Goal: Information Seeking & Learning: Learn about a topic

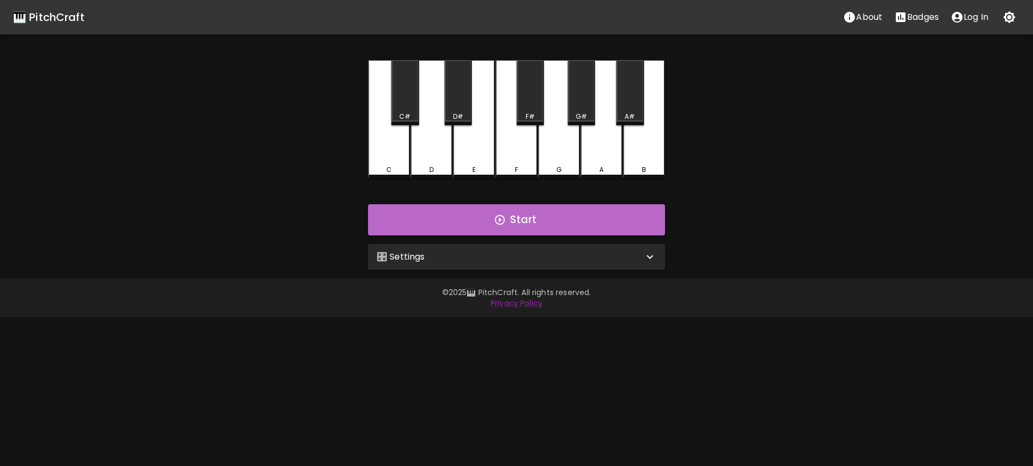
click at [510, 222] on button "Start" at bounding box center [516, 219] width 297 height 31
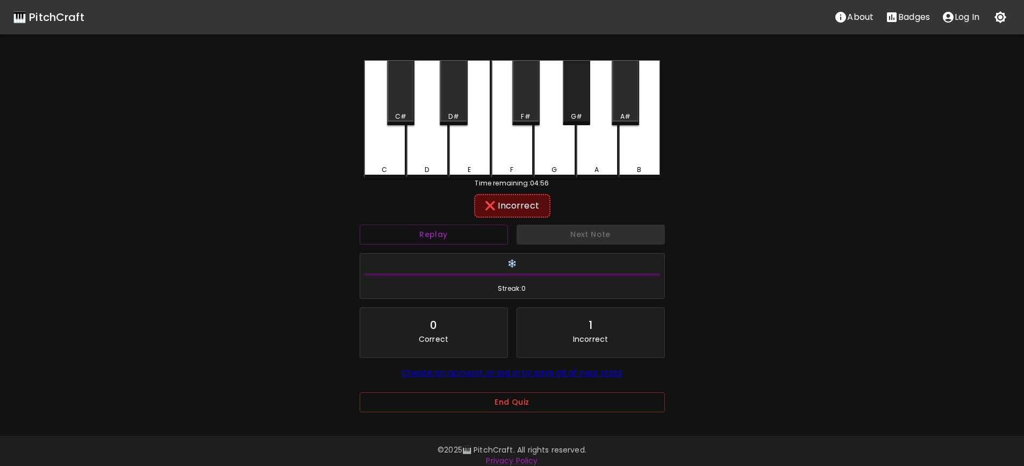
click at [580, 104] on div "G#" at bounding box center [576, 92] width 27 height 65
click at [597, 144] on div "A" at bounding box center [597, 118] width 42 height 116
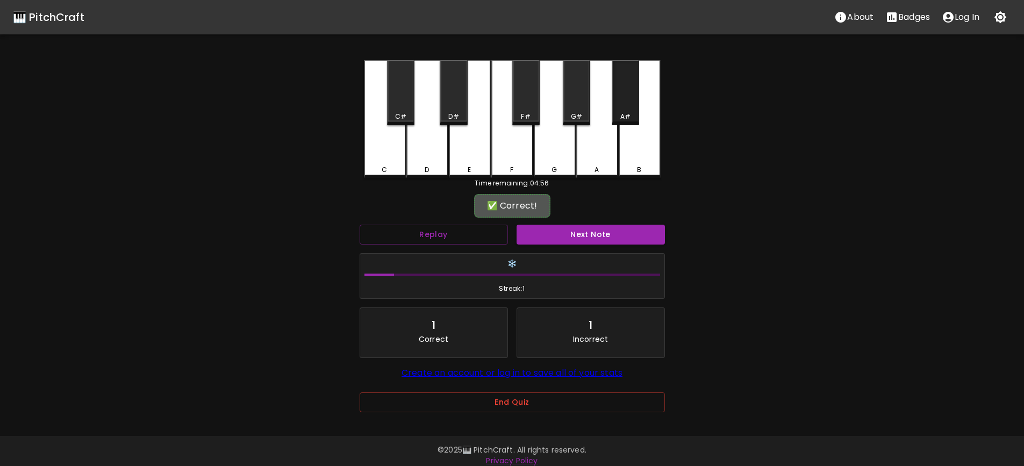
click at [631, 98] on div "A#" at bounding box center [625, 92] width 27 height 65
click at [630, 99] on div "A#" at bounding box center [625, 92] width 27 height 65
drag, startPoint x: 630, startPoint y: 99, endPoint x: 621, endPoint y: 102, distance: 8.9
click at [630, 100] on div "A#" at bounding box center [625, 92] width 27 height 65
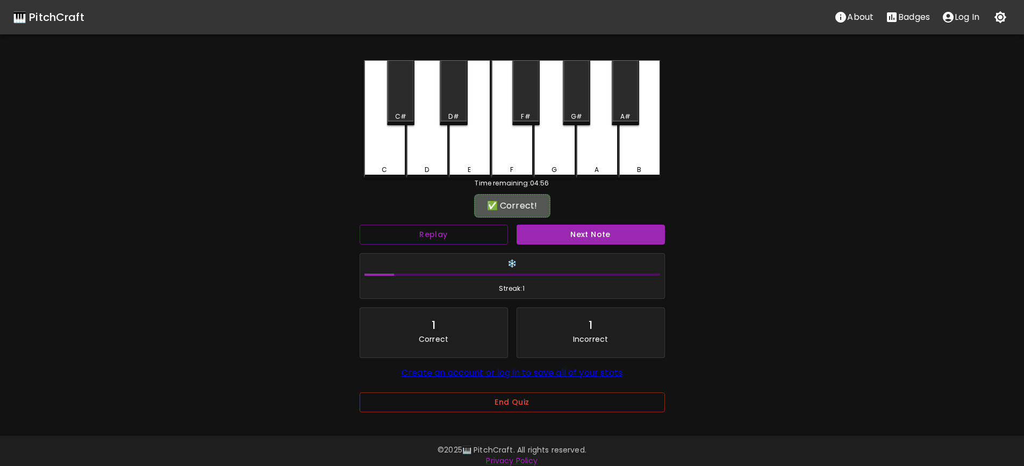
click at [571, 102] on div "G#" at bounding box center [576, 92] width 27 height 65
drag, startPoint x: 588, startPoint y: 156, endPoint x: 631, endPoint y: 147, distance: 43.3
click at [600, 155] on div "A" at bounding box center [597, 118] width 42 height 116
drag, startPoint x: 635, startPoint y: 147, endPoint x: 627, endPoint y: 108, distance: 40.0
click at [635, 139] on div "B" at bounding box center [640, 119] width 42 height 118
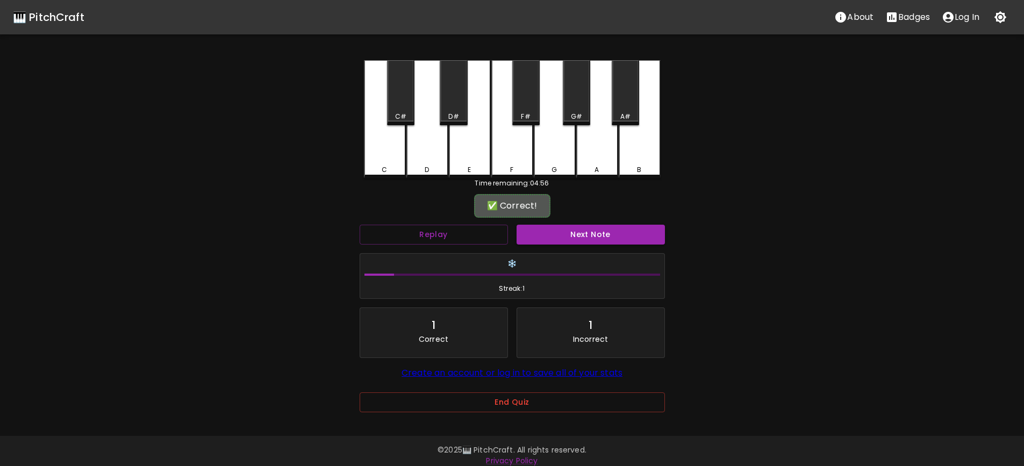
click at [625, 105] on div "A#" at bounding box center [625, 92] width 27 height 65
click at [382, 150] on div "C" at bounding box center [385, 119] width 42 height 118
drag, startPoint x: 628, startPoint y: 150, endPoint x: 630, endPoint y: 127, distance: 23.2
click at [628, 149] on div "B" at bounding box center [640, 119] width 42 height 118
click at [627, 108] on div "A#" at bounding box center [625, 92] width 27 height 65
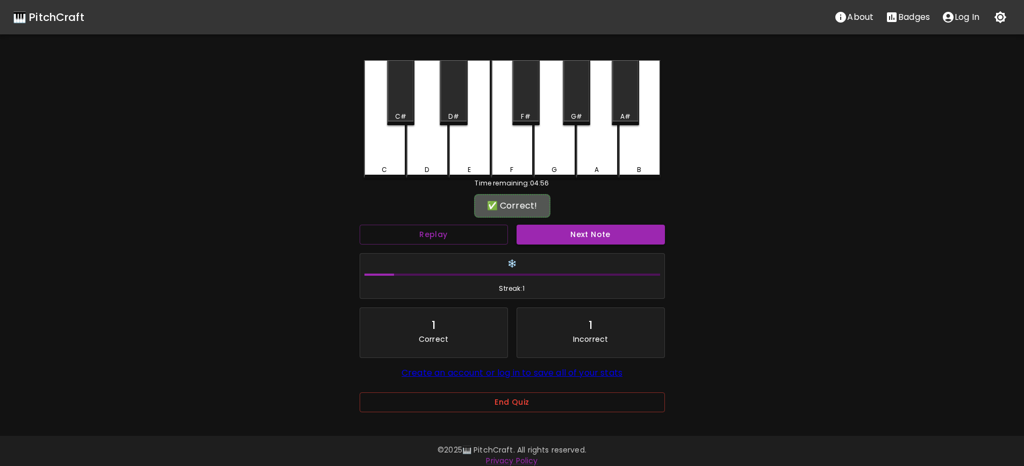
drag, startPoint x: 600, startPoint y: 143, endPoint x: 584, endPoint y: 122, distance: 26.1
click at [597, 142] on div "A" at bounding box center [597, 119] width 42 height 118
click at [572, 111] on div "G#" at bounding box center [576, 92] width 27 height 65
click at [377, 154] on div "C" at bounding box center [385, 119] width 42 height 118
click at [632, 153] on div "B" at bounding box center [640, 118] width 42 height 116
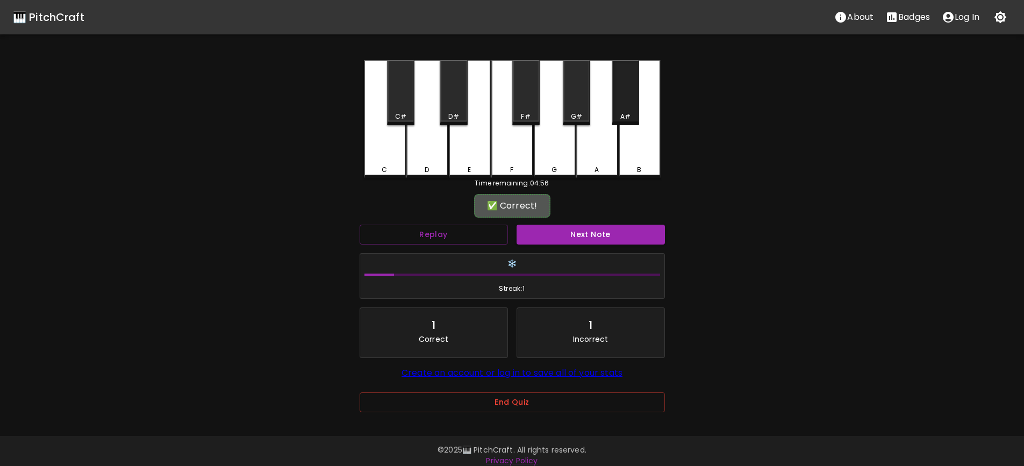
click at [620, 97] on div "A#" at bounding box center [625, 92] width 27 height 65
drag, startPoint x: 592, startPoint y: 147, endPoint x: 588, endPoint y: 131, distance: 17.1
click at [592, 143] on div "A" at bounding box center [597, 119] width 42 height 118
click at [568, 86] on div "G#" at bounding box center [576, 92] width 27 height 65
click at [579, 231] on button "Next Note" at bounding box center [591, 235] width 148 height 20
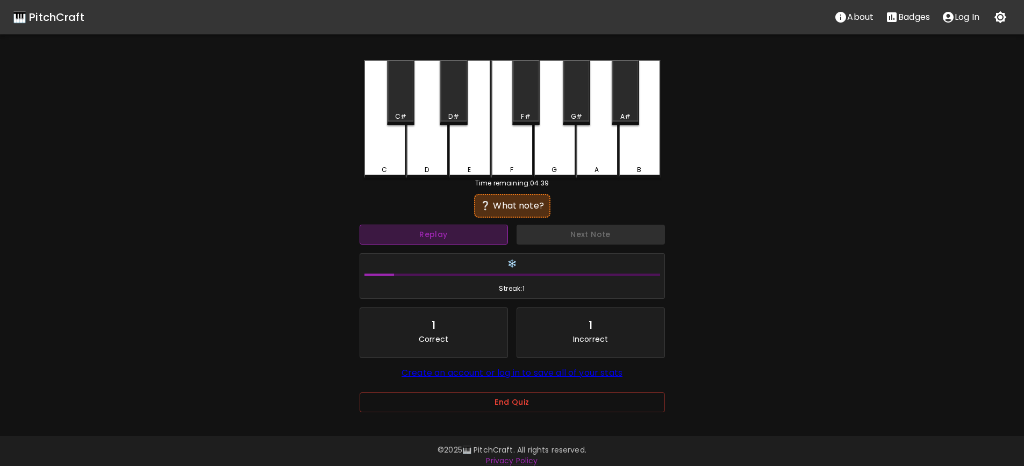
click at [478, 232] on button "Replay" at bounding box center [434, 235] width 148 height 20
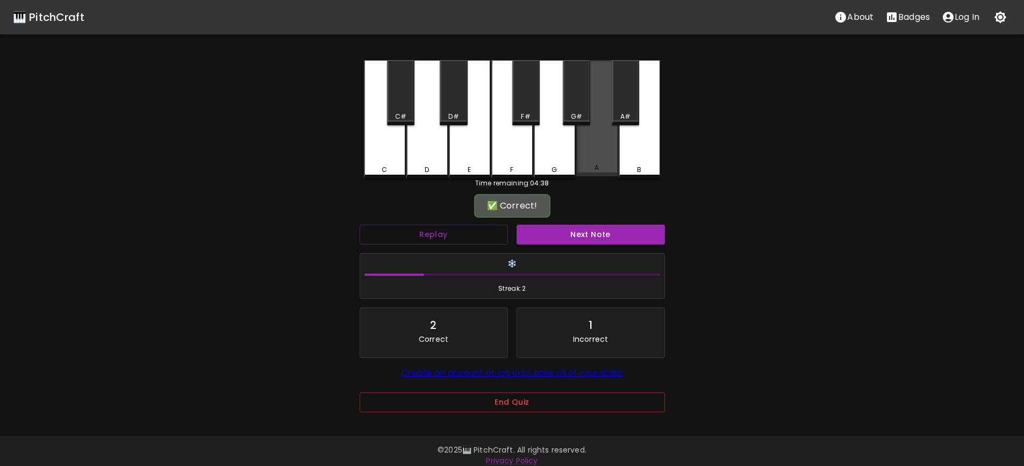
click at [602, 151] on div "A" at bounding box center [597, 118] width 42 height 116
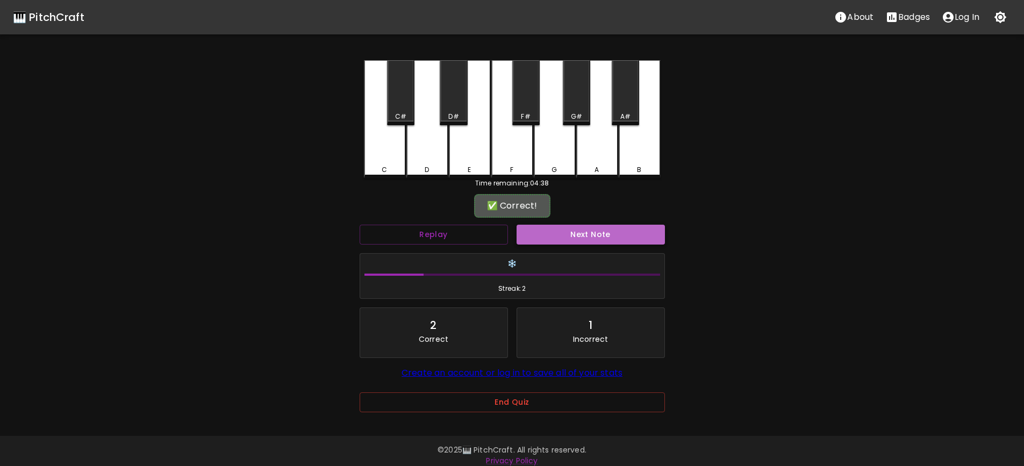
click at [598, 233] on button "Next Note" at bounding box center [591, 235] width 148 height 20
click at [408, 105] on div "C#" at bounding box center [400, 92] width 27 height 65
click at [594, 238] on button "Next Note" at bounding box center [591, 235] width 148 height 20
click at [530, 120] on div "F#" at bounding box center [525, 117] width 9 height 10
click at [609, 238] on button "Next Note" at bounding box center [591, 235] width 148 height 20
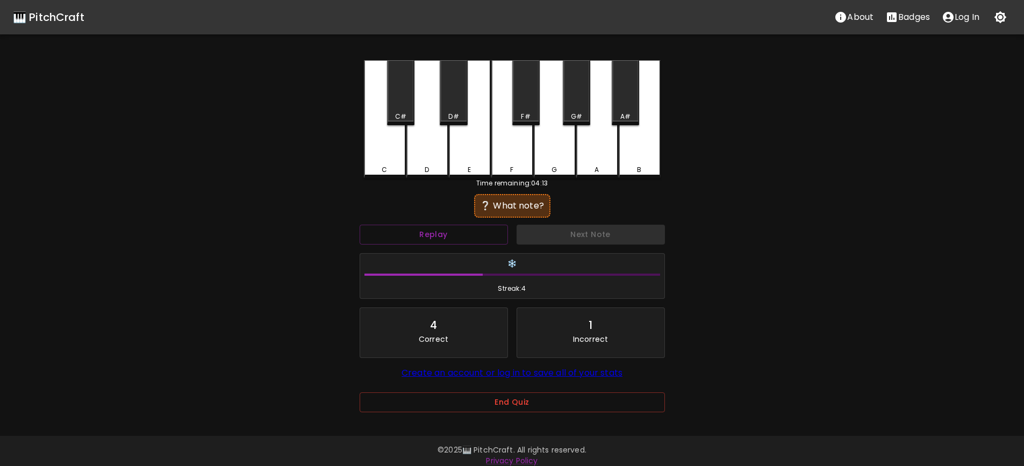
click at [704, 269] on div "🎹 PitchCraft About Badges Log In C C# D D# E F F# G G# A A# B Time remaining: 0…" at bounding box center [512, 214] width 1024 height 428
click at [491, 234] on button "Replay" at bounding box center [434, 235] width 148 height 20
click at [489, 231] on button "Replay" at bounding box center [434, 235] width 148 height 20
click at [460, 105] on div "D#" at bounding box center [453, 92] width 27 height 65
click at [469, 232] on button "Replay" at bounding box center [434, 235] width 148 height 20
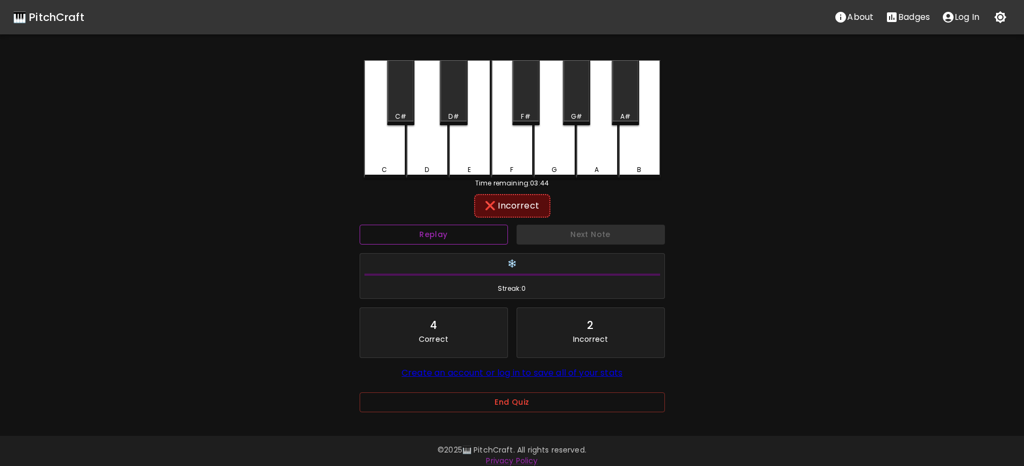
click at [494, 234] on button "Replay" at bounding box center [434, 235] width 148 height 20
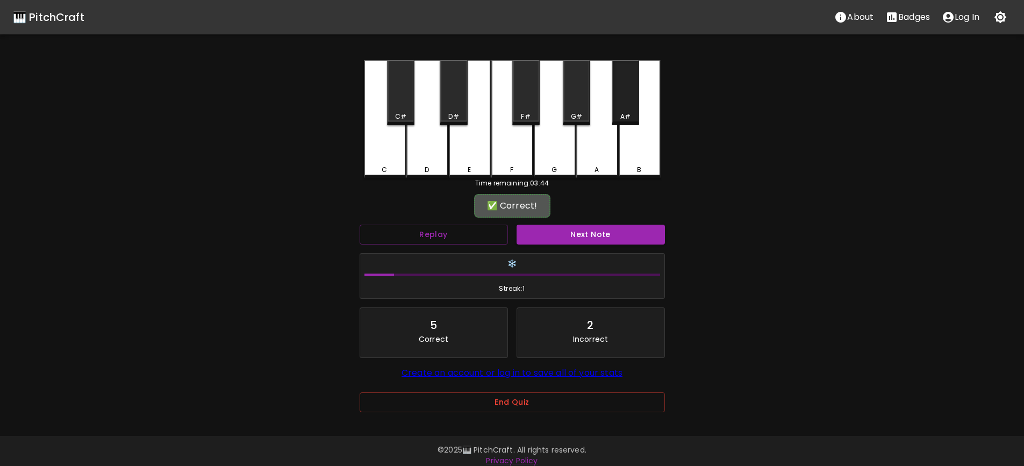
click at [624, 108] on div "A#" at bounding box center [625, 92] width 27 height 65
click at [610, 237] on button "Next Note" at bounding box center [591, 235] width 148 height 20
click at [625, 105] on div "A#" at bounding box center [625, 92] width 27 height 65
click at [480, 241] on button "Replay" at bounding box center [434, 235] width 148 height 20
click at [604, 239] on button "Next Note" at bounding box center [591, 235] width 148 height 20
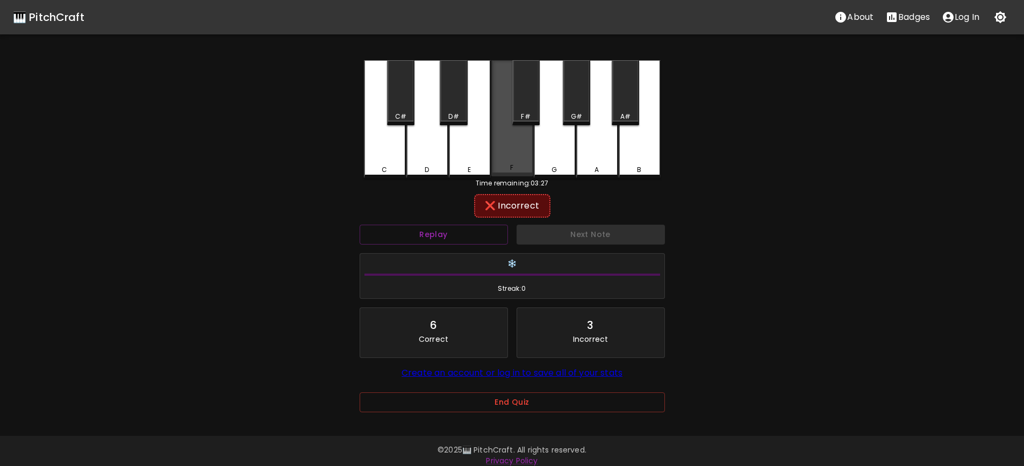
click at [519, 152] on div "F" at bounding box center [513, 118] width 42 height 116
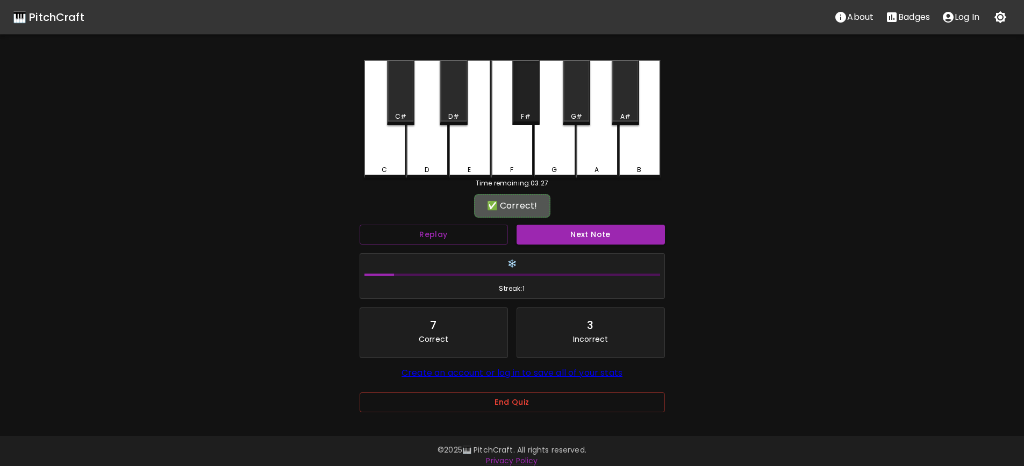
click at [528, 100] on div "F#" at bounding box center [525, 92] width 27 height 65
click at [611, 232] on button "Next Note" at bounding box center [591, 235] width 148 height 20
click at [623, 112] on div "A#" at bounding box center [626, 117] width 10 height 10
click at [612, 233] on button "Next Note" at bounding box center [591, 235] width 148 height 20
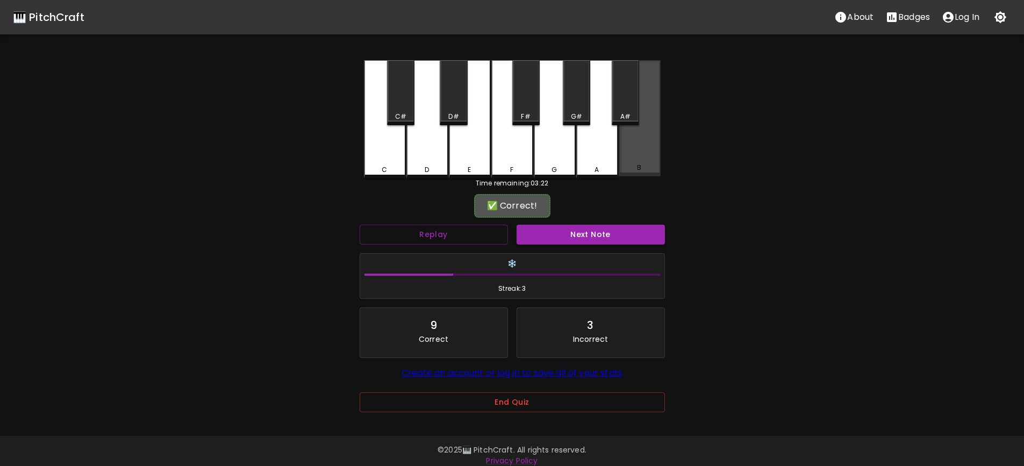
drag, startPoint x: 642, startPoint y: 148, endPoint x: 626, endPoint y: 215, distance: 68.0
click at [642, 150] on div "B" at bounding box center [640, 118] width 42 height 116
click at [617, 231] on button "Next Note" at bounding box center [591, 235] width 148 height 20
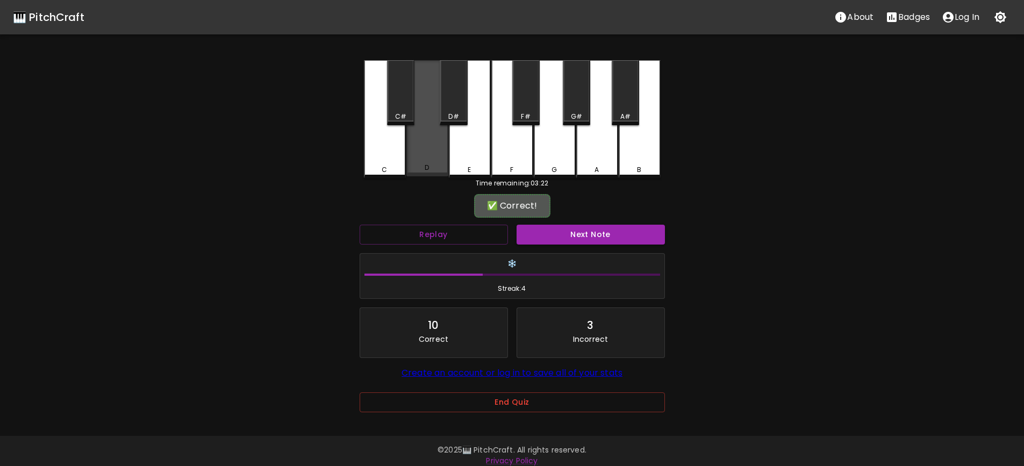
click at [432, 160] on div "D" at bounding box center [428, 118] width 42 height 116
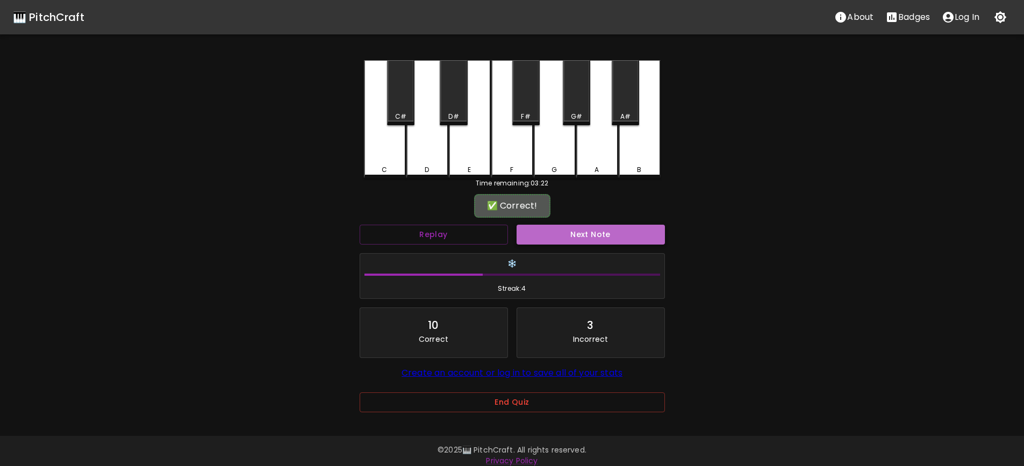
click at [590, 236] on button "Next Note" at bounding box center [591, 235] width 148 height 20
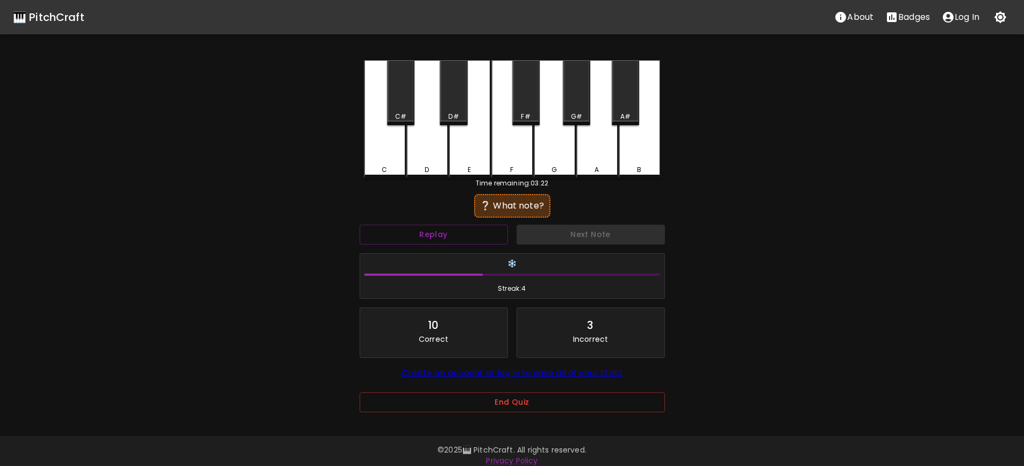
click at [419, 137] on div "D" at bounding box center [428, 119] width 42 height 118
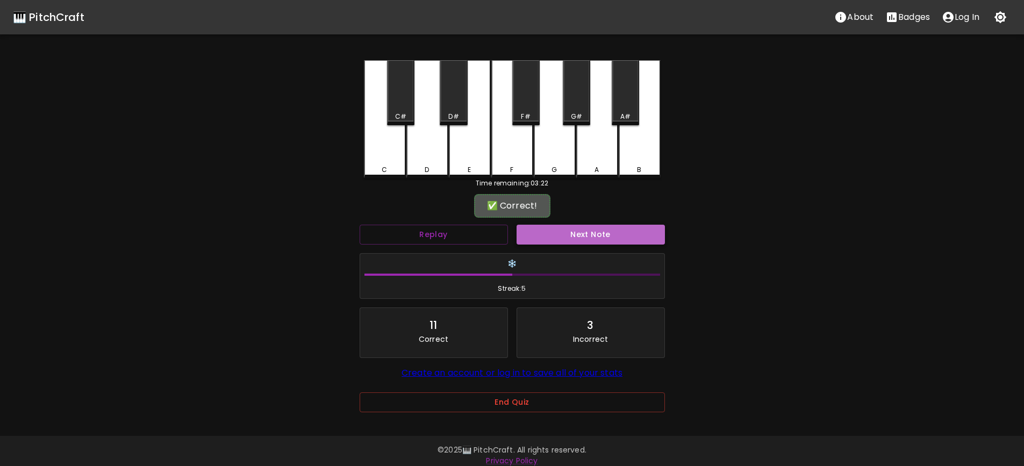
click at [609, 231] on button "Next Note" at bounding box center [591, 235] width 148 height 20
click at [580, 106] on div "G#" at bounding box center [576, 92] width 27 height 65
click at [614, 230] on button "Next Note" at bounding box center [591, 235] width 148 height 20
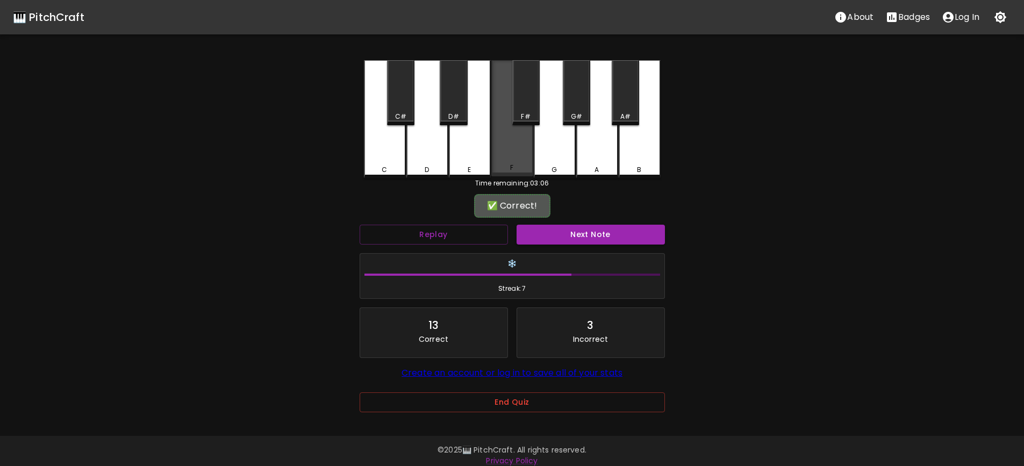
click at [524, 165] on div "F" at bounding box center [513, 168] width 40 height 10
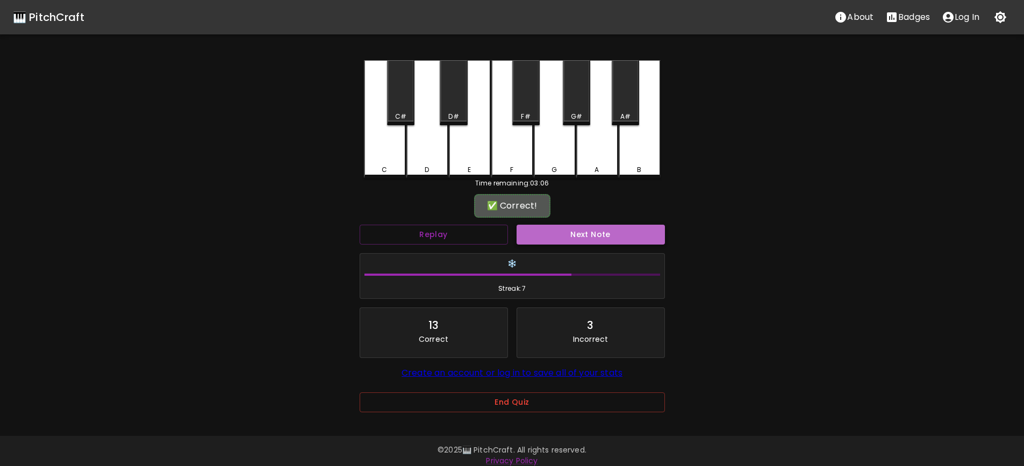
click at [604, 238] on button "Next Note" at bounding box center [591, 235] width 148 height 20
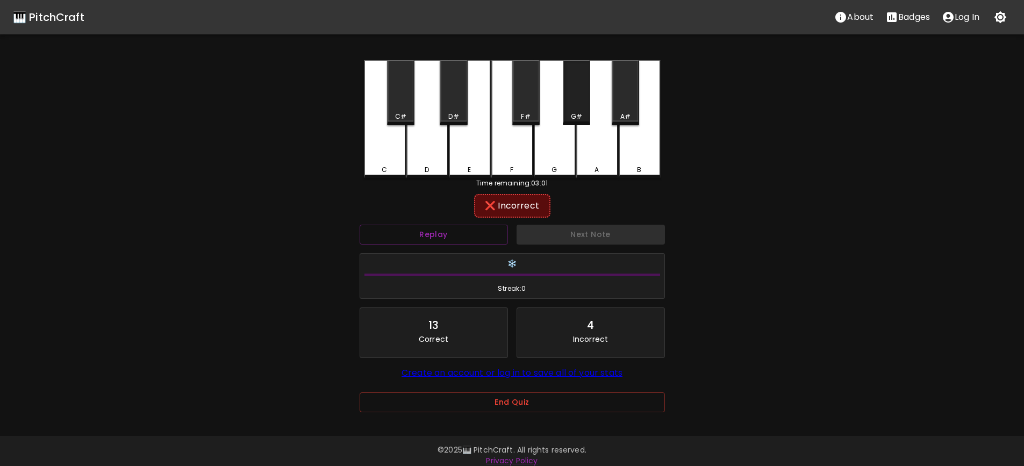
click at [581, 114] on div "G#" at bounding box center [576, 117] width 11 height 10
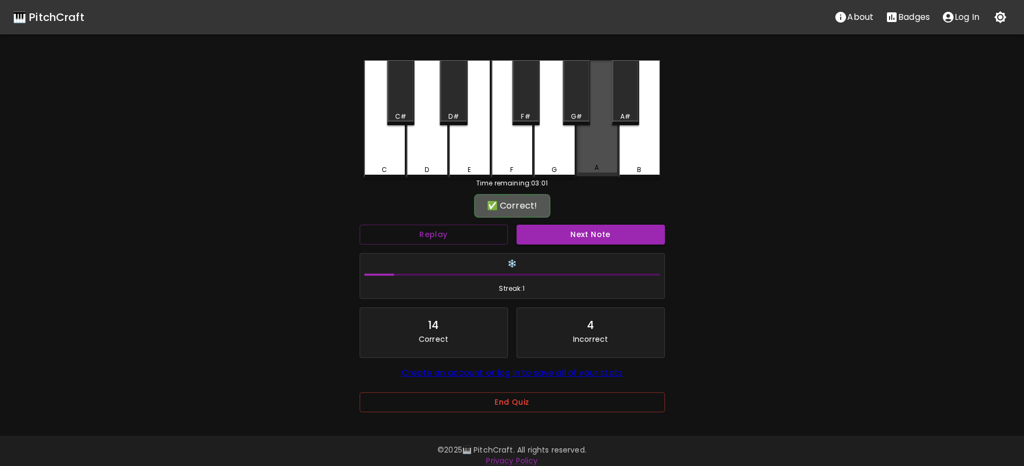
click at [602, 148] on div "A" at bounding box center [597, 118] width 42 height 116
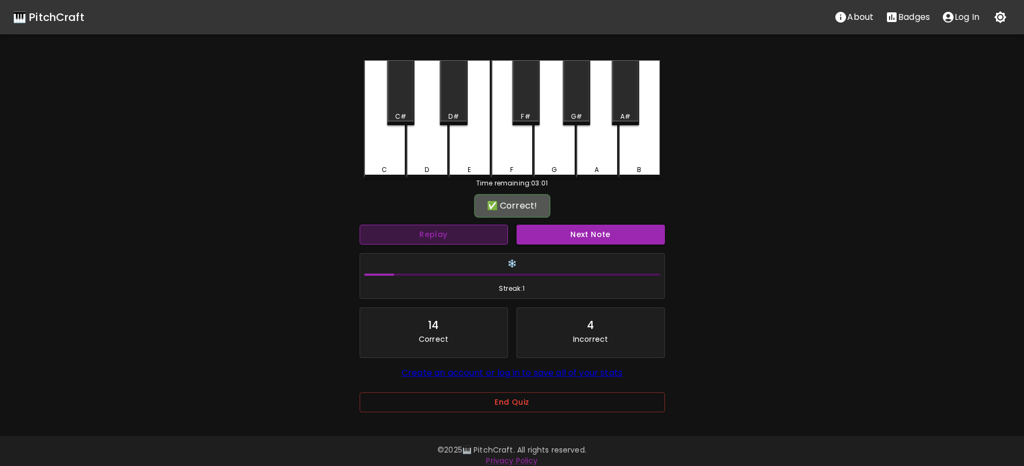
click at [483, 240] on button "Replay" at bounding box center [434, 235] width 148 height 20
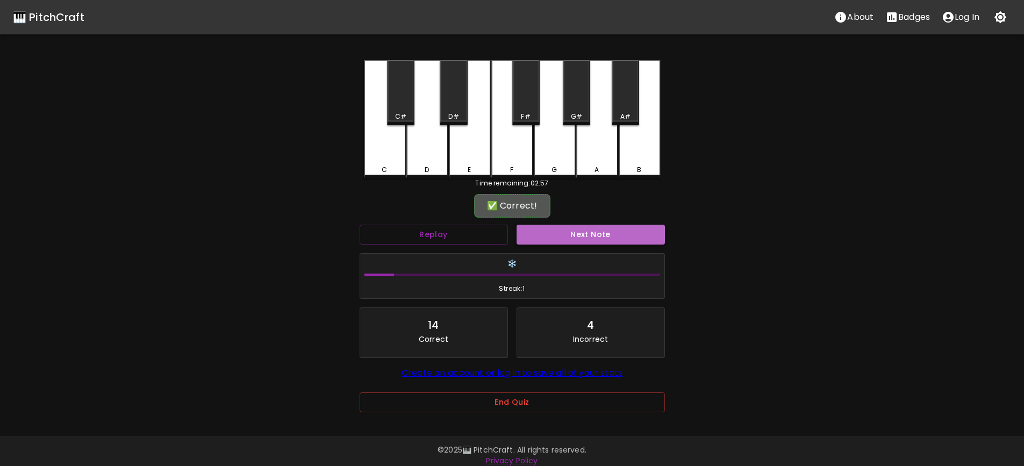
click at [590, 241] on button "Next Note" at bounding box center [591, 235] width 148 height 20
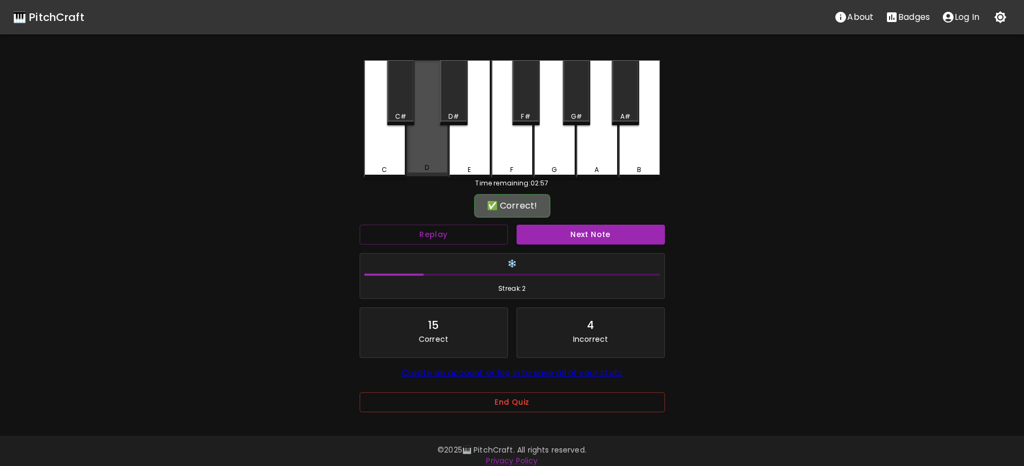
drag, startPoint x: 436, startPoint y: 163, endPoint x: 583, endPoint y: 200, distance: 151.9
click at [453, 163] on div "C C# D D# E F F# G G# A A# B" at bounding box center [512, 119] width 297 height 118
click at [597, 237] on button "Next Note" at bounding box center [591, 235] width 148 height 20
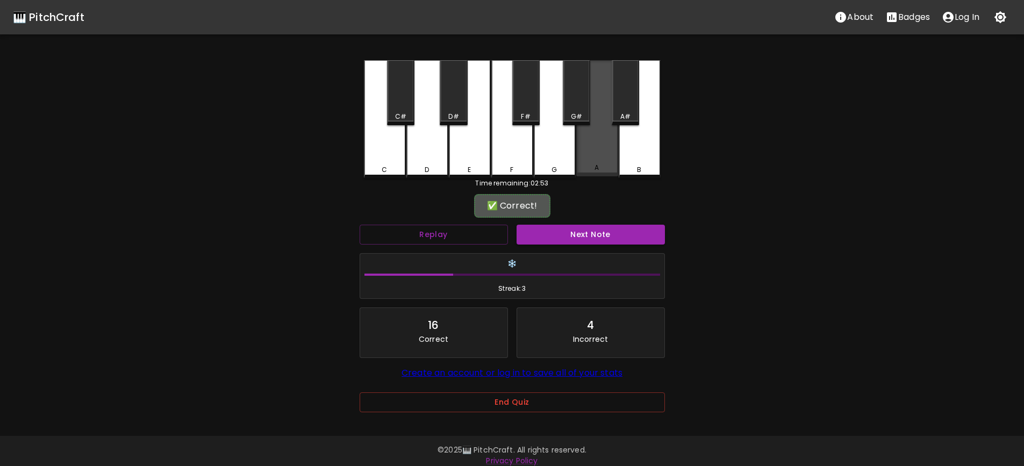
click at [589, 156] on div "A" at bounding box center [597, 118] width 42 height 116
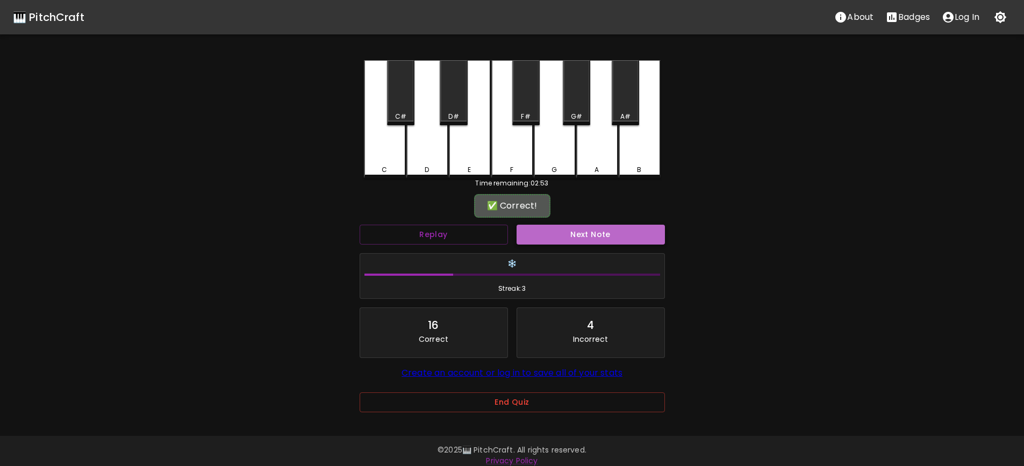
click at [614, 229] on button "Next Note" at bounding box center [591, 235] width 148 height 20
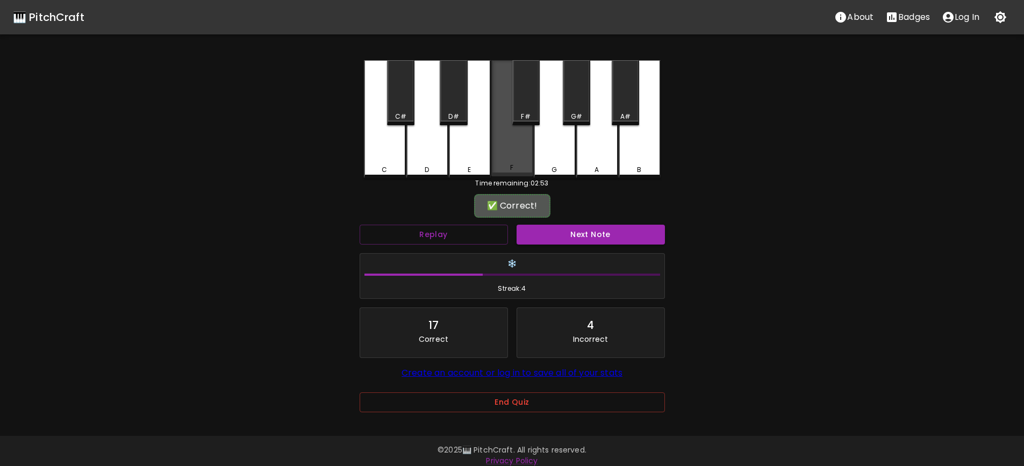
drag, startPoint x: 521, startPoint y: 157, endPoint x: 586, endPoint y: 218, distance: 89.8
click at [521, 157] on div "F" at bounding box center [513, 118] width 42 height 116
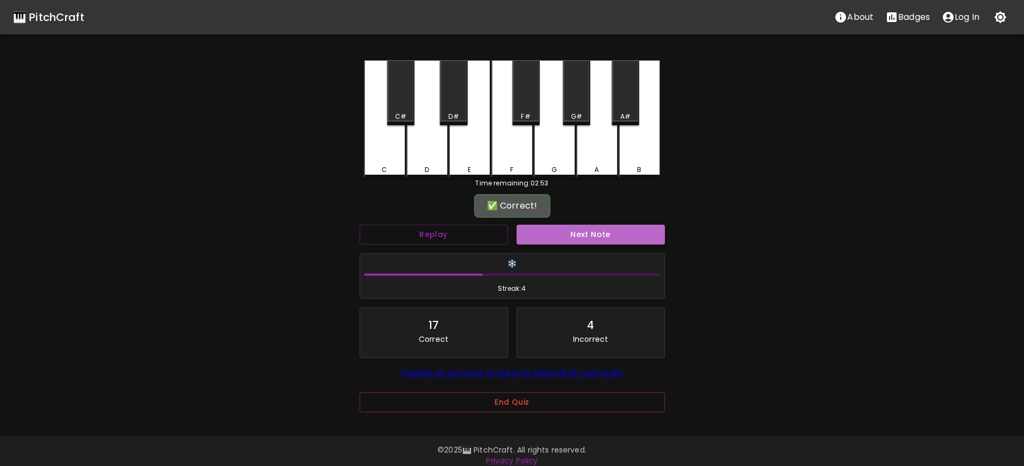
click at [599, 232] on button "Next Note" at bounding box center [591, 235] width 148 height 20
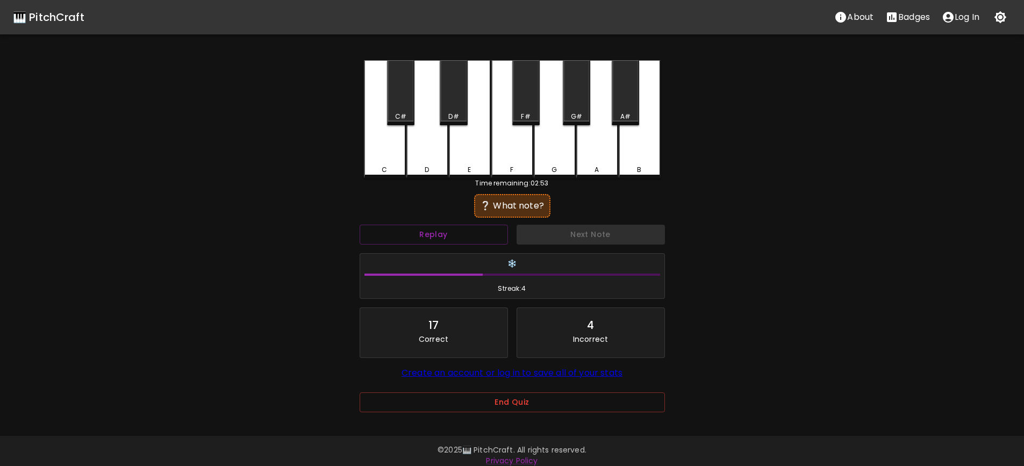
click at [530, 158] on div "F" at bounding box center [513, 119] width 42 height 118
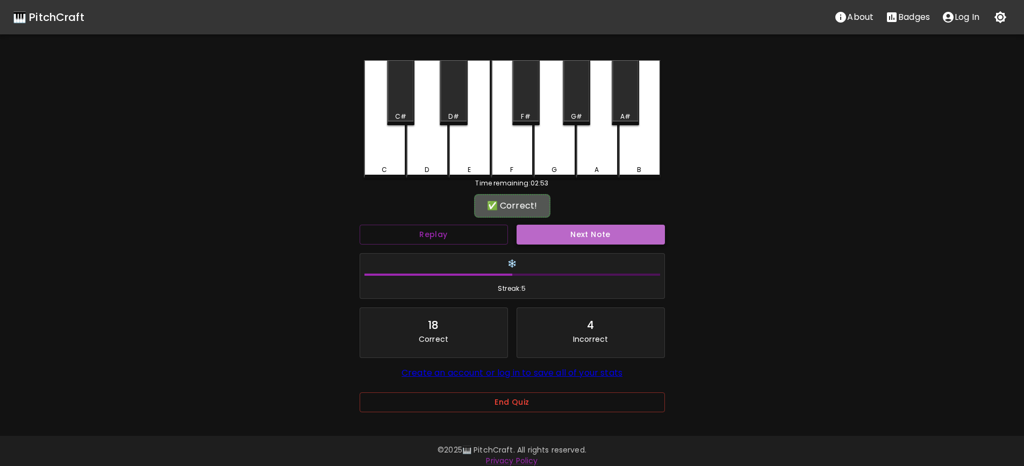
click at [604, 233] on button "Next Note" at bounding box center [591, 235] width 148 height 20
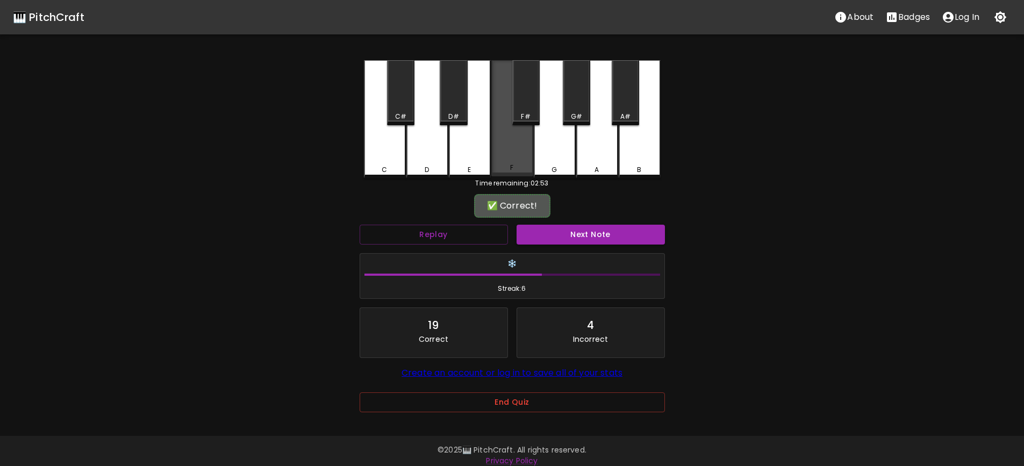
drag, startPoint x: 503, startPoint y: 155, endPoint x: 628, endPoint y: 247, distance: 154.9
click at [504, 155] on div "F" at bounding box center [513, 118] width 42 height 116
click at [599, 231] on button "Next Note" at bounding box center [591, 235] width 148 height 20
drag, startPoint x: 404, startPoint y: 117, endPoint x: 581, endPoint y: 189, distance: 191.0
click at [409, 117] on div "C#" at bounding box center [400, 117] width 25 height 10
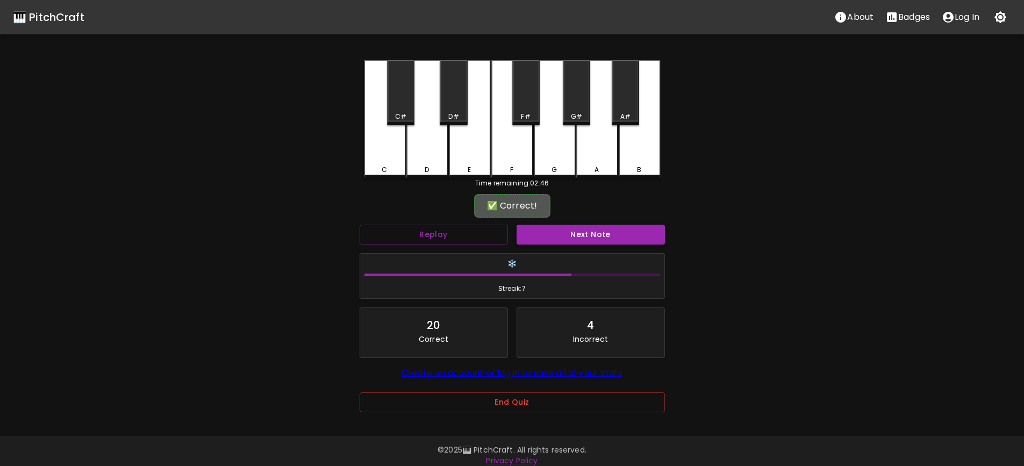
click at [597, 237] on button "Next Note" at bounding box center [591, 235] width 148 height 20
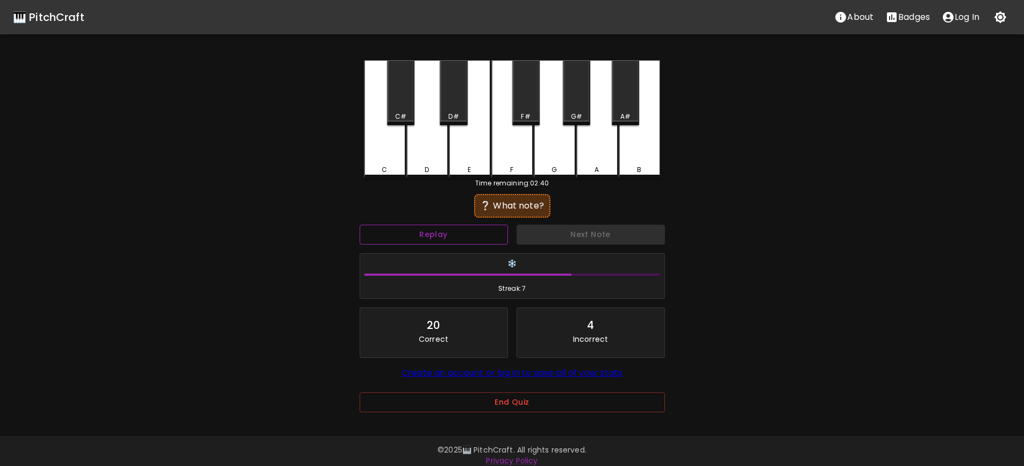
click at [442, 232] on button "Replay" at bounding box center [434, 235] width 148 height 20
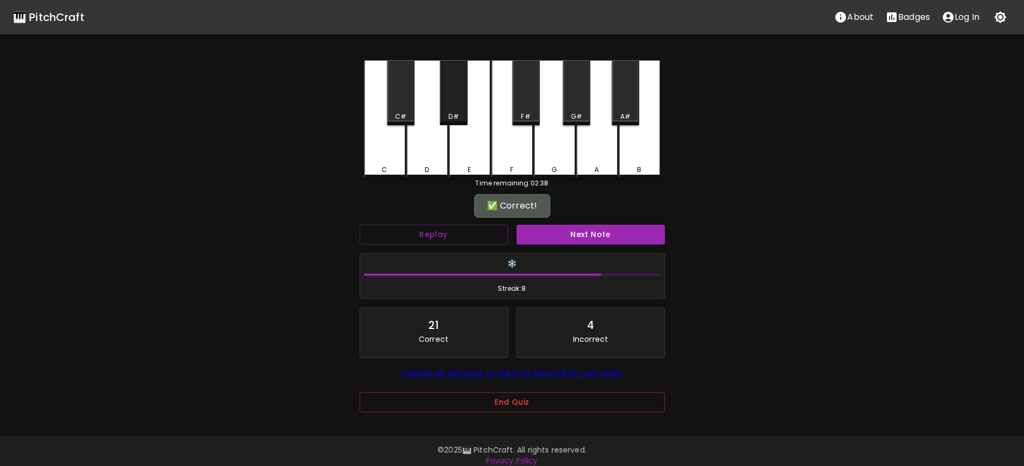
click at [457, 101] on div "D#" at bounding box center [453, 92] width 27 height 65
click at [603, 231] on button "Next Note" at bounding box center [591, 235] width 148 height 20
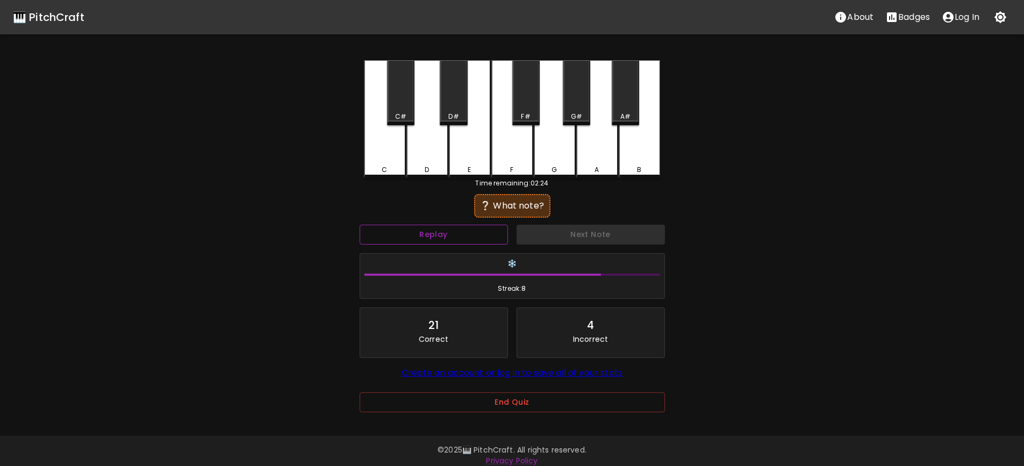
click at [475, 233] on button "Replay" at bounding box center [434, 235] width 148 height 20
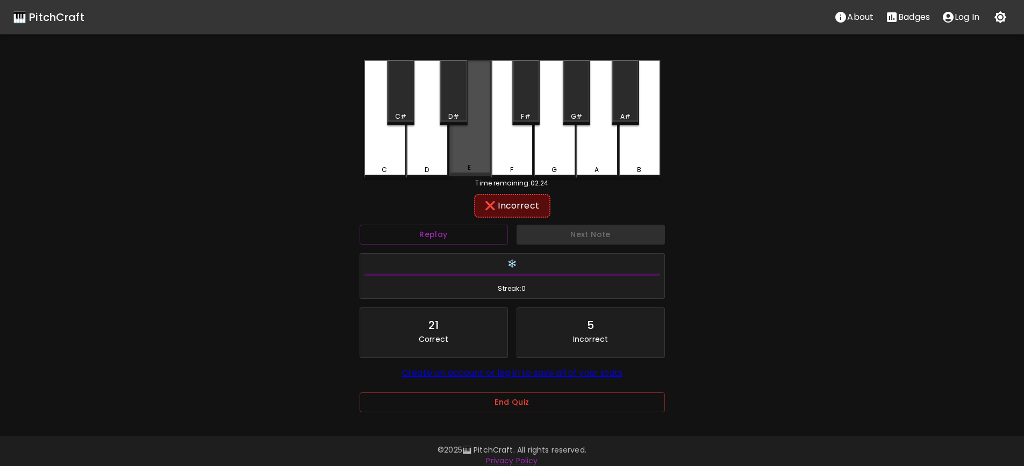
click at [473, 162] on div "E" at bounding box center [470, 118] width 42 height 116
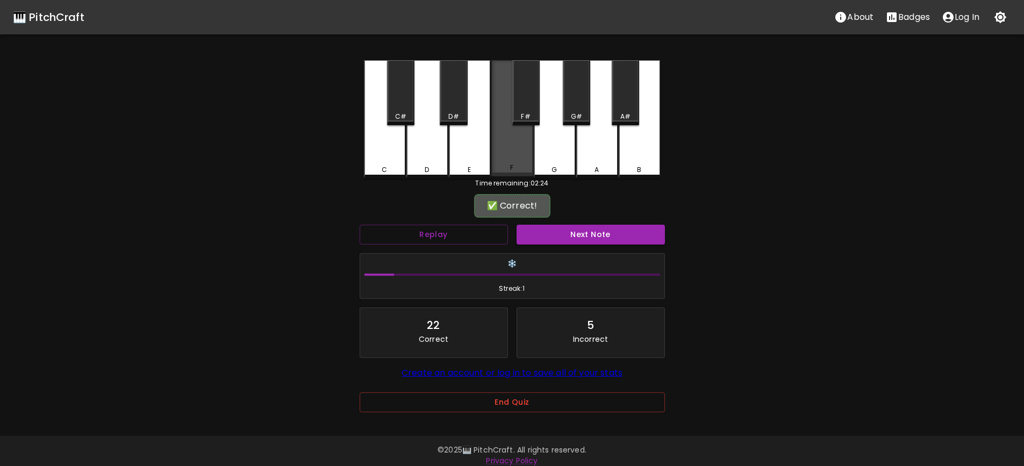
click at [528, 150] on div "F" at bounding box center [513, 118] width 42 height 116
click at [511, 148] on div "F" at bounding box center [513, 118] width 42 height 116
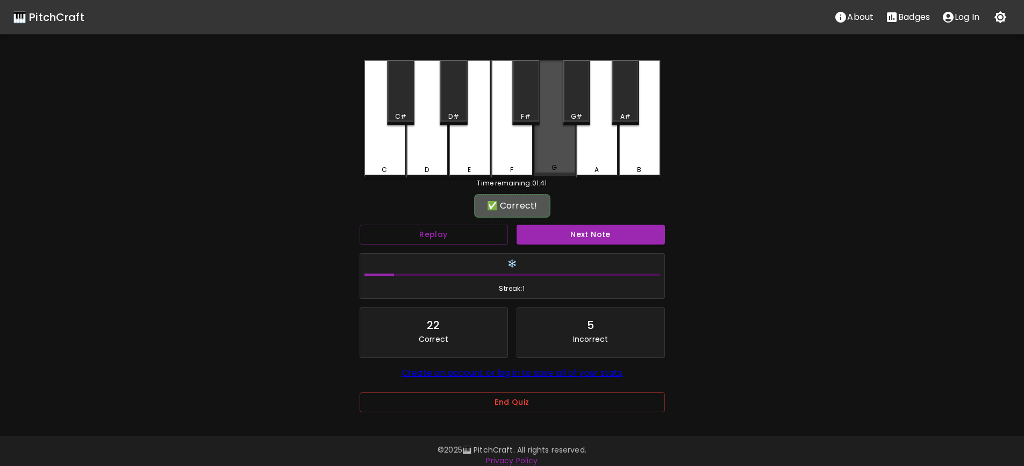
click at [556, 159] on div "G" at bounding box center [555, 118] width 42 height 116
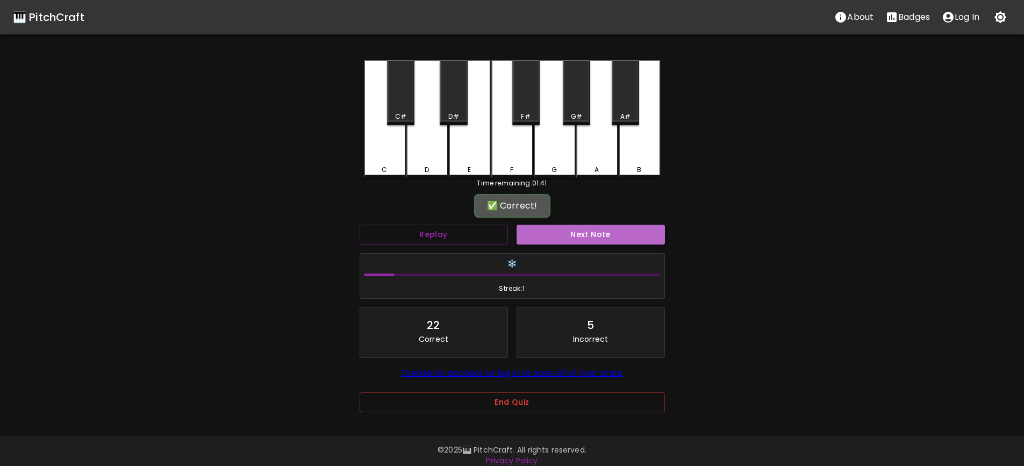
click at [591, 236] on button "Next Note" at bounding box center [591, 235] width 148 height 20
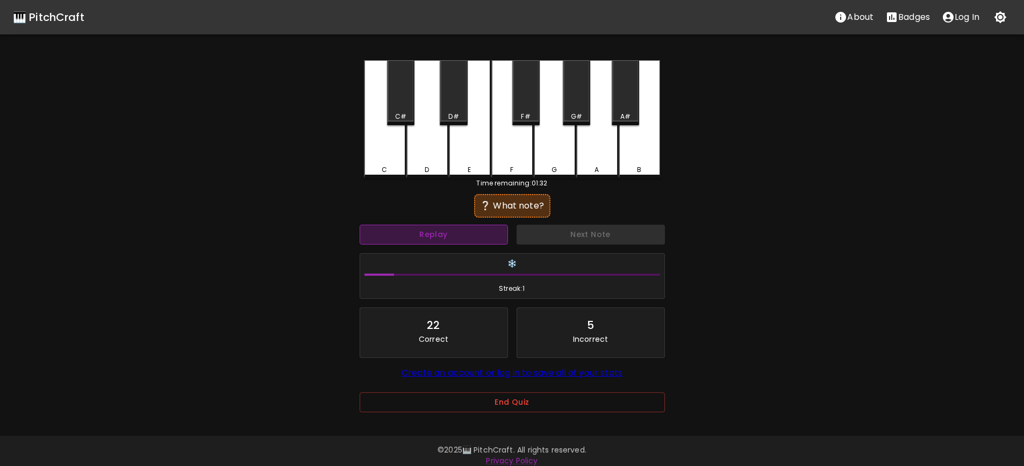
click at [489, 233] on button "Replay" at bounding box center [434, 235] width 148 height 20
click at [621, 100] on div "A#" at bounding box center [625, 92] width 27 height 65
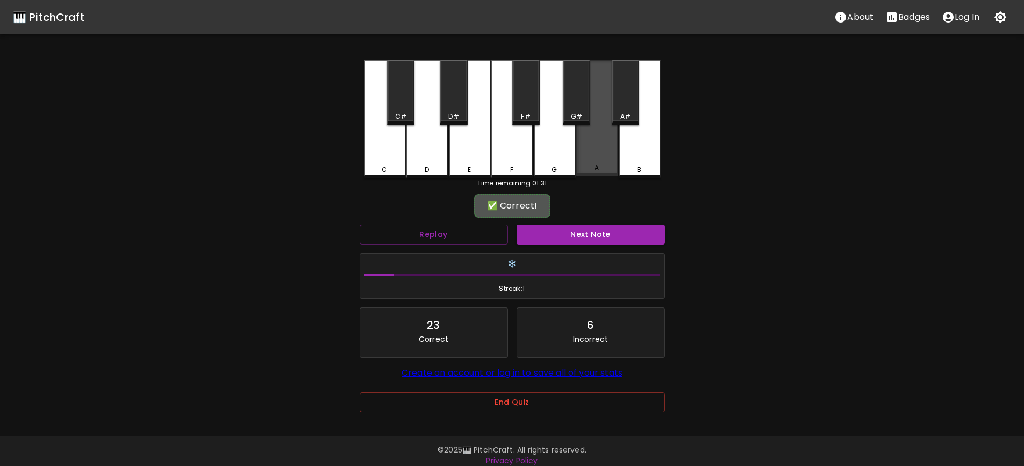
click at [610, 148] on div "A" at bounding box center [597, 118] width 42 height 116
click at [610, 148] on div "A" at bounding box center [597, 119] width 42 height 118
click at [603, 148] on div "A" at bounding box center [597, 119] width 42 height 118
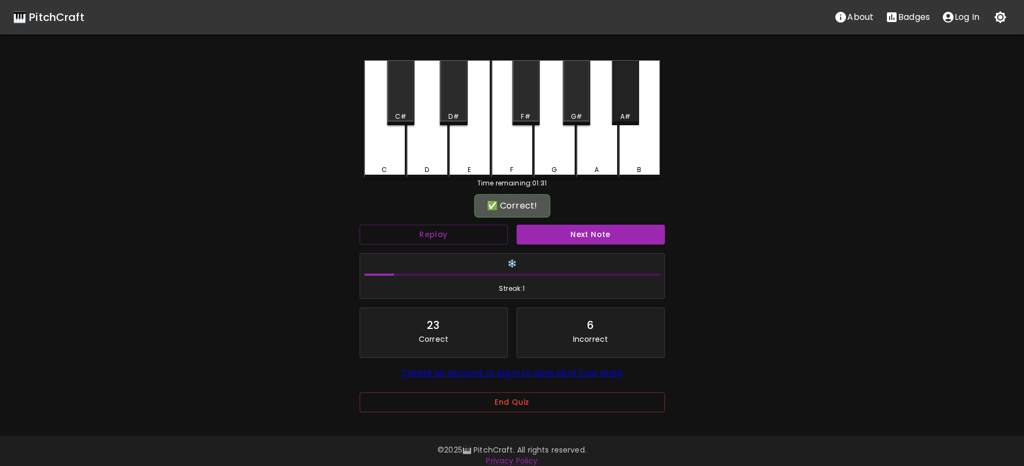
click at [621, 112] on div "A#" at bounding box center [626, 117] width 10 height 10
click at [591, 150] on div "A" at bounding box center [597, 119] width 42 height 118
drag, startPoint x: 651, startPoint y: 63, endPoint x: 645, endPoint y: 68, distance: 7.2
click at [650, 63] on div "B" at bounding box center [640, 118] width 42 height 116
drag, startPoint x: 607, startPoint y: 140, endPoint x: 615, endPoint y: 113, distance: 27.6
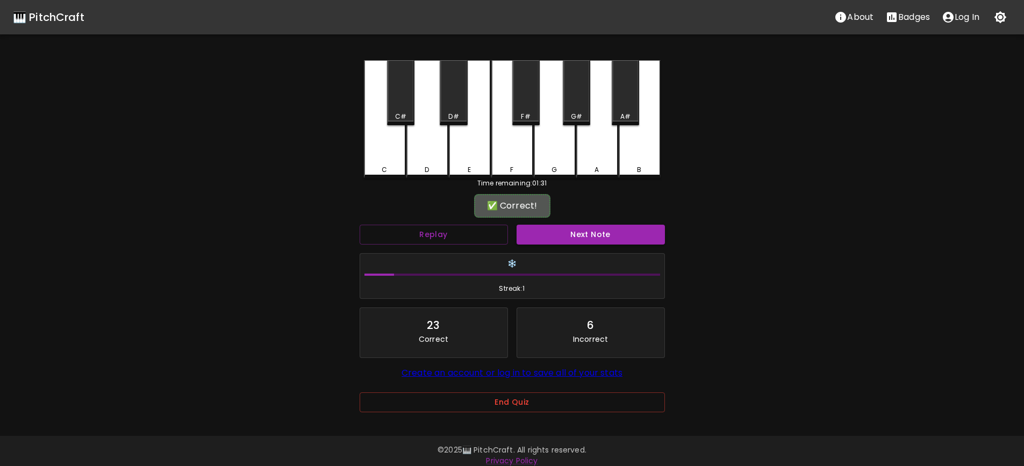
click at [608, 139] on div "A" at bounding box center [597, 119] width 42 height 118
drag, startPoint x: 615, startPoint y: 113, endPoint x: 640, endPoint y: 139, distance: 36.5
click at [616, 113] on div "A#" at bounding box center [625, 117] width 25 height 10
drag, startPoint x: 646, startPoint y: 143, endPoint x: 602, endPoint y: 106, distance: 57.7
click at [642, 141] on div "B" at bounding box center [640, 118] width 42 height 116
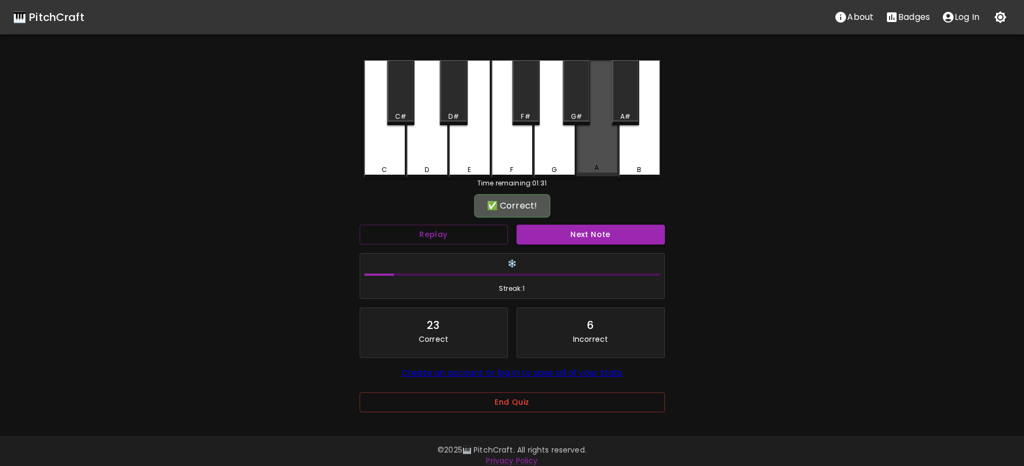
drag, startPoint x: 602, startPoint y: 106, endPoint x: 517, endPoint y: 131, distance: 88.5
click at [593, 109] on div "A" at bounding box center [597, 118] width 42 height 116
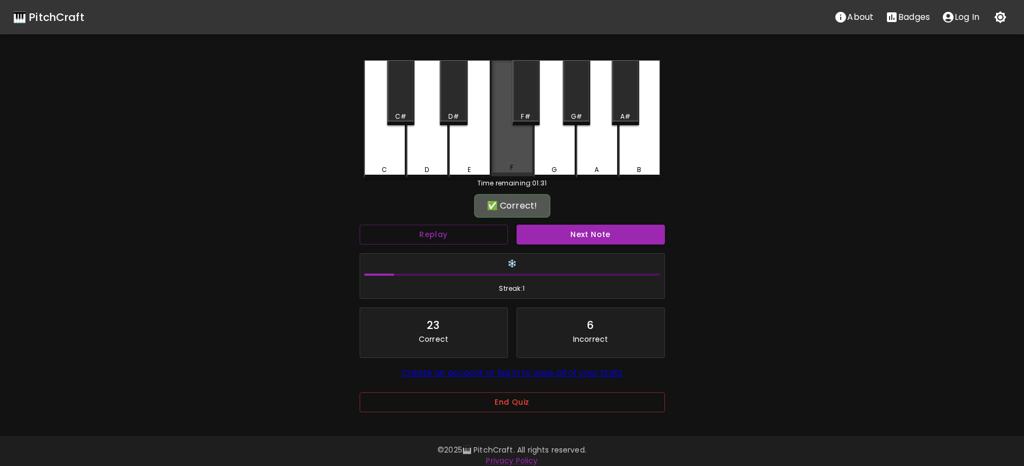
drag, startPoint x: 511, startPoint y: 133, endPoint x: 443, endPoint y: 136, distance: 67.8
click at [508, 134] on div "F" at bounding box center [513, 118] width 42 height 116
click at [299, 120] on div "🎹 PitchCraft About Badges Log In C C# D D# E F F# G G# A A# B Time remaining: 0…" at bounding box center [512, 214] width 1024 height 428
click at [669, 125] on div "C C# D D# E F F# G G# A A# B Time remaining: 01:31 ✅ Correct! Replay Next Note …" at bounding box center [512, 243] width 323 height 367
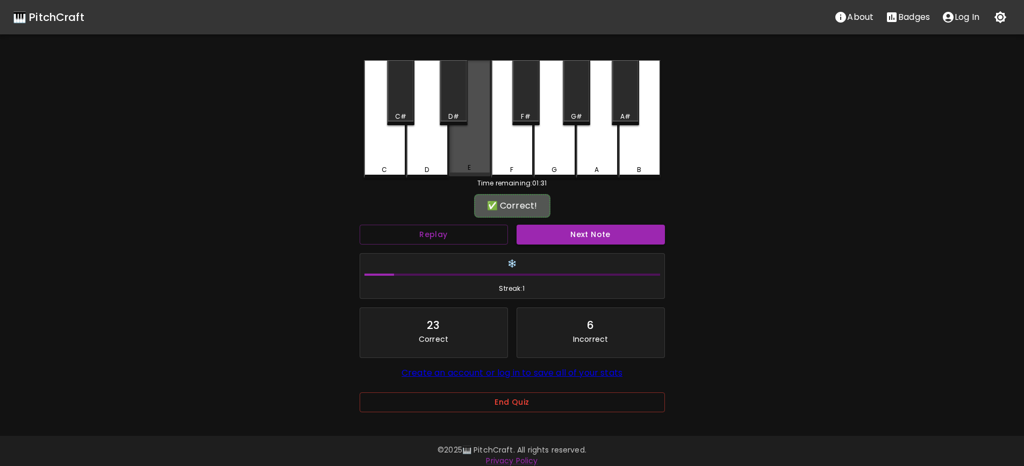
click at [472, 126] on div "E" at bounding box center [470, 118] width 42 height 116
drag, startPoint x: 361, startPoint y: 138, endPoint x: 371, endPoint y: 136, distance: 9.9
click at [364, 138] on div "C C# D D# E F F# G G# A A# B Time remaining: 01:31 ✅ Correct! Replay Next Note …" at bounding box center [512, 243] width 323 height 367
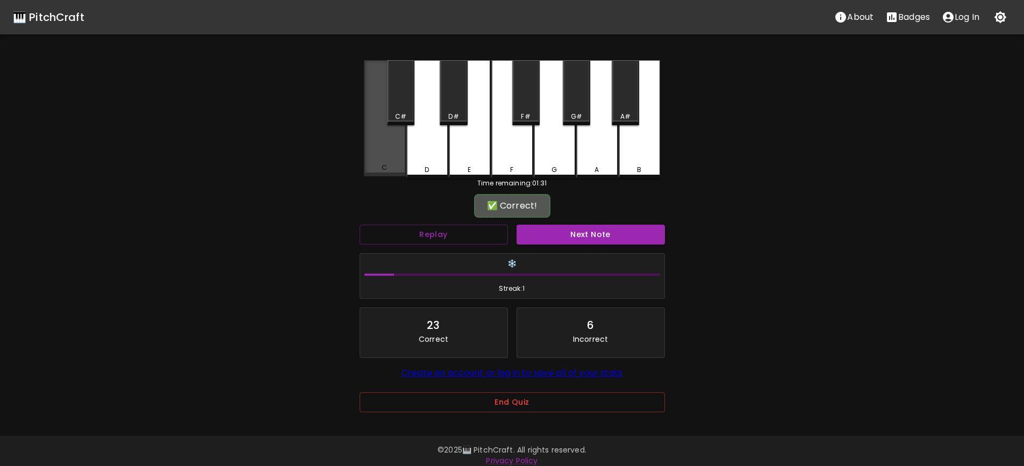
drag, startPoint x: 391, startPoint y: 140, endPoint x: 420, endPoint y: 140, distance: 29.0
click at [400, 140] on div "C" at bounding box center [385, 118] width 42 height 116
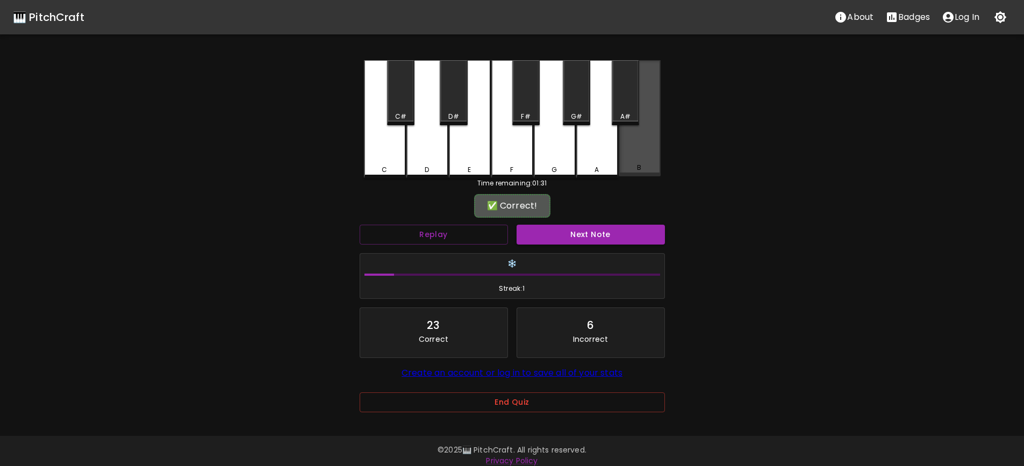
drag, startPoint x: 622, startPoint y: 163, endPoint x: 595, endPoint y: 155, distance: 28.1
click at [622, 163] on div "B" at bounding box center [640, 118] width 42 height 116
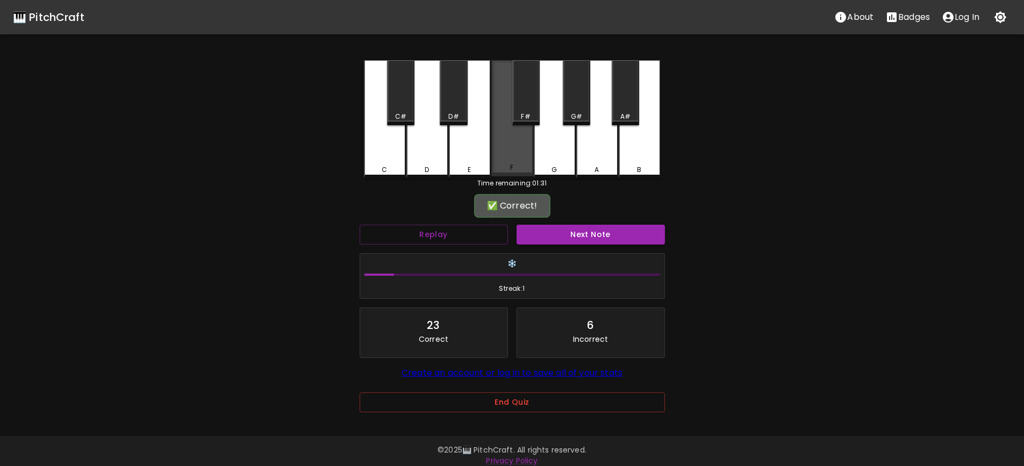
click at [494, 148] on div "F" at bounding box center [513, 118] width 42 height 116
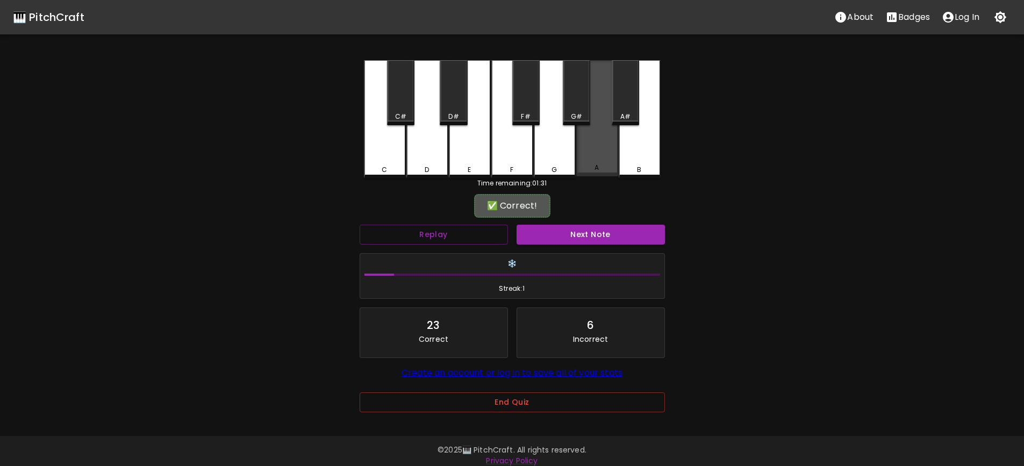
click at [618, 146] on div "A" at bounding box center [597, 118] width 42 height 116
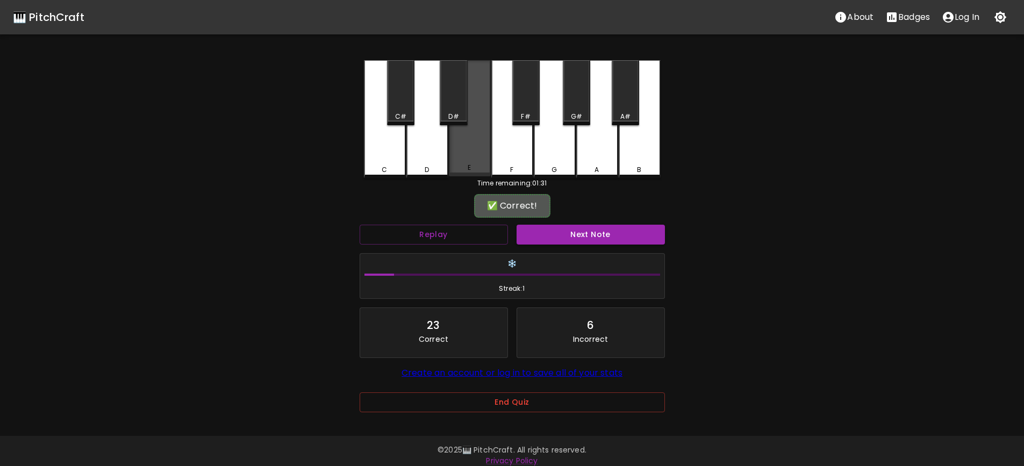
drag, startPoint x: 474, startPoint y: 141, endPoint x: 446, endPoint y: 141, distance: 28.5
click at [473, 141] on div "E" at bounding box center [470, 118] width 42 height 116
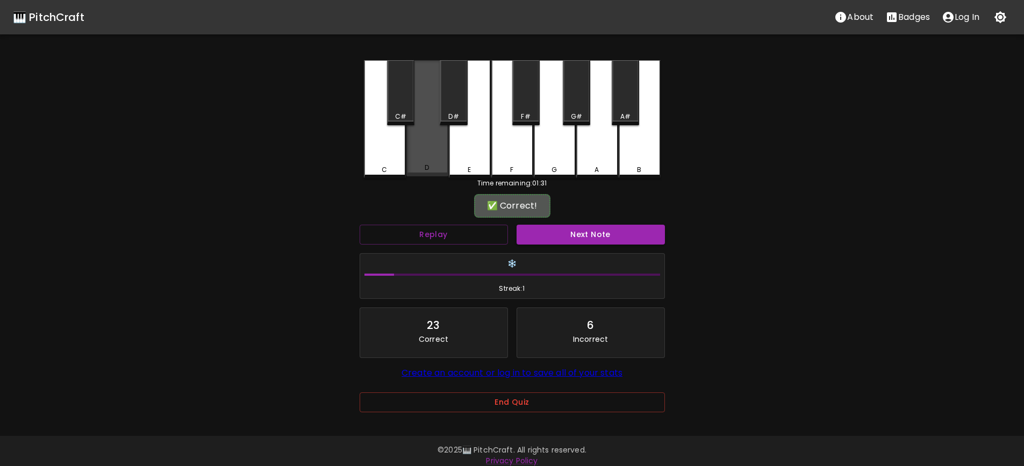
drag, startPoint x: 409, startPoint y: 141, endPoint x: 453, endPoint y: 143, distance: 44.6
click at [411, 141] on div "D" at bounding box center [428, 118] width 42 height 116
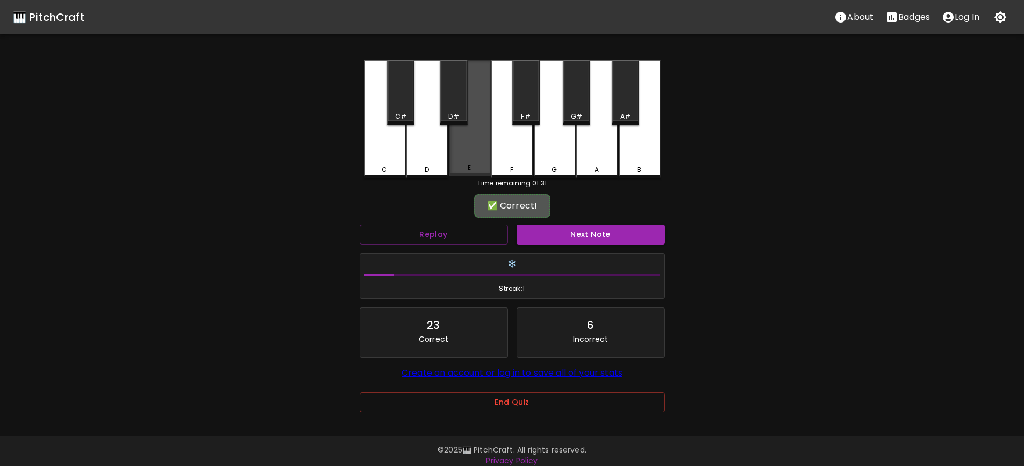
click at [455, 143] on div "E" at bounding box center [470, 118] width 42 height 116
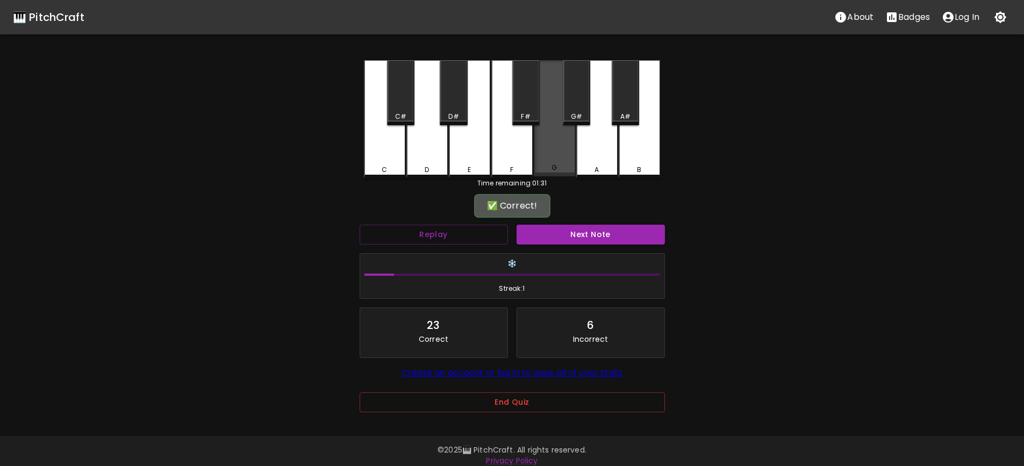
drag, startPoint x: 555, startPoint y: 104, endPoint x: 571, endPoint y: 91, distance: 20.2
click at [556, 103] on div "G" at bounding box center [555, 118] width 42 height 116
drag, startPoint x: 571, startPoint y: 91, endPoint x: 603, endPoint y: 89, distance: 32.8
click at [572, 91] on div "G#" at bounding box center [576, 92] width 27 height 65
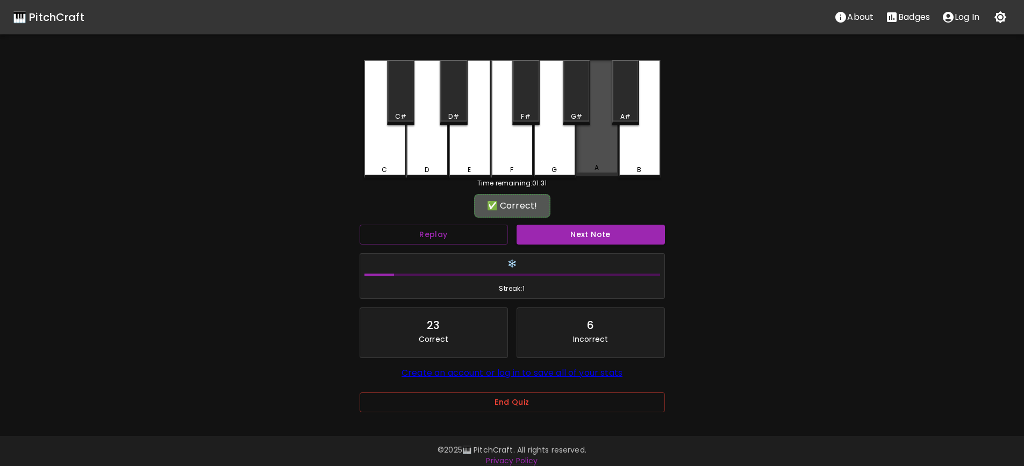
click at [603, 89] on div "A" at bounding box center [597, 118] width 42 height 116
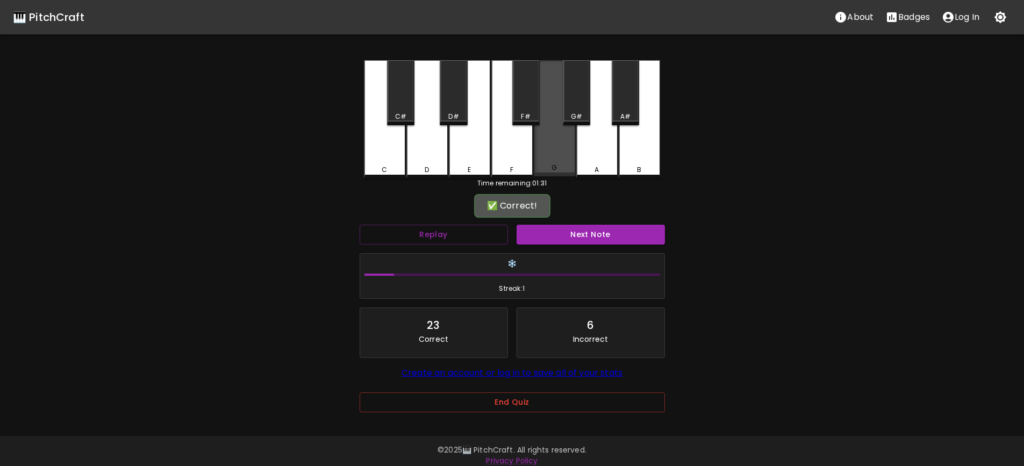
drag, startPoint x: 543, startPoint y: 139, endPoint x: 530, endPoint y: 139, distance: 13.5
click at [536, 139] on div "G" at bounding box center [555, 118] width 42 height 116
drag, startPoint x: 433, startPoint y: 132, endPoint x: 439, endPoint y: 134, distance: 5.6
click at [435, 133] on div "D" at bounding box center [428, 119] width 42 height 118
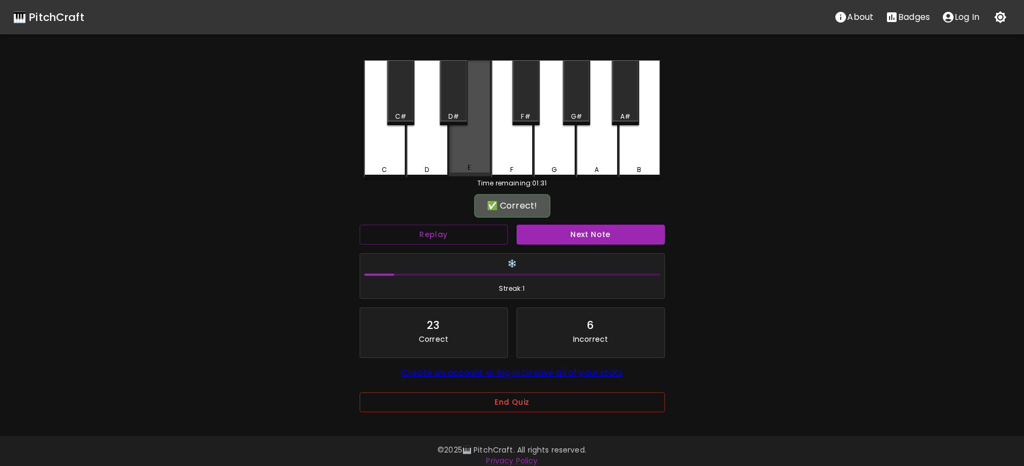
click at [483, 145] on div "E" at bounding box center [470, 118] width 42 height 116
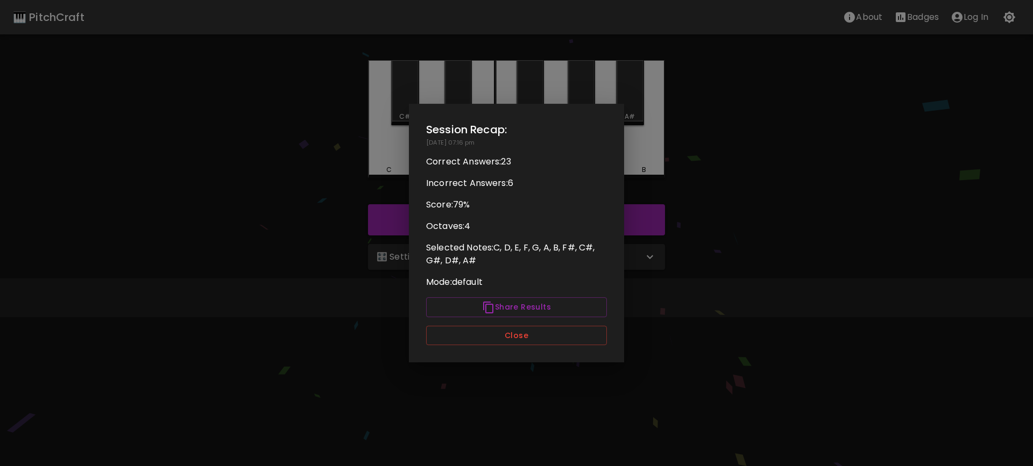
click at [749, 399] on div at bounding box center [516, 233] width 1033 height 466
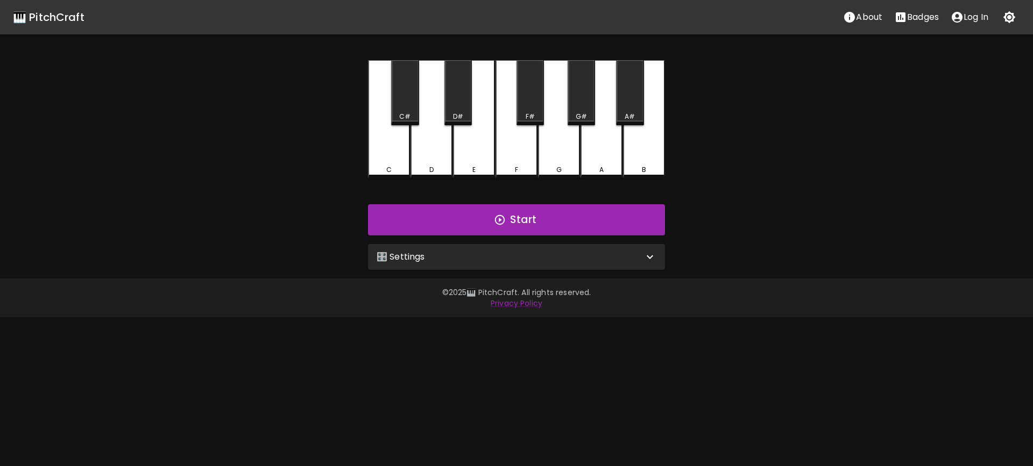
click at [900, 12] on icon "Stats" at bounding box center [900, 17] width 10 height 10
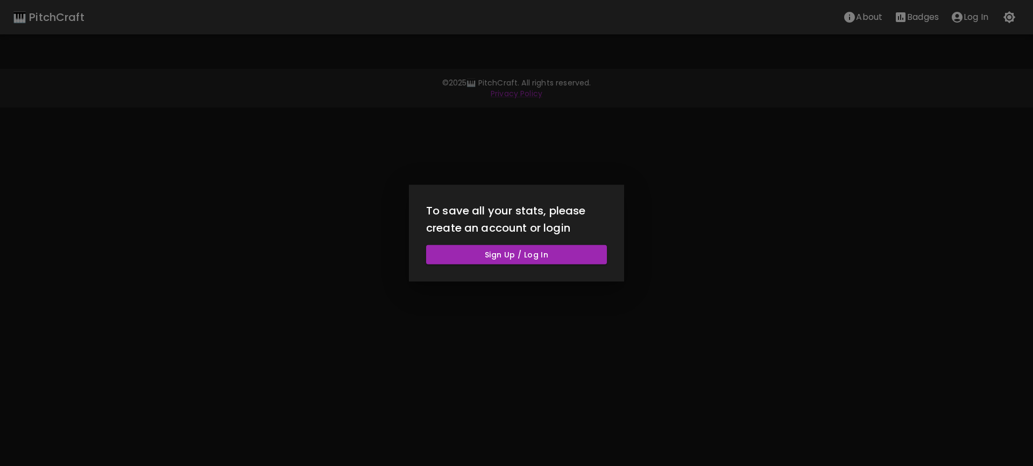
click at [746, 317] on div at bounding box center [516, 233] width 1033 height 466
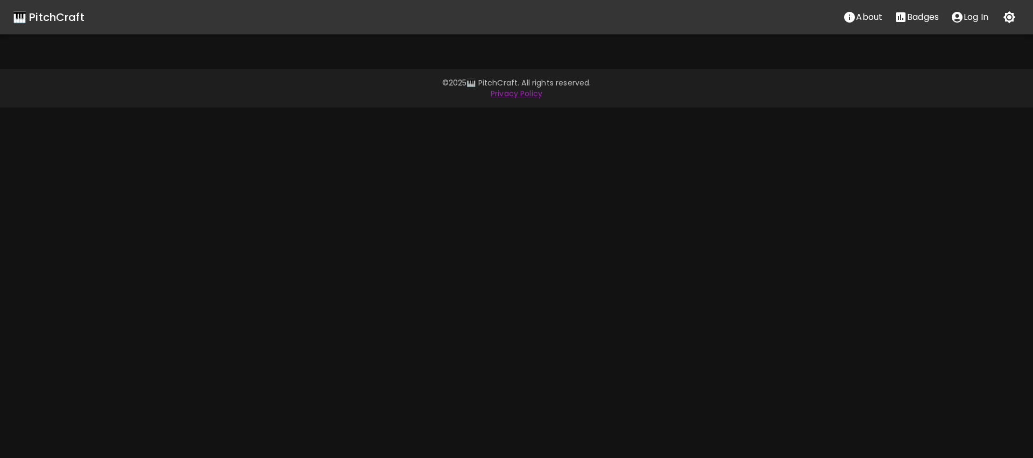
click at [30, 5] on div "🎹 PitchCraft About Badges Log In" at bounding box center [516, 17] width 1033 height 34
click at [30, 16] on div "🎹 PitchCraft" at bounding box center [49, 17] width 72 height 17
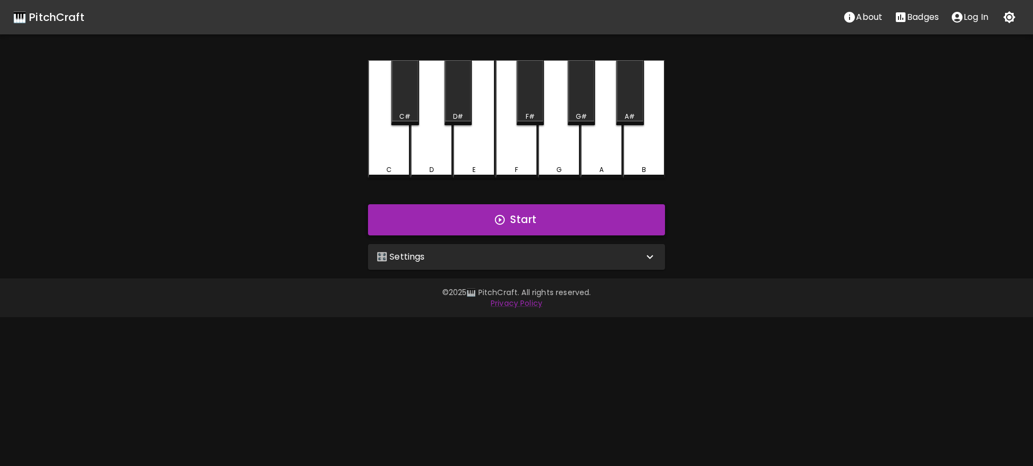
click at [545, 225] on button "Start" at bounding box center [516, 219] width 297 height 31
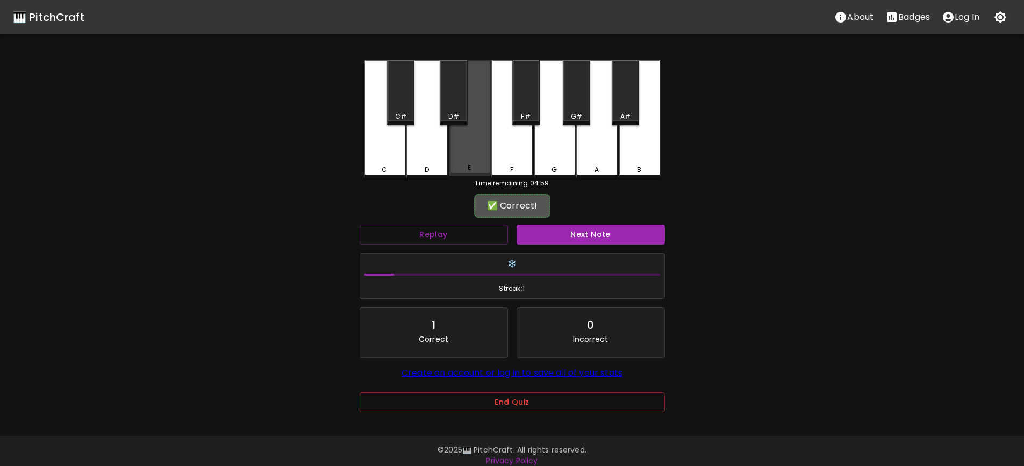
drag, startPoint x: 463, startPoint y: 156, endPoint x: 568, endPoint y: 210, distance: 117.6
click at [466, 156] on div "E" at bounding box center [470, 118] width 42 height 116
click at [592, 231] on button "Next Note" at bounding box center [591, 235] width 148 height 20
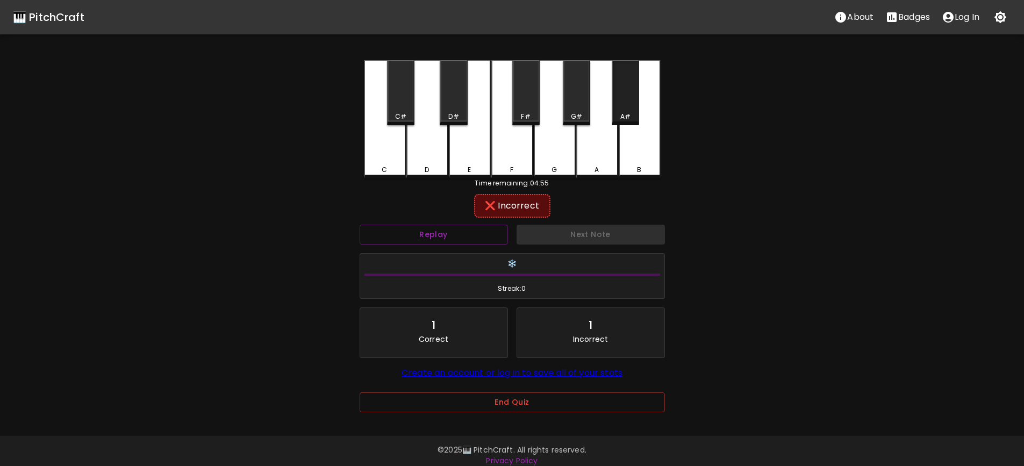
click at [635, 105] on div "A#" at bounding box center [625, 92] width 27 height 65
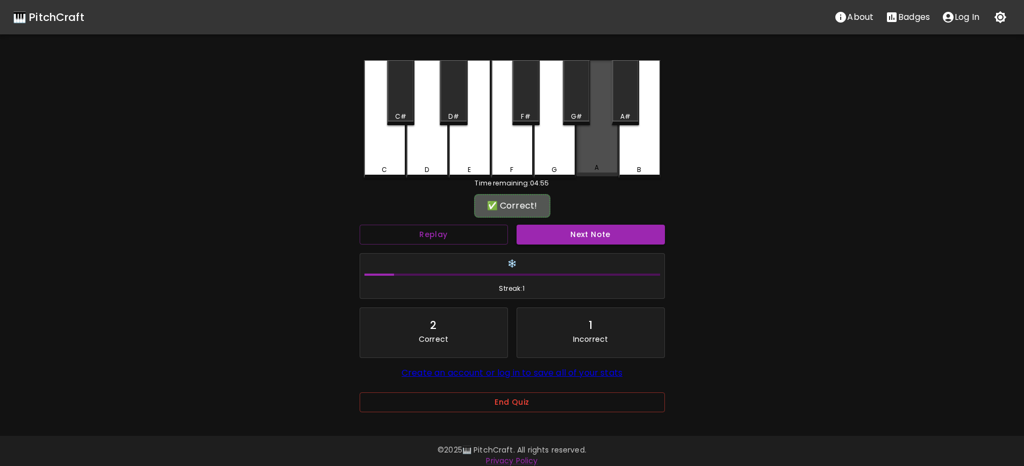
drag, startPoint x: 596, startPoint y: 149, endPoint x: 590, endPoint y: 211, distance: 62.6
click at [596, 157] on div "A" at bounding box center [597, 118] width 42 height 116
click at [592, 233] on button "Next Note" at bounding box center [591, 235] width 148 height 20
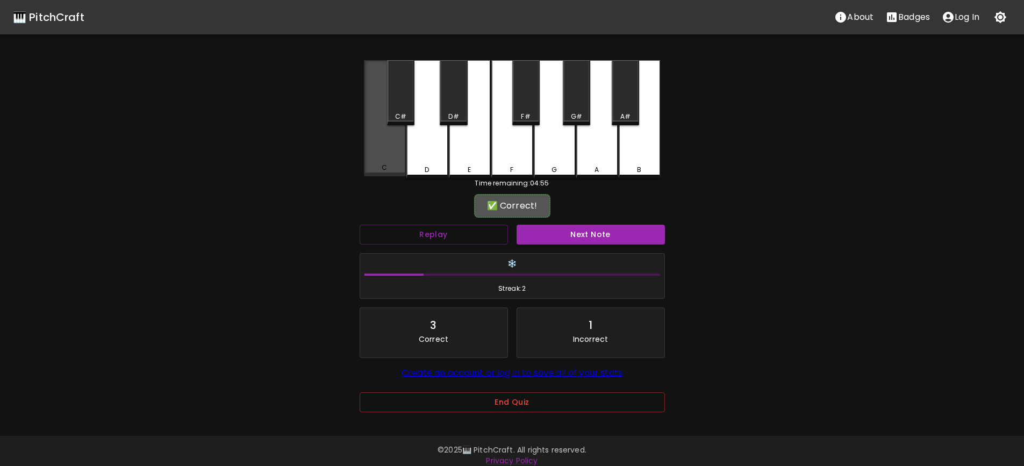
click at [397, 154] on div "C" at bounding box center [385, 118] width 42 height 116
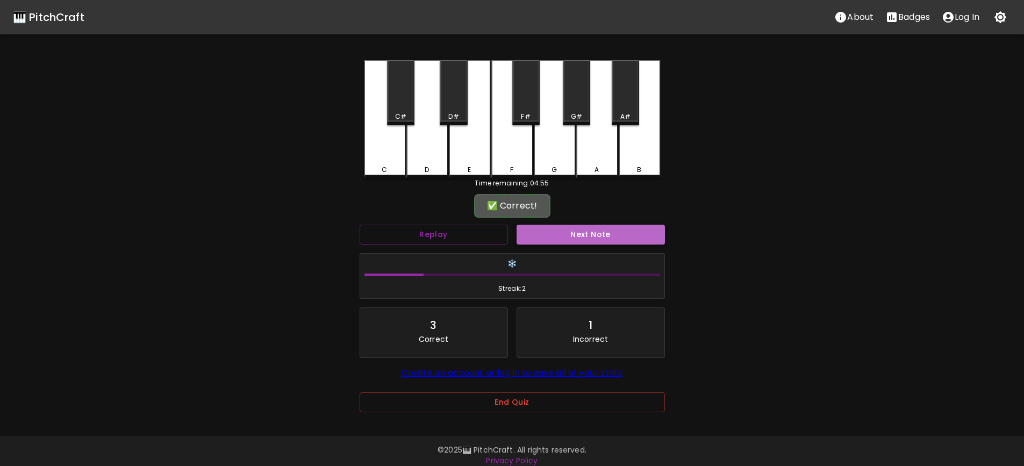
click at [583, 226] on button "Next Note" at bounding box center [591, 235] width 148 height 20
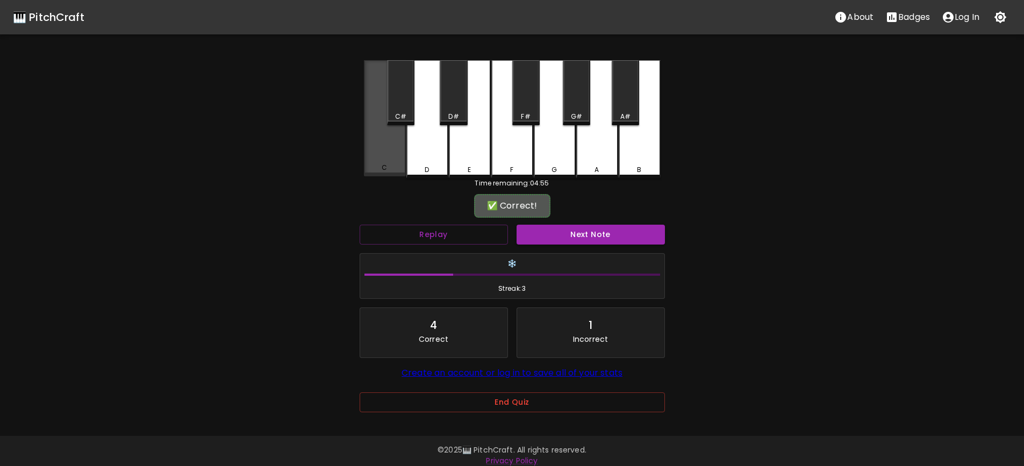
drag, startPoint x: 380, startPoint y: 154, endPoint x: 537, endPoint y: 216, distance: 168.5
click at [394, 154] on div "C" at bounding box center [385, 118] width 42 height 116
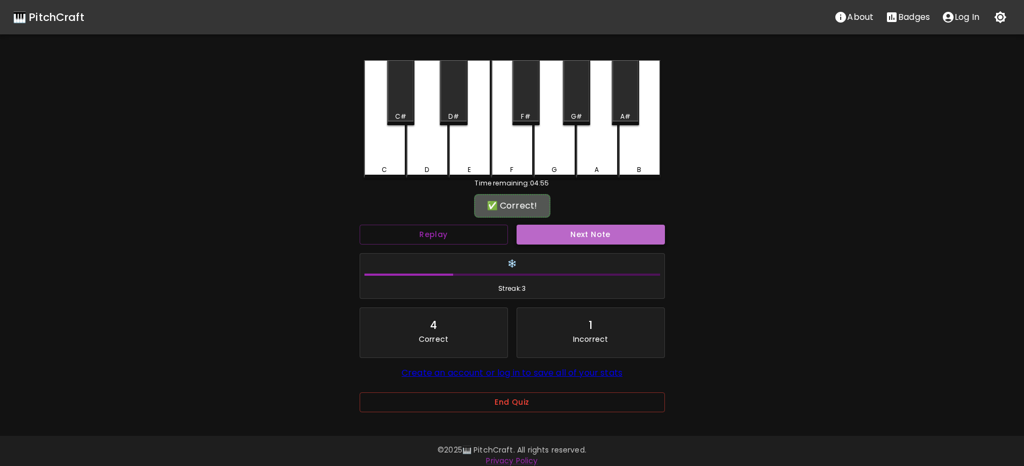
click at [578, 237] on button "Next Note" at bounding box center [591, 235] width 148 height 20
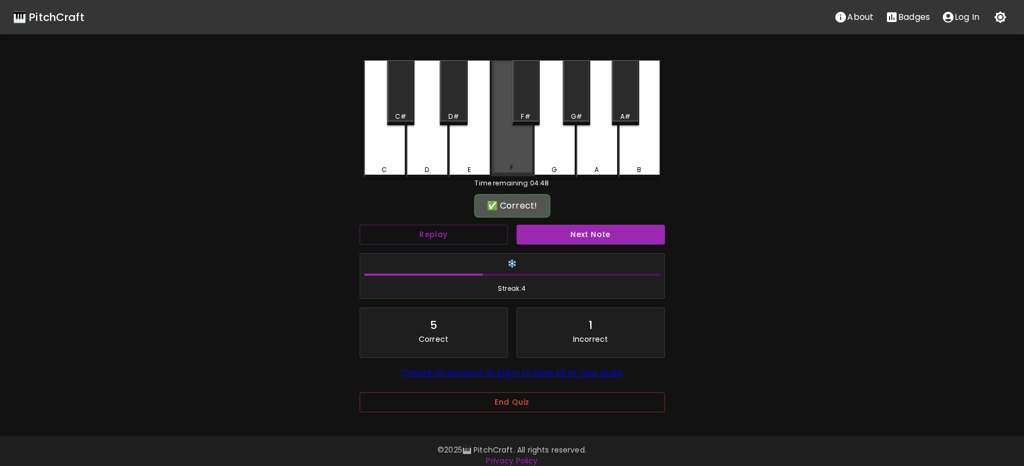
drag, startPoint x: 509, startPoint y: 161, endPoint x: 518, endPoint y: 171, distance: 13.3
click at [515, 167] on div "F" at bounding box center [513, 118] width 42 height 116
click at [561, 224] on div "Next Note" at bounding box center [590, 234] width 157 height 29
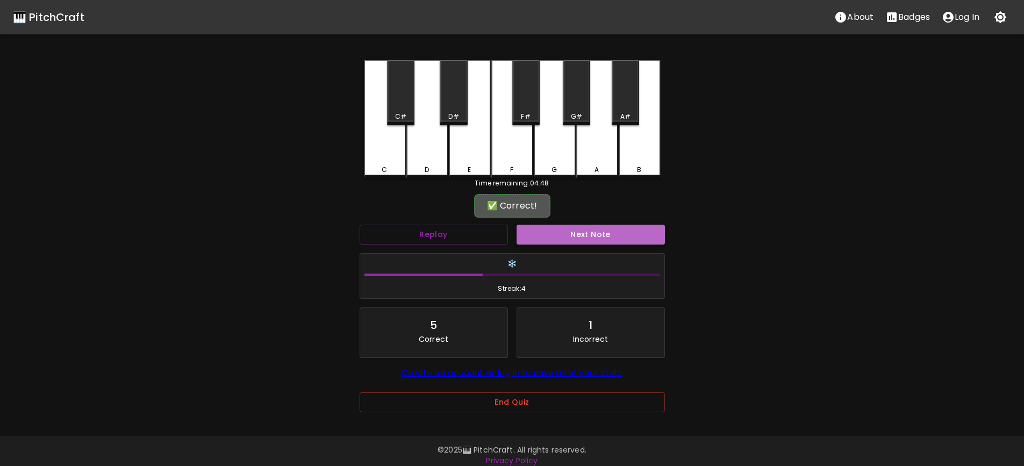
click at [574, 237] on button "Next Note" at bounding box center [591, 235] width 148 height 20
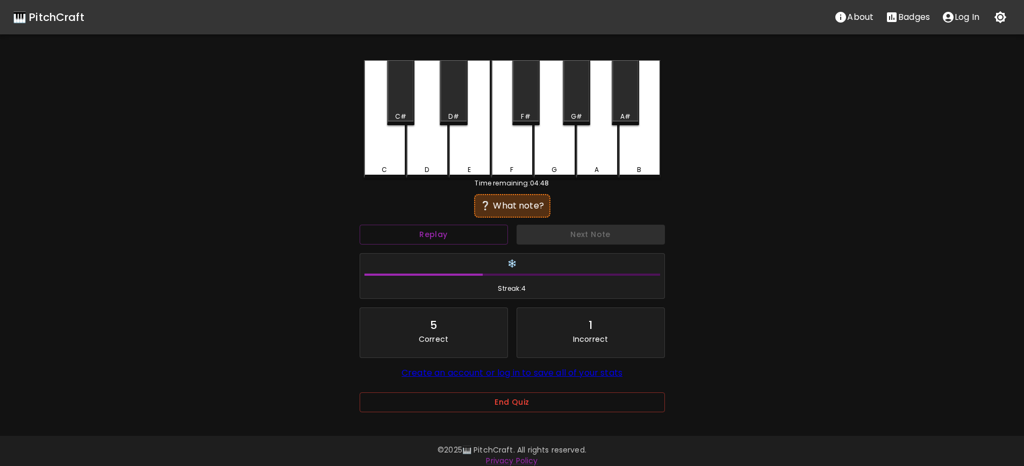
click at [367, 145] on div "C" at bounding box center [385, 119] width 42 height 118
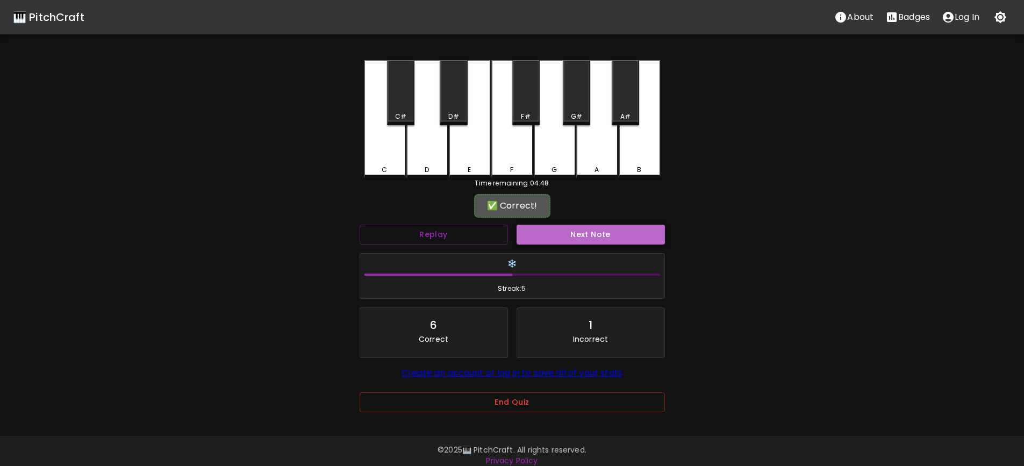
click at [573, 226] on button "Next Note" at bounding box center [591, 235] width 148 height 20
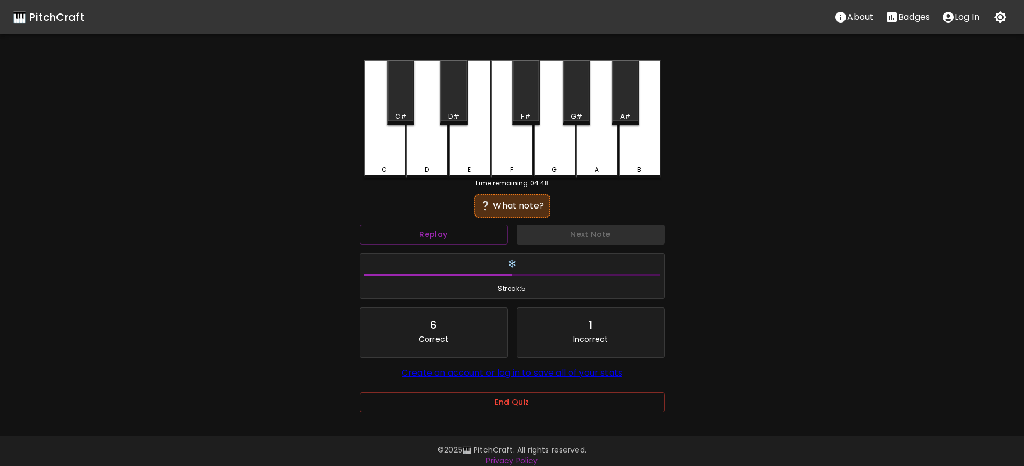
drag, startPoint x: 375, startPoint y: 165, endPoint x: 476, endPoint y: 198, distance: 106.1
click at [376, 165] on div "C" at bounding box center [385, 119] width 42 height 118
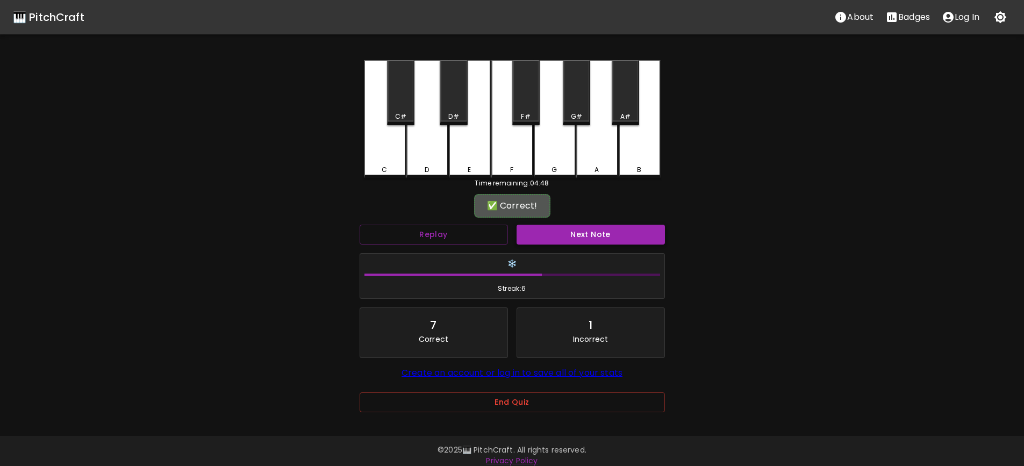
click at [583, 237] on button "Next Note" at bounding box center [591, 235] width 148 height 20
click at [600, 169] on div "A" at bounding box center [598, 168] width 40 height 10
click at [598, 233] on button "Next Note" at bounding box center [591, 235] width 148 height 20
click at [582, 116] on div "G#" at bounding box center [576, 117] width 11 height 10
click at [606, 234] on button "Next Note" at bounding box center [591, 235] width 148 height 20
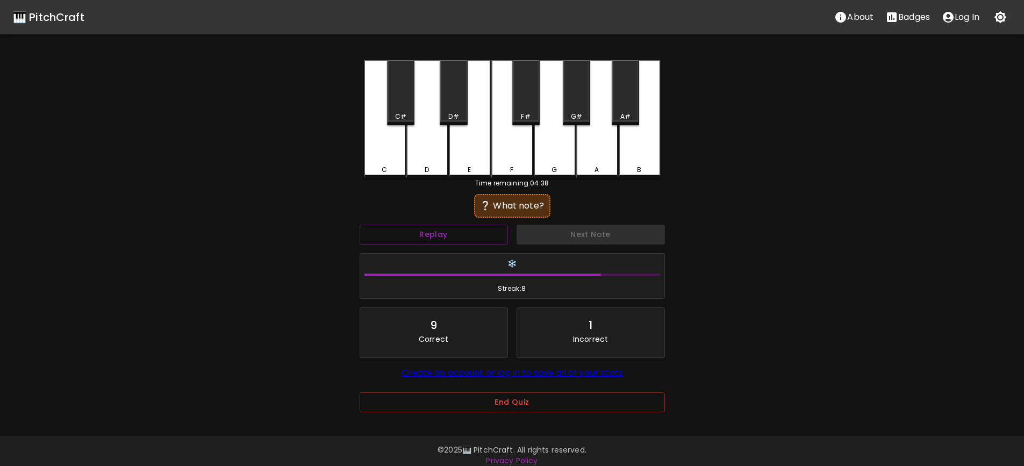
click at [630, 95] on div "A#" at bounding box center [625, 92] width 27 height 65
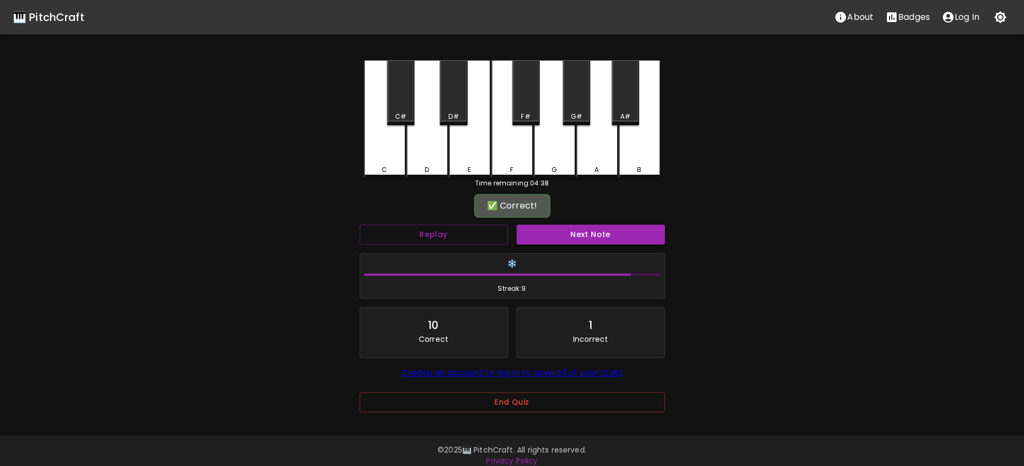
click at [601, 231] on button "Next Note" at bounding box center [591, 235] width 148 height 20
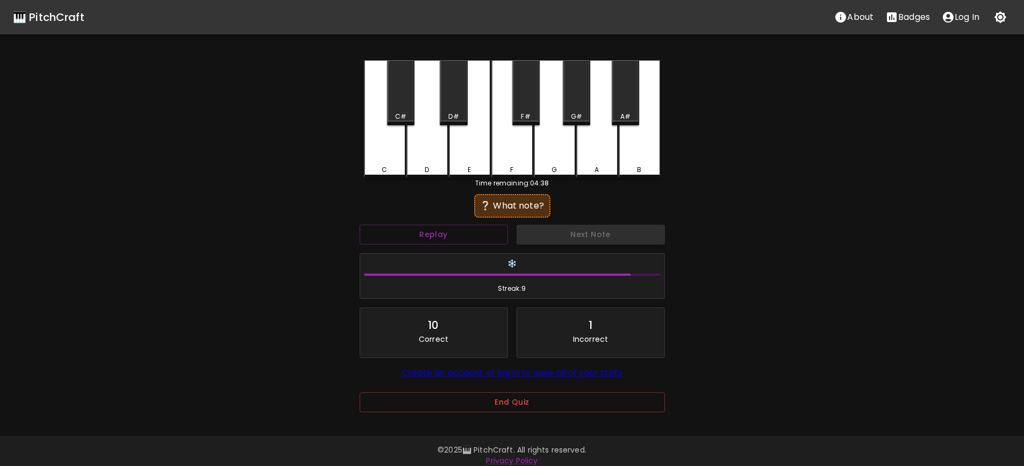
click at [463, 158] on div "E" at bounding box center [470, 119] width 42 height 118
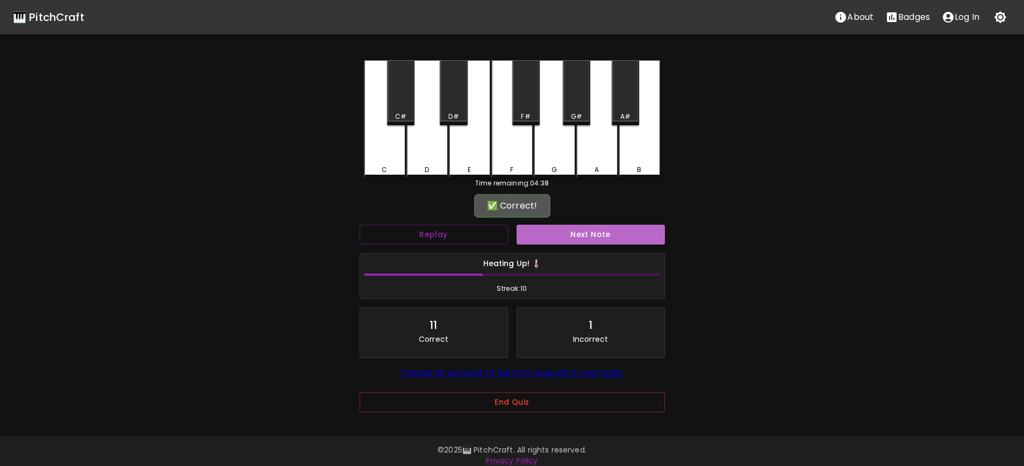
click at [587, 233] on button "Next Note" at bounding box center [591, 235] width 148 height 20
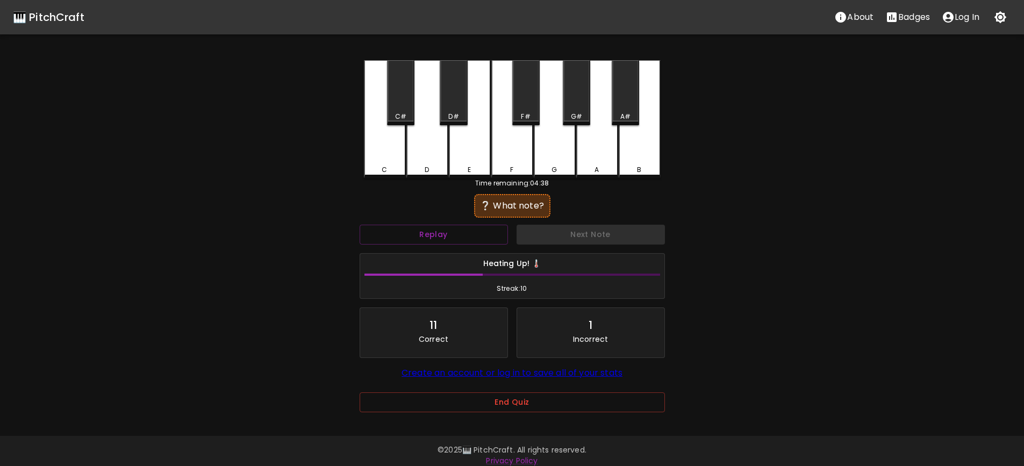
click at [477, 163] on div "E" at bounding box center [470, 119] width 42 height 118
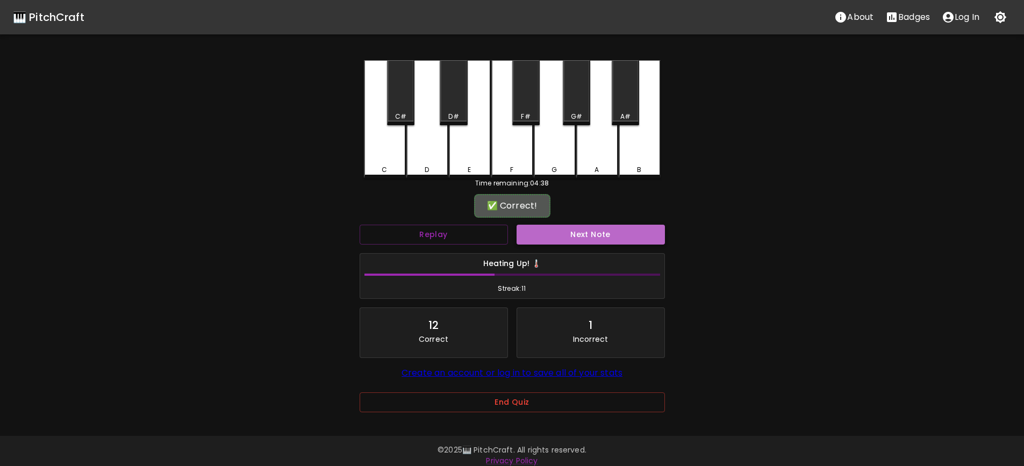
click at [590, 230] on button "Next Note" at bounding box center [591, 235] width 148 height 20
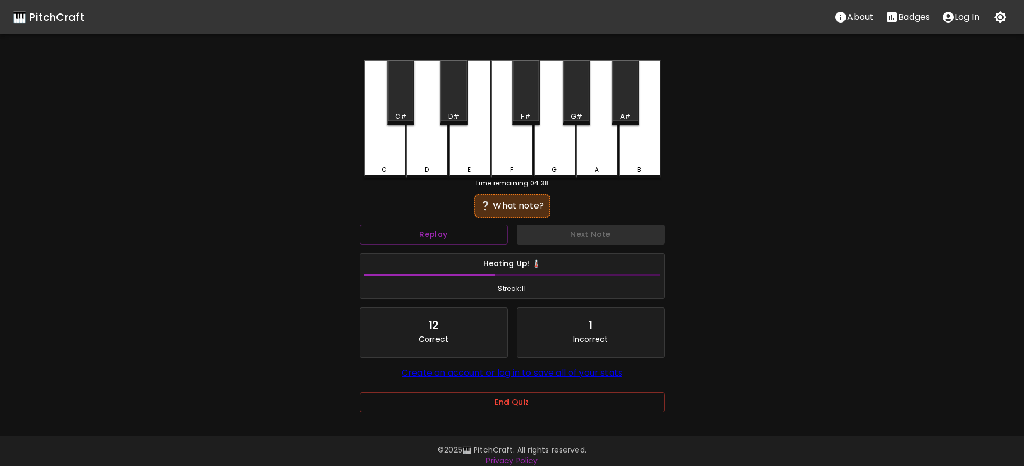
click at [512, 155] on div "F" at bounding box center [513, 119] width 42 height 118
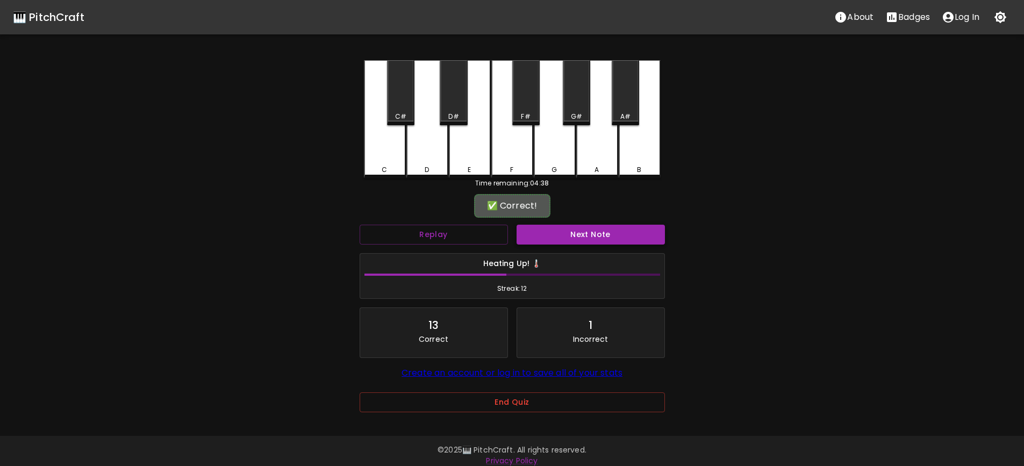
click at [576, 229] on button "Next Note" at bounding box center [591, 235] width 148 height 20
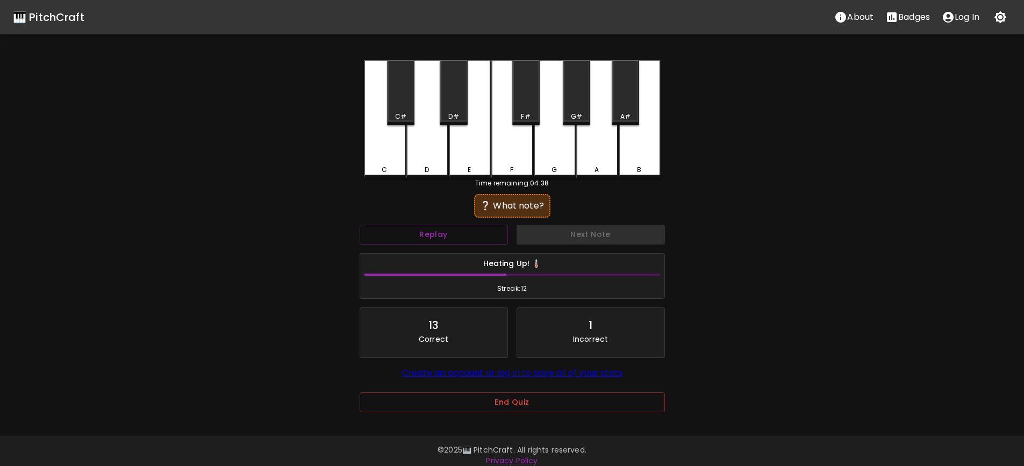
click at [525, 119] on div "F#" at bounding box center [525, 117] width 9 height 10
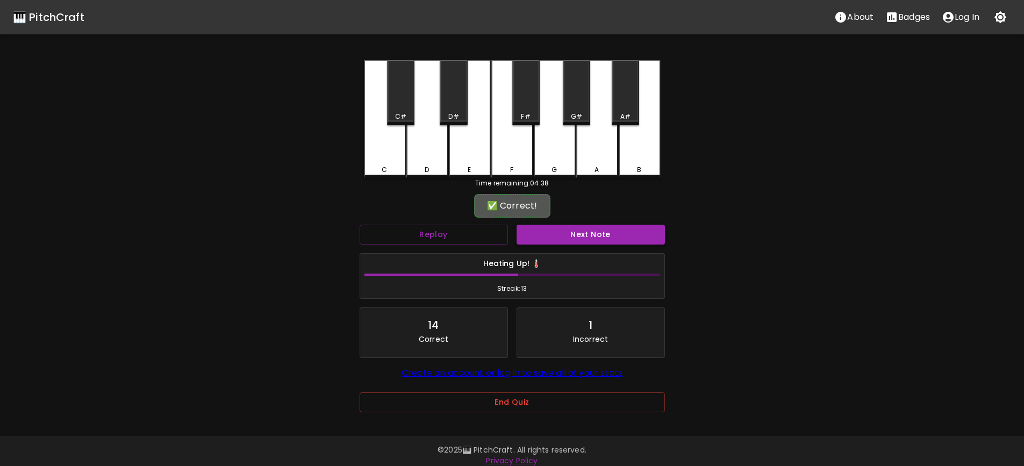
click at [593, 236] on button "Next Note" at bounding box center [591, 235] width 148 height 20
click at [400, 110] on div "C#" at bounding box center [400, 92] width 27 height 65
click at [606, 232] on button "Next Note" at bounding box center [591, 235] width 148 height 20
drag, startPoint x: 386, startPoint y: 152, endPoint x: 619, endPoint y: 201, distance: 238.5
click at [400, 152] on div "C" at bounding box center [385, 118] width 42 height 116
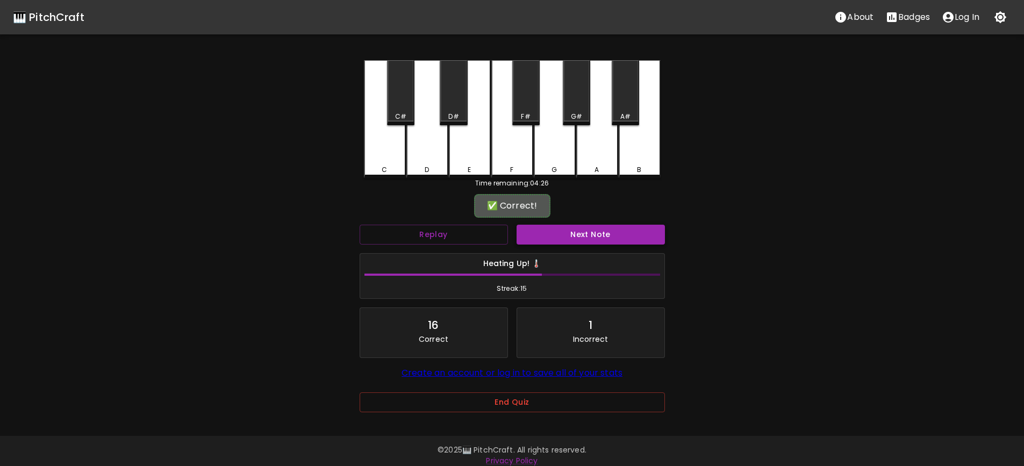
click at [606, 230] on button "Next Note" at bounding box center [591, 235] width 148 height 20
drag, startPoint x: 556, startPoint y: 168, endPoint x: 585, endPoint y: 197, distance: 40.7
click at [557, 168] on div "G" at bounding box center [554, 168] width 5 height 10
click at [603, 233] on button "Next Note" at bounding box center [591, 235] width 148 height 20
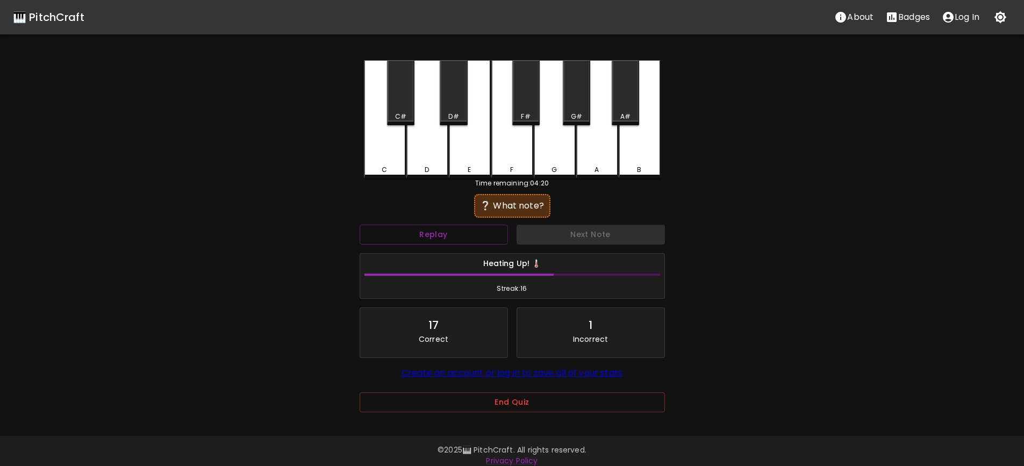
click at [383, 159] on div "C" at bounding box center [385, 119] width 42 height 118
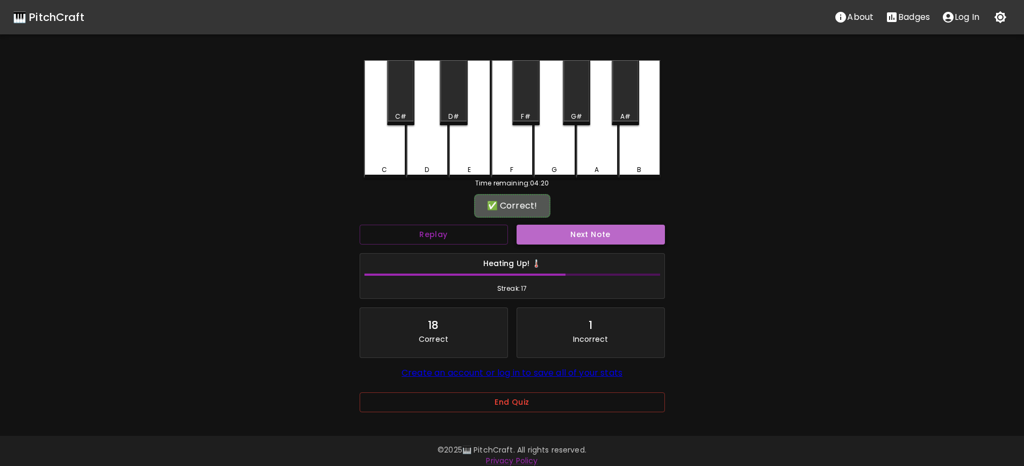
click at [582, 240] on button "Next Note" at bounding box center [591, 235] width 148 height 20
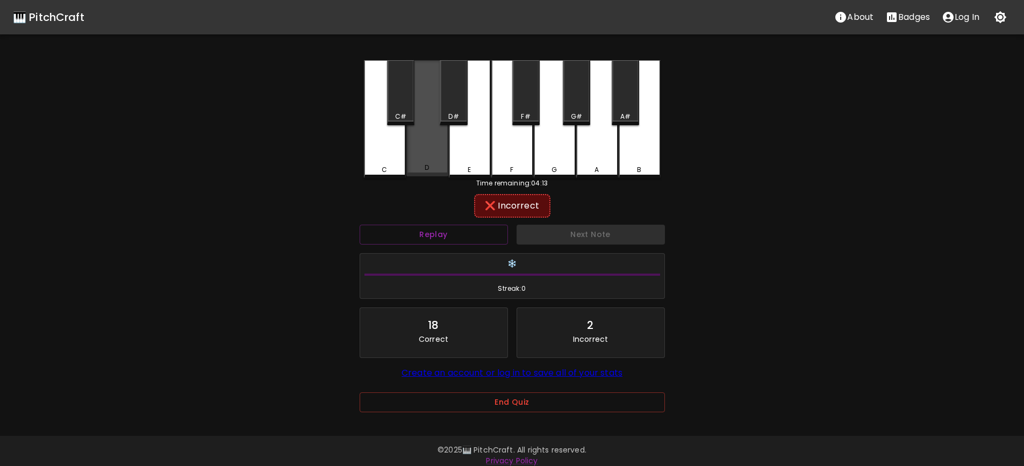
drag, startPoint x: 432, startPoint y: 155, endPoint x: 447, endPoint y: 125, distance: 34.2
click at [433, 154] on div "D" at bounding box center [428, 118] width 42 height 116
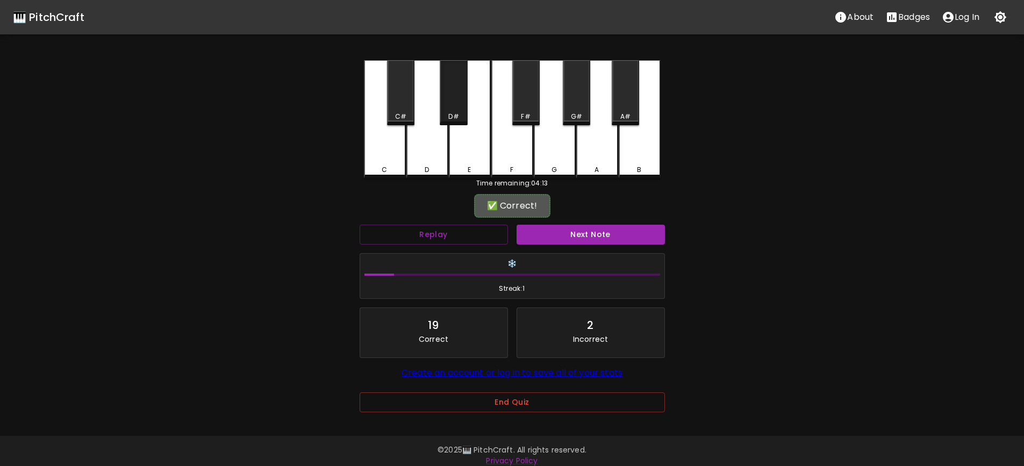
click at [449, 117] on div "D#" at bounding box center [454, 117] width 10 height 10
click at [450, 117] on div "D#" at bounding box center [454, 117] width 10 height 10
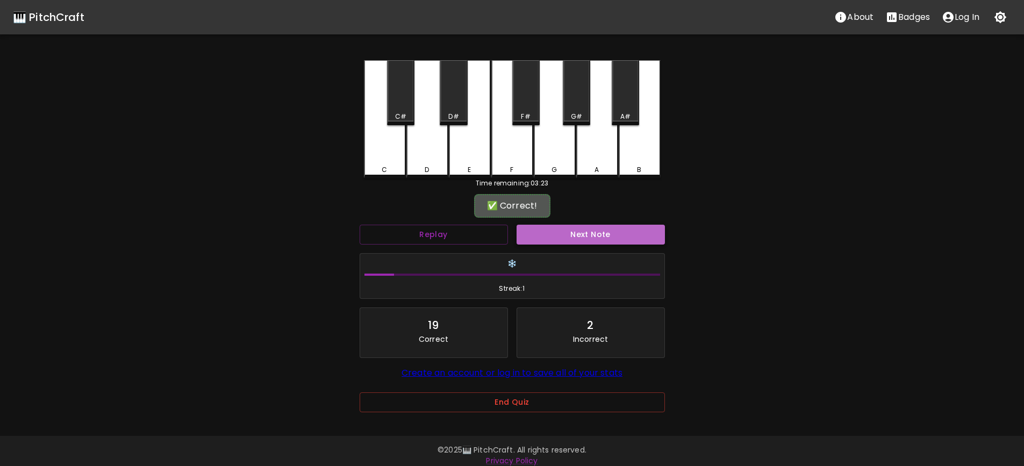
click at [599, 237] on button "Next Note" at bounding box center [591, 235] width 148 height 20
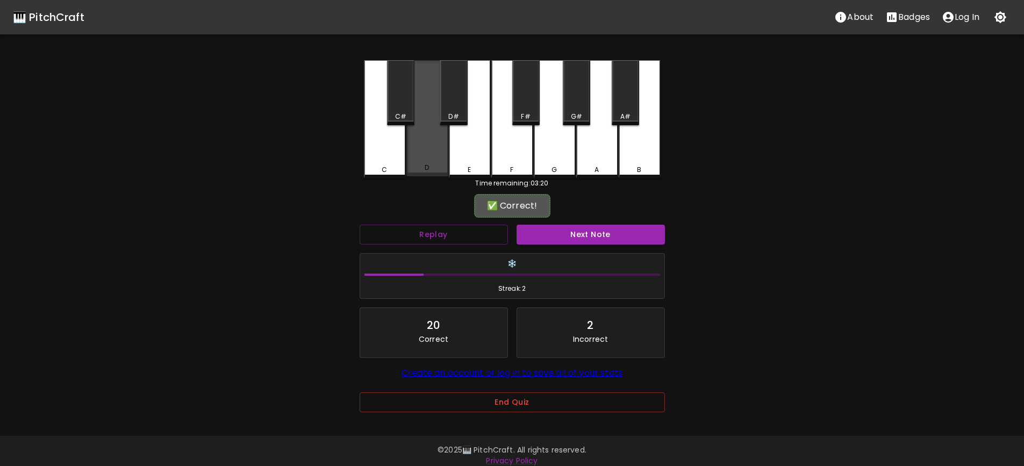
click at [426, 158] on div "D" at bounding box center [428, 118] width 42 height 116
click at [568, 236] on button "Next Note" at bounding box center [591, 235] width 148 height 20
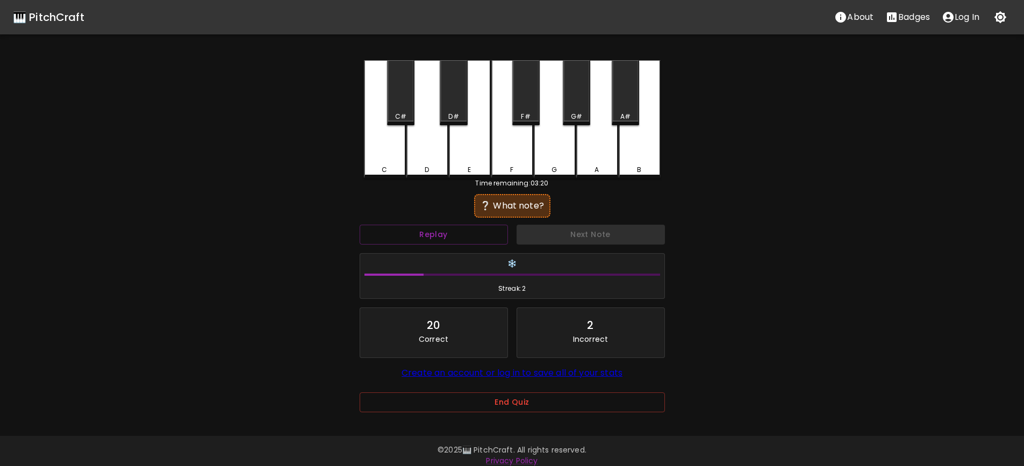
click at [448, 119] on div "D#" at bounding box center [453, 117] width 25 height 10
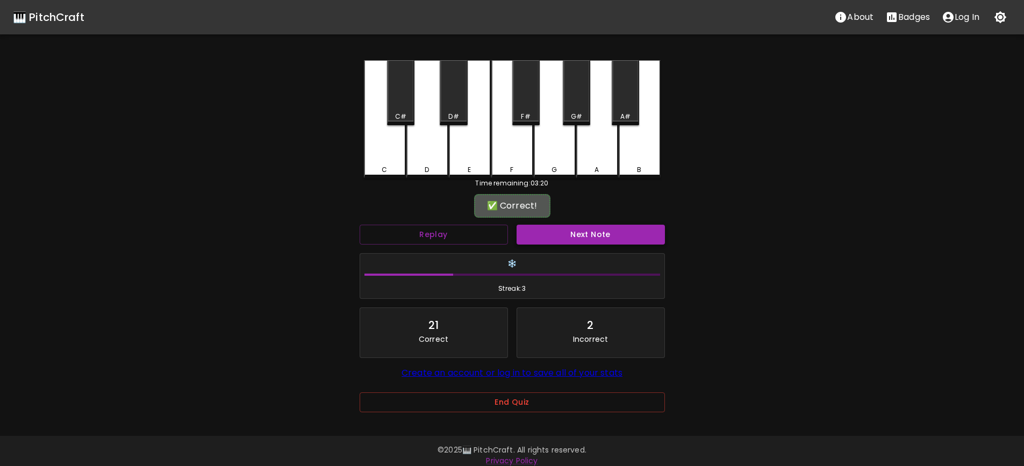
click at [583, 239] on button "Next Note" at bounding box center [591, 235] width 148 height 20
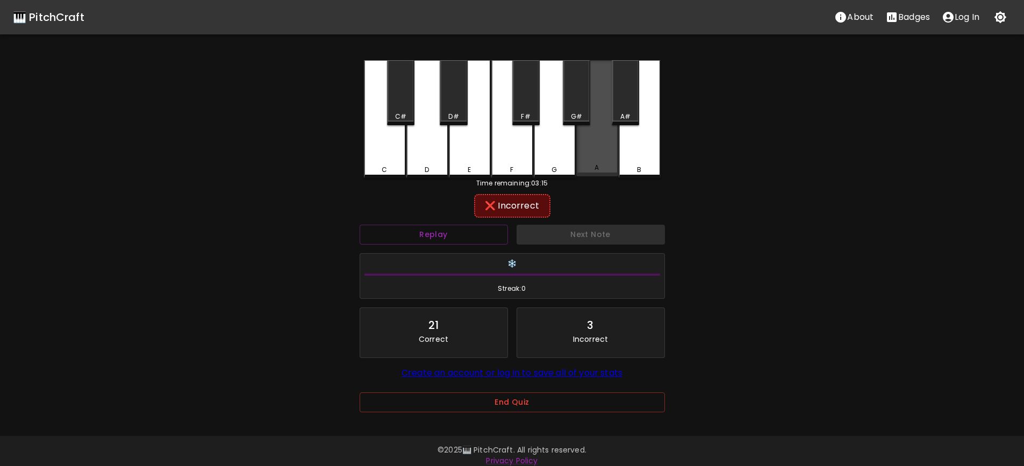
click at [601, 165] on div "A" at bounding box center [598, 168] width 40 height 10
click at [620, 112] on div "A#" at bounding box center [625, 117] width 25 height 10
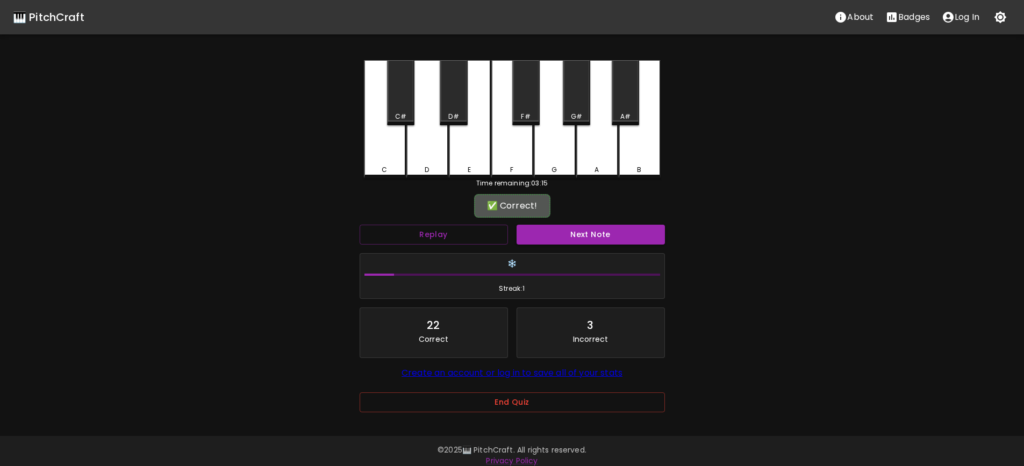
click at [620, 112] on div "A#" at bounding box center [625, 117] width 25 height 10
click at [595, 235] on button "Next Note" at bounding box center [591, 235] width 148 height 20
drag, startPoint x: 607, startPoint y: 144, endPoint x: 604, endPoint y: 200, distance: 56.0
click at [607, 145] on div "A" at bounding box center [597, 118] width 42 height 116
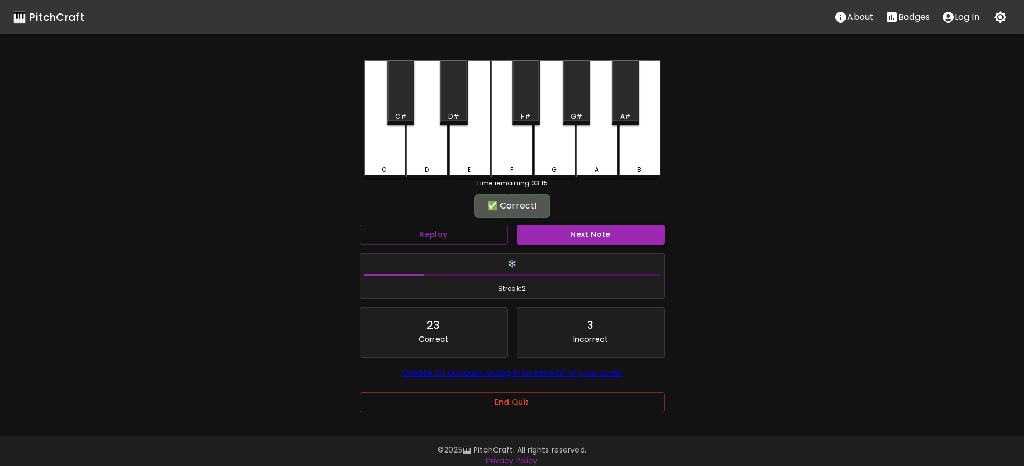
click at [601, 234] on button "Next Note" at bounding box center [591, 235] width 148 height 20
click at [393, 101] on div "C#" at bounding box center [400, 92] width 27 height 65
click at [597, 243] on button "Next Note" at bounding box center [591, 235] width 148 height 20
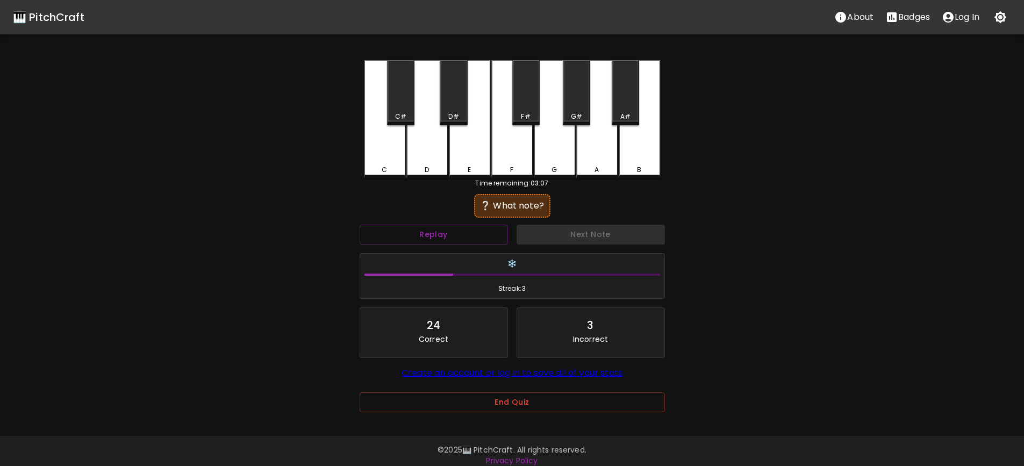
click at [638, 158] on div "B" at bounding box center [640, 119] width 42 height 118
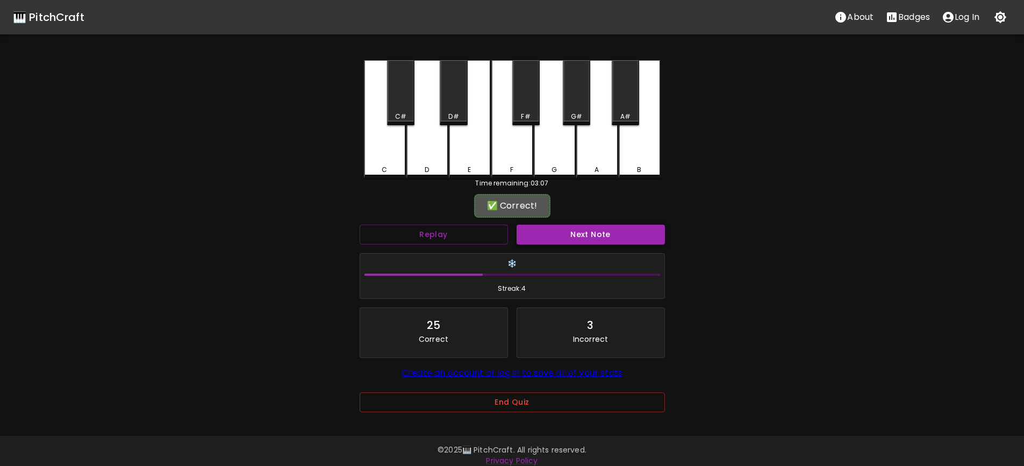
click at [601, 233] on button "Next Note" at bounding box center [591, 235] width 148 height 20
click at [620, 118] on div "A#" at bounding box center [625, 117] width 25 height 10
click at [593, 240] on button "Next Note" at bounding box center [591, 235] width 148 height 20
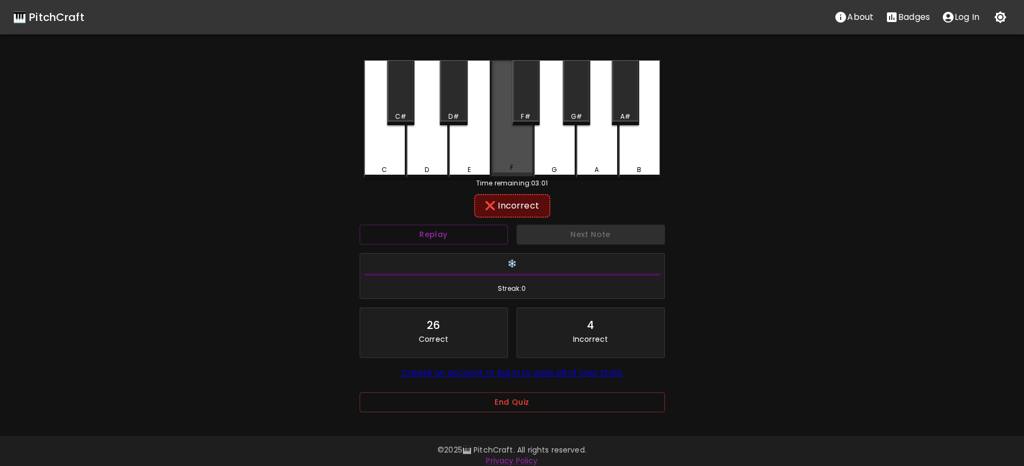
drag, startPoint x: 516, startPoint y: 166, endPoint x: 526, endPoint y: 144, distance: 24.5
click at [517, 165] on div "F" at bounding box center [513, 168] width 40 height 10
click at [537, 108] on div "F#" at bounding box center [525, 92] width 27 height 65
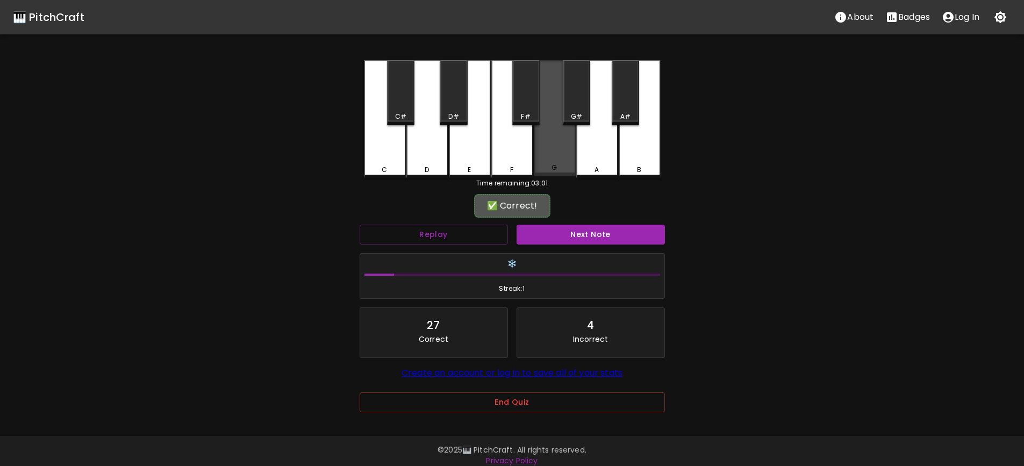
click at [547, 166] on div "G" at bounding box center [555, 168] width 40 height 10
click at [547, 166] on div "G" at bounding box center [555, 170] width 40 height 10
click at [547, 166] on div "G" at bounding box center [555, 168] width 40 height 10
click at [547, 166] on div "G" at bounding box center [555, 170] width 40 height 10
click at [547, 166] on div "G" at bounding box center [555, 168] width 40 height 10
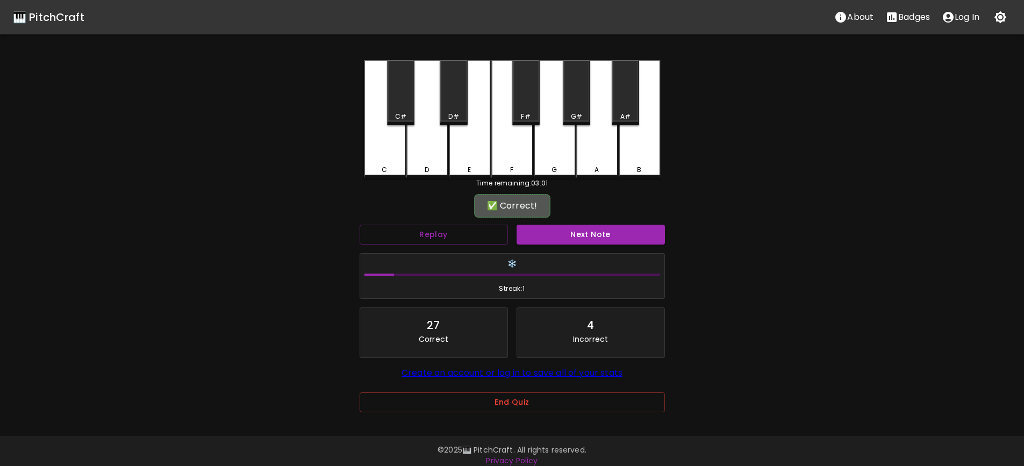
click at [547, 166] on div "G" at bounding box center [555, 170] width 40 height 10
click at [547, 166] on div "G" at bounding box center [555, 168] width 40 height 10
click at [547, 166] on div "G" at bounding box center [555, 170] width 40 height 10
click at [547, 166] on div "G" at bounding box center [555, 168] width 40 height 10
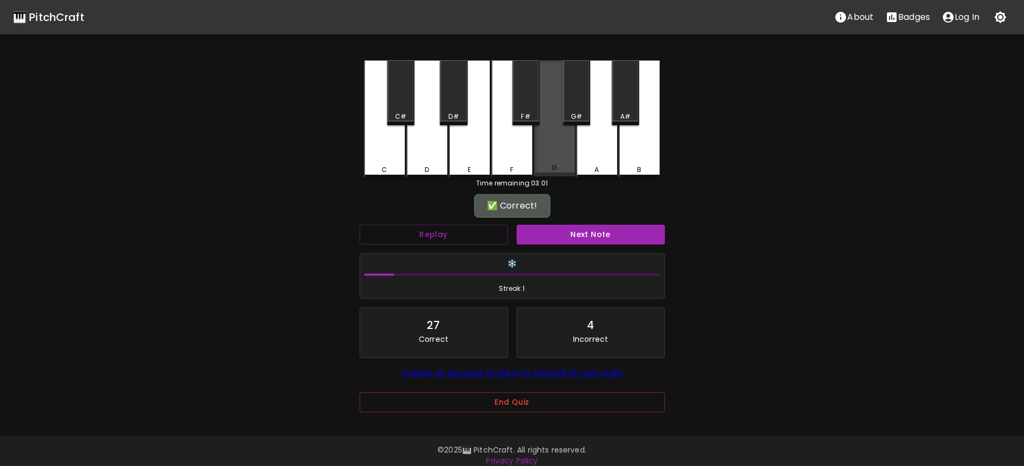
click at [547, 166] on div "G" at bounding box center [555, 168] width 40 height 10
click at [547, 166] on div "G" at bounding box center [555, 170] width 40 height 10
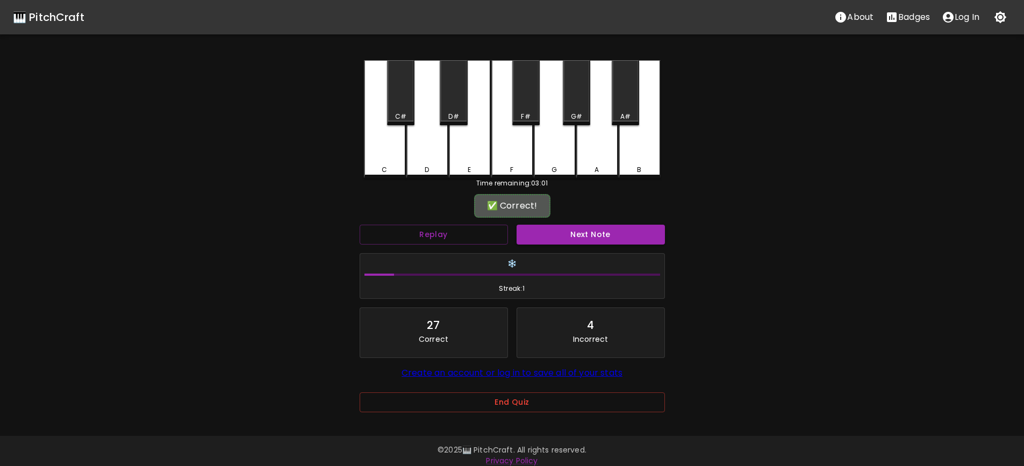
click at [547, 166] on div "G" at bounding box center [555, 170] width 40 height 10
click at [547, 166] on div "G" at bounding box center [555, 168] width 40 height 10
click at [552, 153] on div "G" at bounding box center [555, 119] width 42 height 118
click at [553, 153] on div "G" at bounding box center [555, 118] width 42 height 116
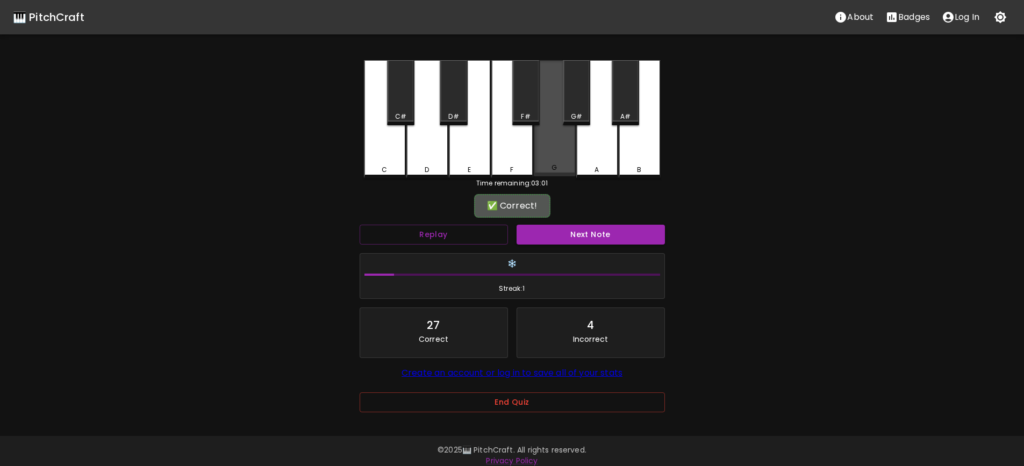
click at [553, 153] on div "G" at bounding box center [555, 118] width 42 height 116
click at [553, 153] on div "G" at bounding box center [555, 119] width 42 height 118
click at [553, 153] on div "G" at bounding box center [555, 118] width 42 height 116
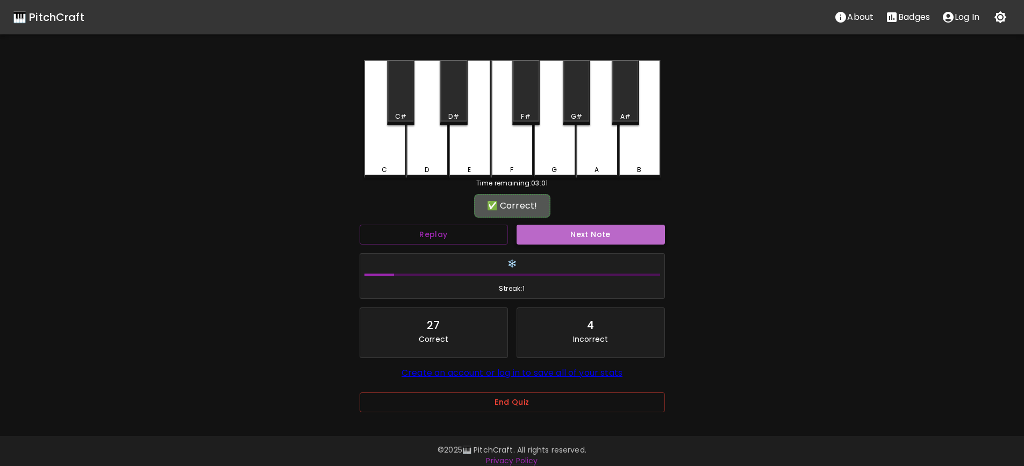
click at [588, 230] on button "Next Note" at bounding box center [591, 235] width 148 height 20
click at [630, 105] on div "A#" at bounding box center [625, 92] width 27 height 65
click at [588, 236] on button "Next Note" at bounding box center [591, 235] width 148 height 20
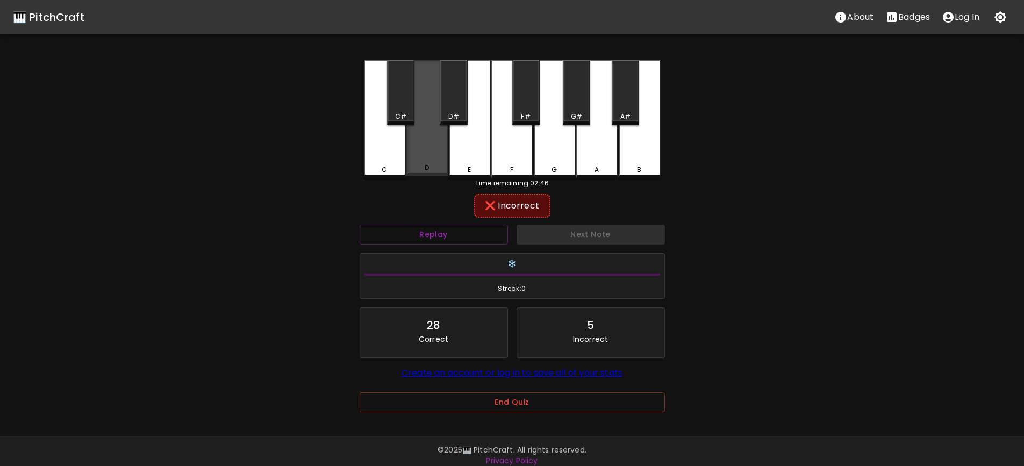
click at [432, 170] on div "D" at bounding box center [428, 168] width 40 height 10
drag, startPoint x: 462, startPoint y: 94, endPoint x: 461, endPoint y: 148, distance: 54.9
click at [462, 94] on div "D#" at bounding box center [453, 92] width 27 height 65
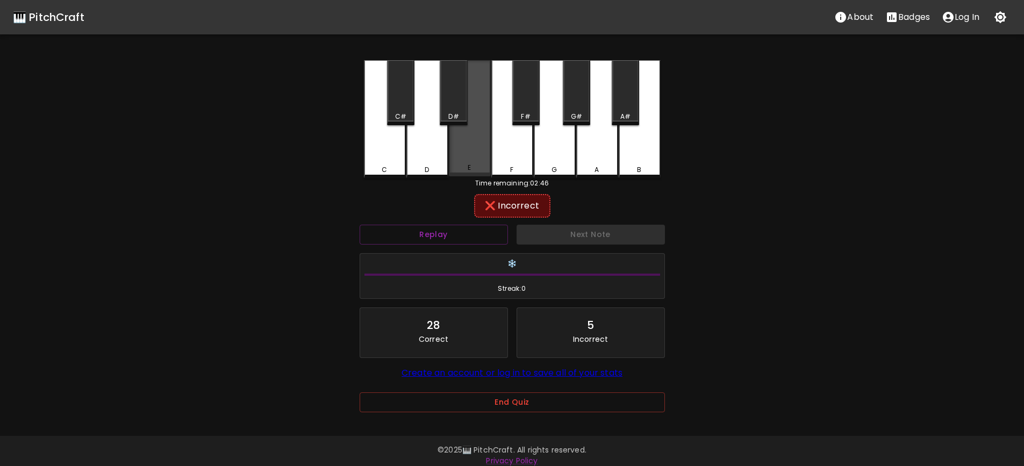
click at [461, 150] on div "E" at bounding box center [470, 118] width 42 height 116
click at [503, 156] on div "F" at bounding box center [513, 119] width 42 height 118
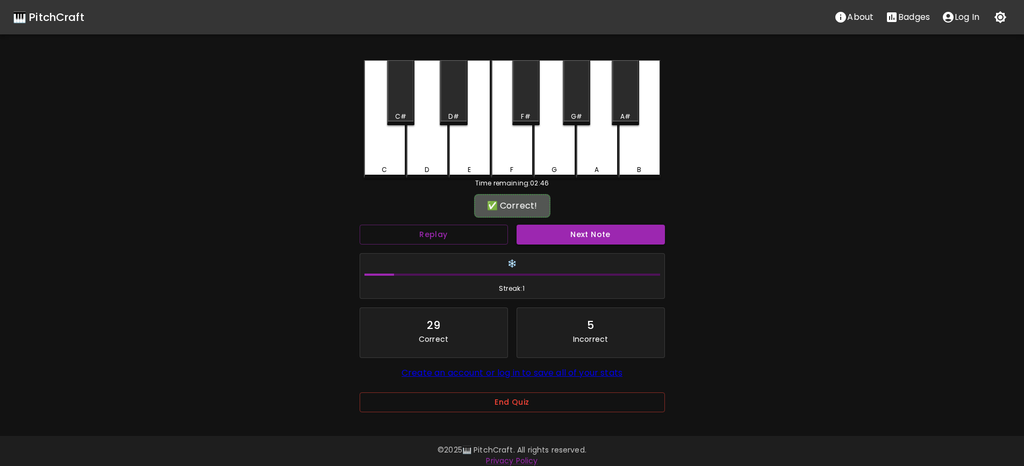
click at [509, 152] on div "F" at bounding box center [513, 119] width 42 height 118
click at [509, 152] on div "F" at bounding box center [513, 118] width 42 height 116
drag, startPoint x: 509, startPoint y: 152, endPoint x: 603, endPoint y: 208, distance: 109.7
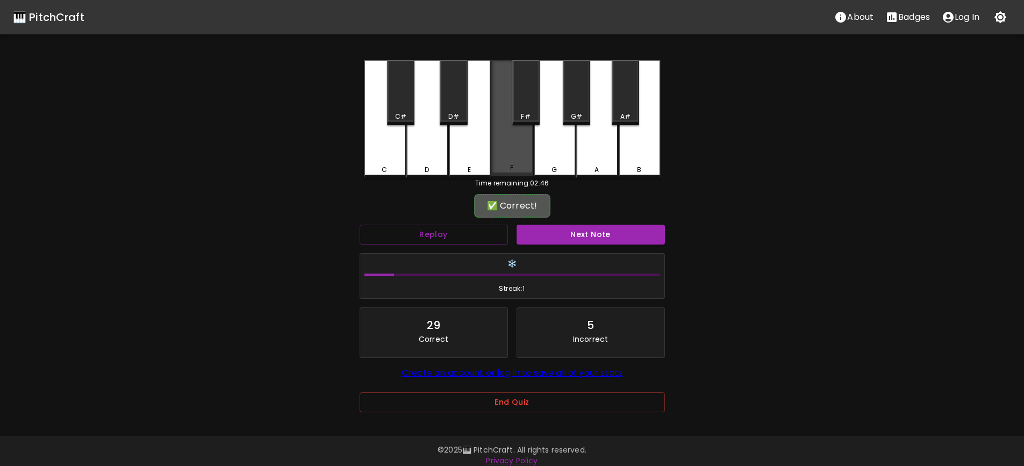
click at [509, 152] on div "F" at bounding box center [513, 118] width 42 height 116
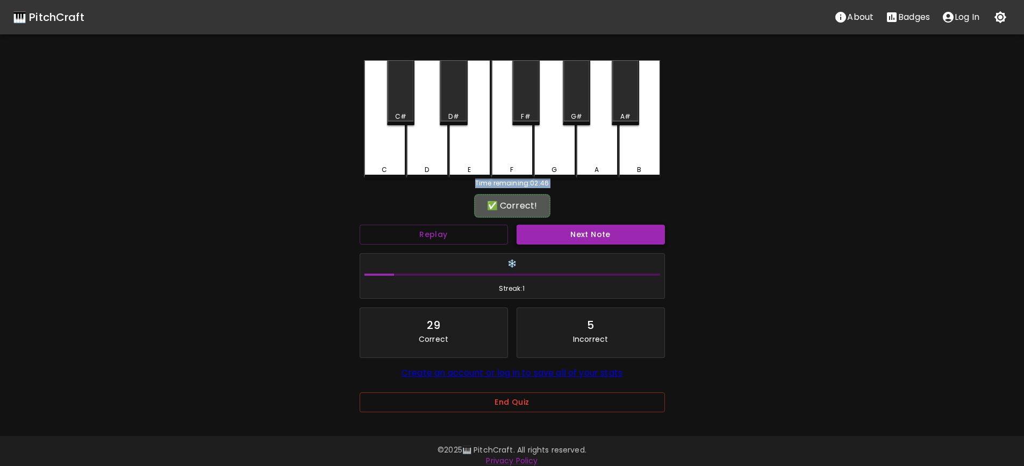
click at [603, 239] on button "Next Note" at bounding box center [591, 235] width 148 height 20
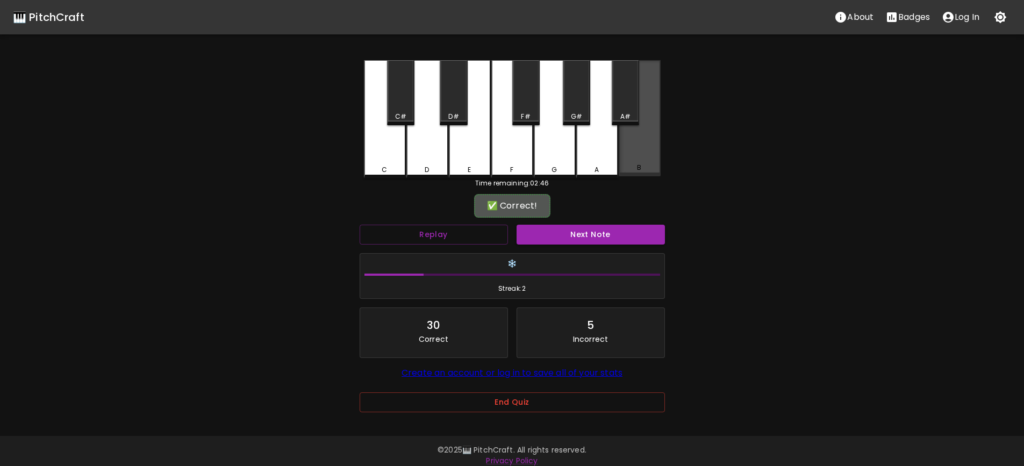
click at [637, 158] on div "B" at bounding box center [640, 118] width 42 height 116
click at [609, 229] on button "Next Note" at bounding box center [591, 235] width 148 height 20
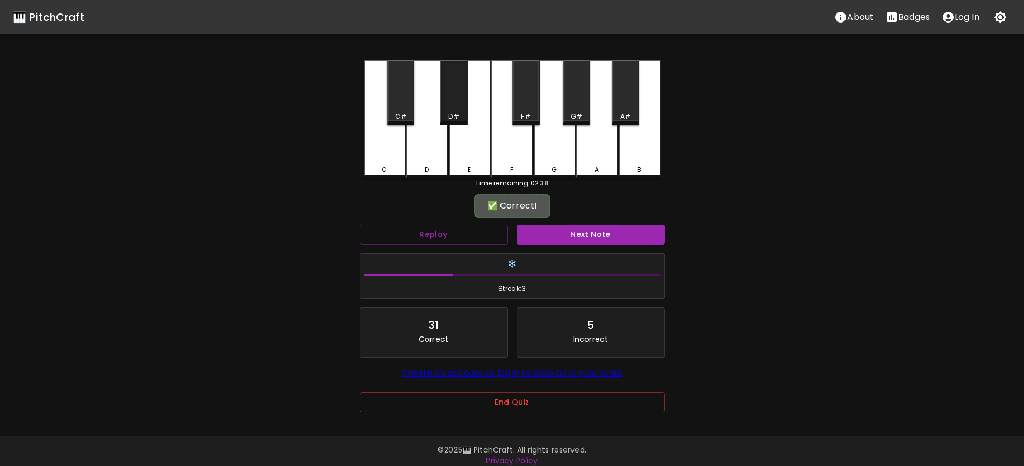
click at [451, 111] on div "D#" at bounding box center [453, 92] width 27 height 65
click at [573, 235] on button "Next Note" at bounding box center [591, 235] width 148 height 20
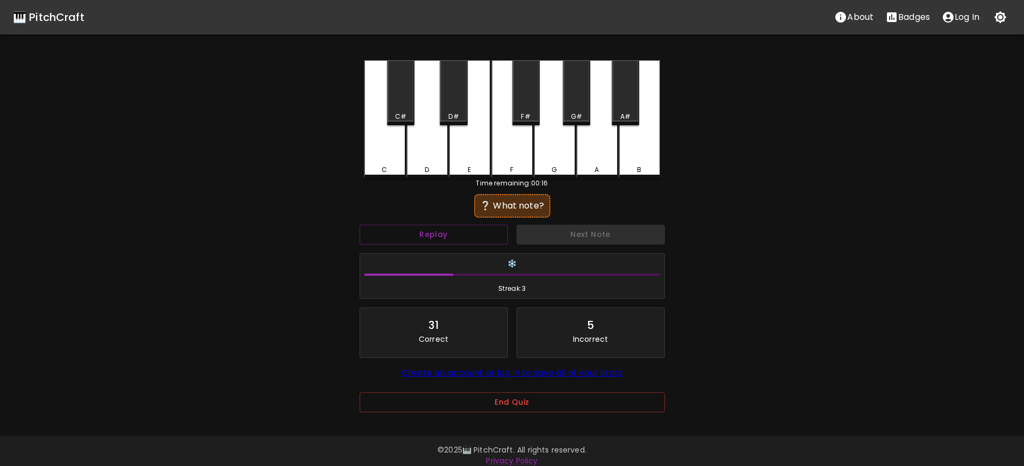
click at [632, 146] on div "B" at bounding box center [640, 119] width 42 height 118
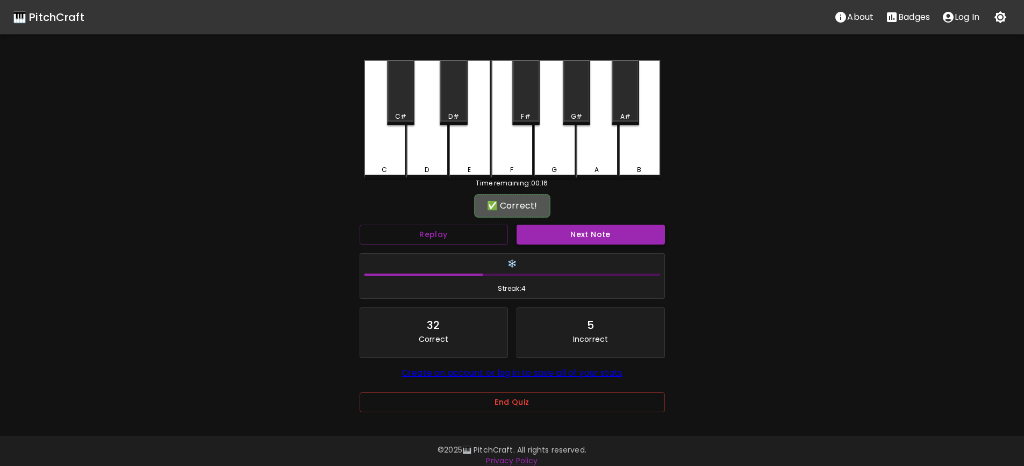
click at [581, 243] on button "Next Note" at bounding box center [591, 235] width 148 height 20
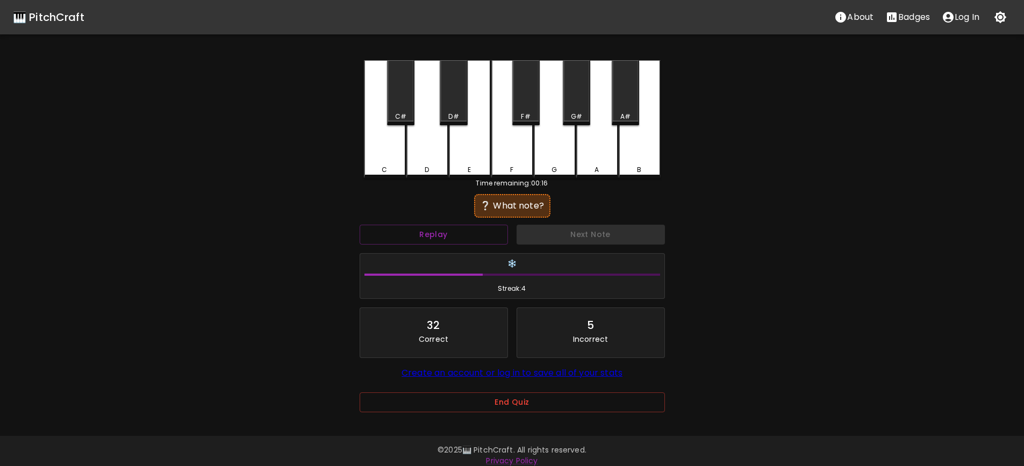
click at [398, 92] on div "C#" at bounding box center [400, 92] width 27 height 65
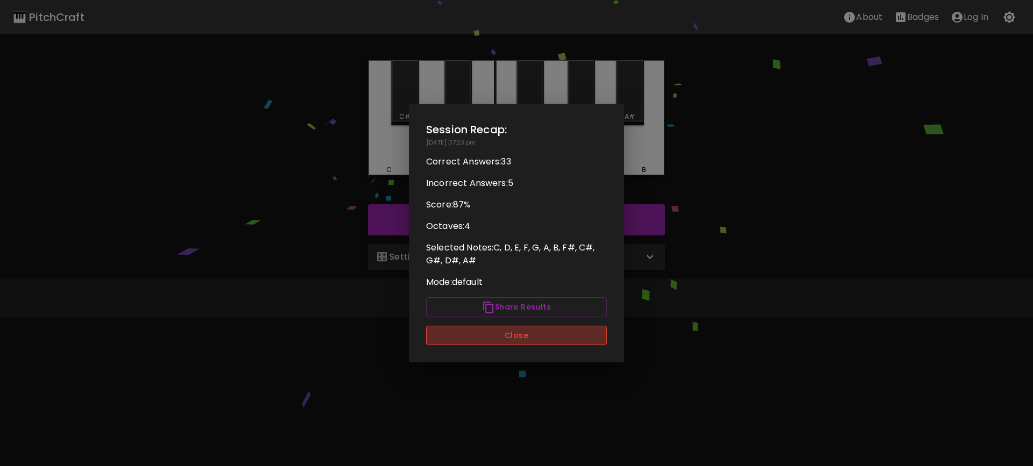
click at [524, 334] on button "Close" at bounding box center [516, 336] width 181 height 20
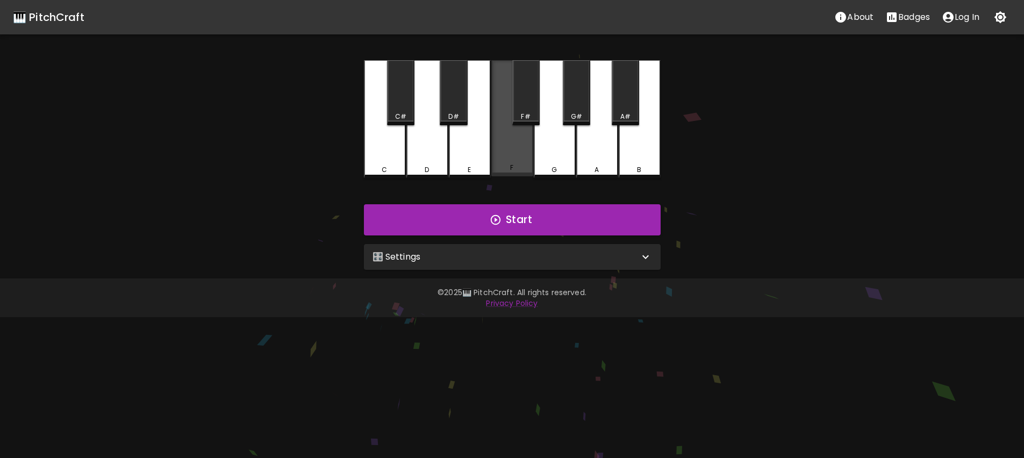
drag, startPoint x: 517, startPoint y: 161, endPoint x: 538, endPoint y: 156, distance: 21.7
click at [518, 161] on div "F" at bounding box center [513, 118] width 42 height 116
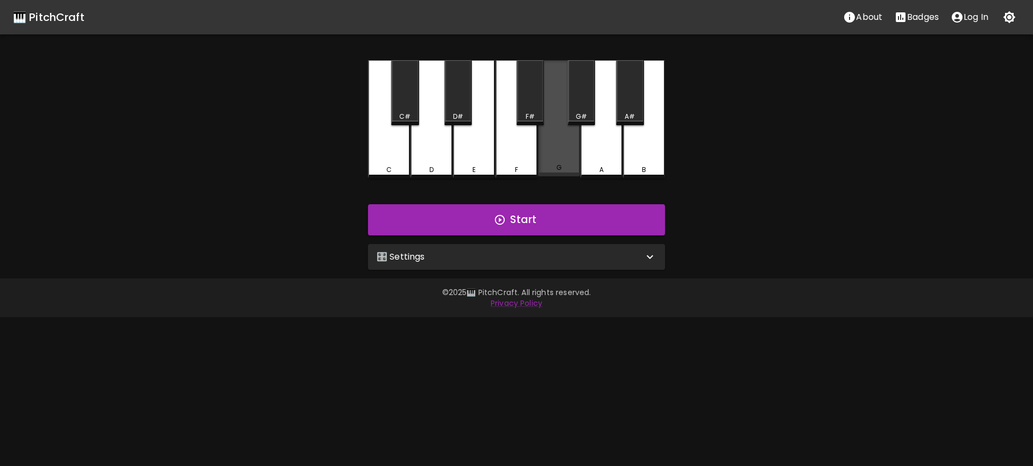
click at [547, 156] on div "G" at bounding box center [559, 118] width 42 height 116
click at [521, 165] on div "F" at bounding box center [516, 170] width 40 height 10
click at [551, 158] on div "G" at bounding box center [559, 118] width 42 height 116
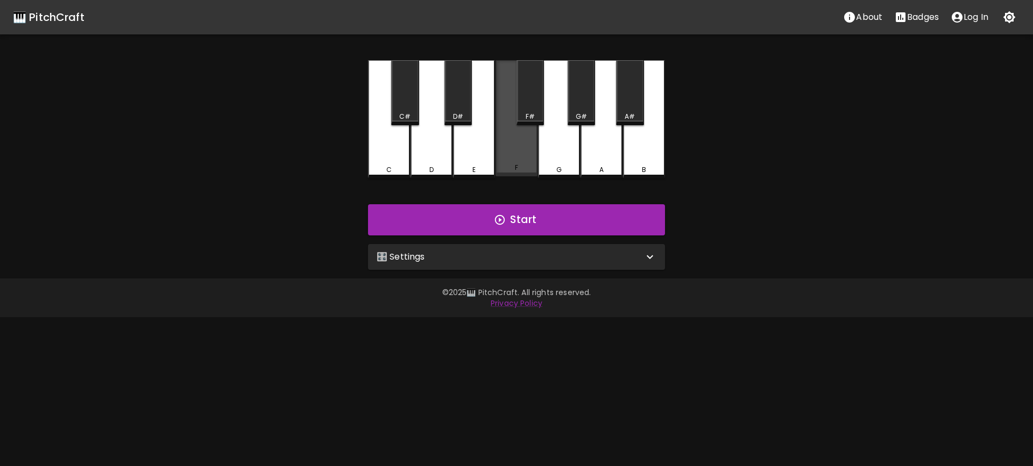
drag, startPoint x: 525, startPoint y: 161, endPoint x: 531, endPoint y: 101, distance: 60.0
click at [525, 160] on div "F" at bounding box center [516, 118] width 42 height 116
click at [531, 101] on div "F#" at bounding box center [529, 92] width 27 height 65
click at [558, 154] on div "G" at bounding box center [559, 119] width 42 height 118
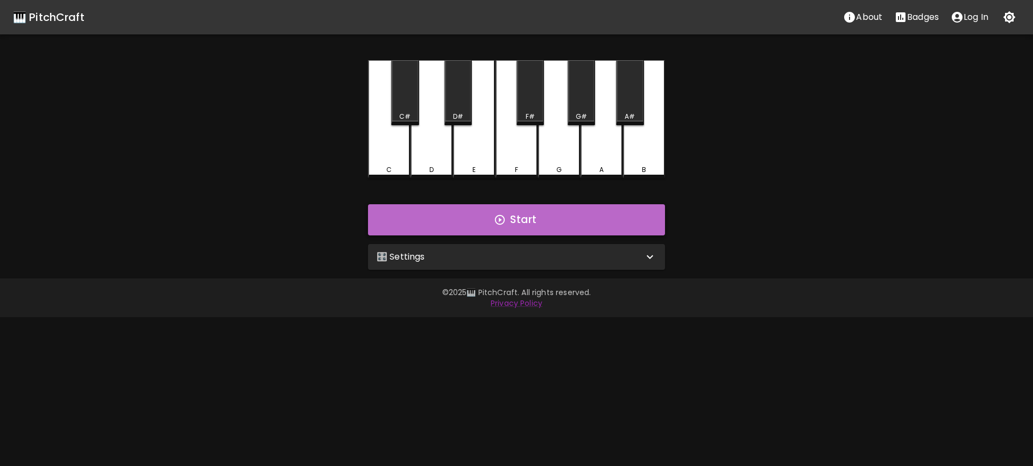
click at [528, 219] on button "Start" at bounding box center [516, 219] width 297 height 31
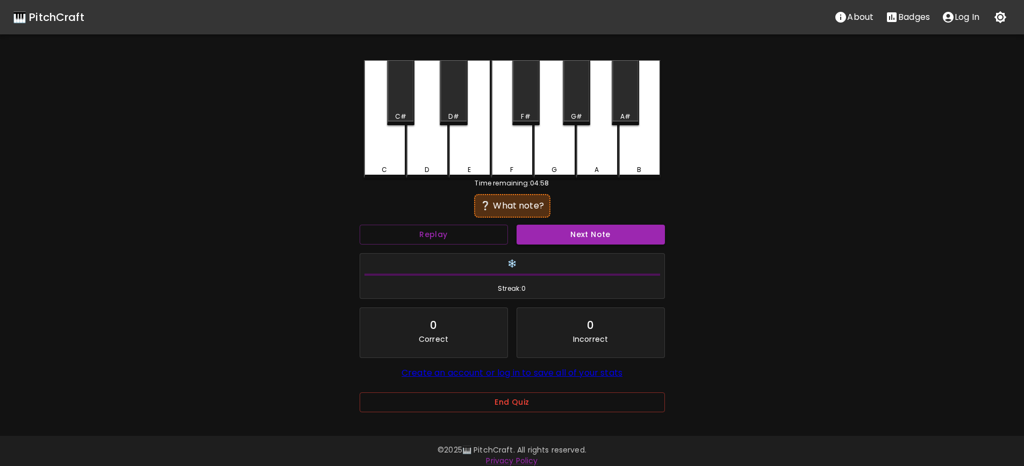
click at [385, 159] on div "C" at bounding box center [385, 119] width 42 height 118
click at [601, 233] on button "Next Note" at bounding box center [591, 235] width 148 height 20
click at [560, 165] on div "G" at bounding box center [555, 119] width 42 height 118
click at [594, 241] on button "Next Note" at bounding box center [591, 235] width 148 height 20
click at [622, 98] on div "A#" at bounding box center [625, 92] width 27 height 65
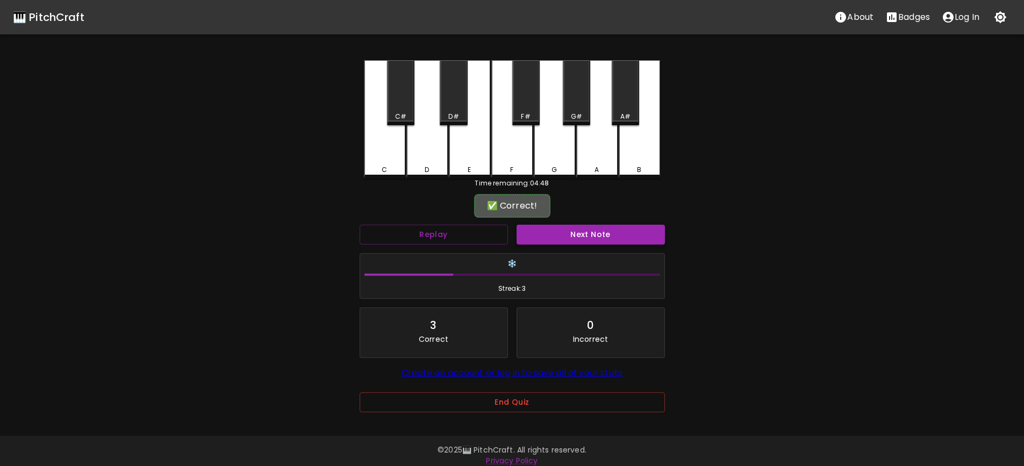
click at [606, 226] on button "Next Note" at bounding box center [591, 235] width 148 height 20
click at [468, 168] on div "E" at bounding box center [469, 168] width 3 height 10
click at [593, 232] on button "Next Note" at bounding box center [591, 235] width 148 height 20
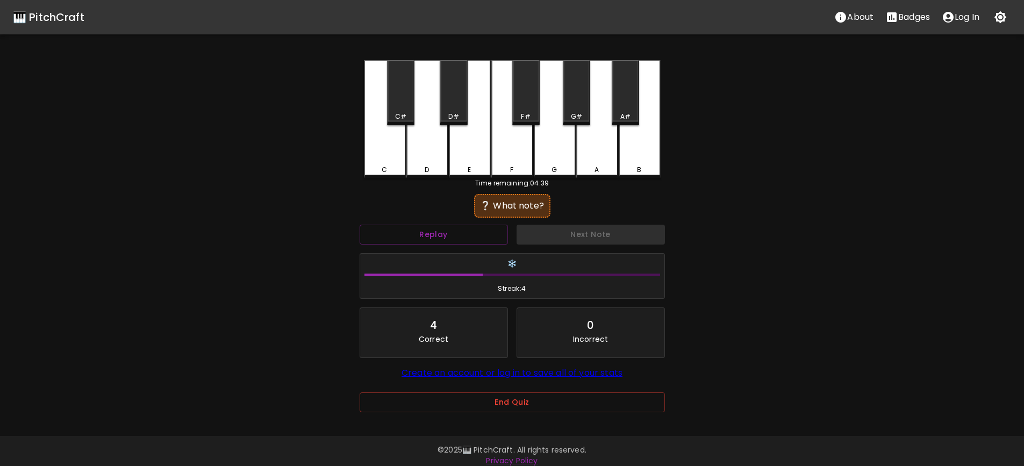
click at [646, 159] on div "B" at bounding box center [640, 119] width 42 height 118
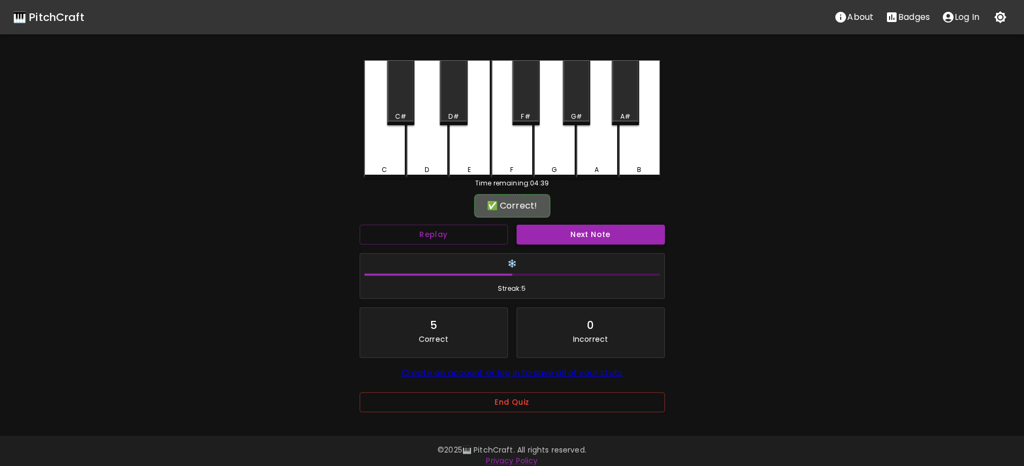
click at [593, 237] on button "Next Note" at bounding box center [591, 235] width 148 height 20
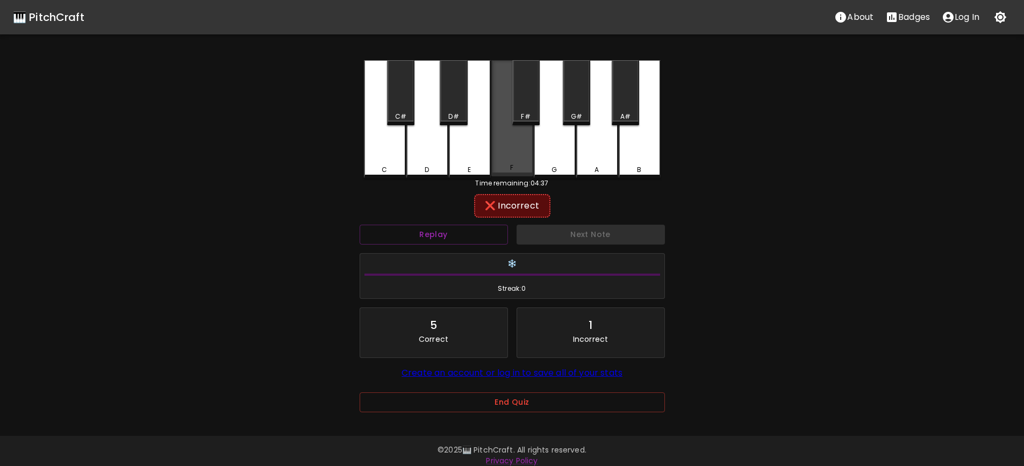
click at [520, 166] on div "F" at bounding box center [513, 168] width 40 height 10
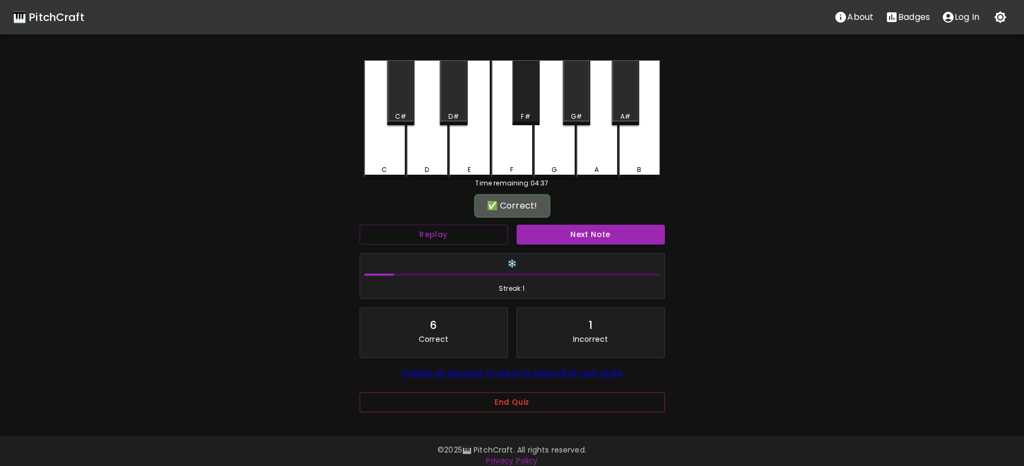
click at [526, 111] on div "F#" at bounding box center [525, 92] width 27 height 65
click at [596, 240] on button "Next Note" at bounding box center [591, 235] width 148 height 20
drag, startPoint x: 568, startPoint y: 100, endPoint x: 573, endPoint y: 101, distance: 5.4
click at [573, 101] on div "G#" at bounding box center [576, 92] width 27 height 65
click at [575, 225] on button "Next Note" at bounding box center [591, 235] width 148 height 20
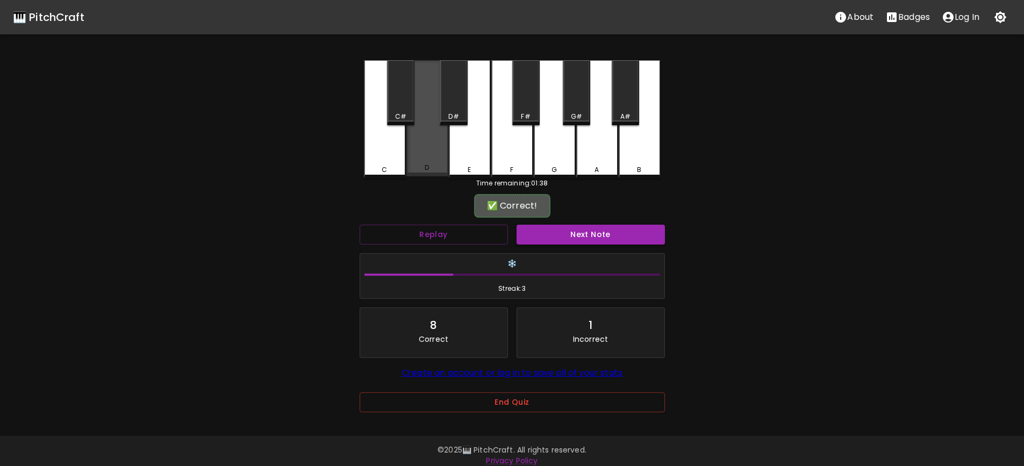
drag, startPoint x: 431, startPoint y: 153, endPoint x: 670, endPoint y: 248, distance: 256.7
click at [451, 161] on div "C C# D D# E F F# G G# A A# B" at bounding box center [512, 119] width 297 height 118
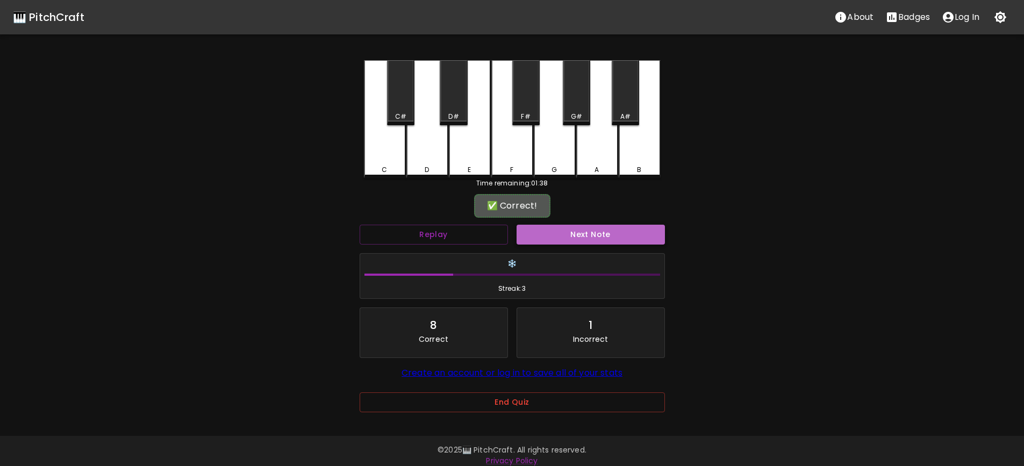
click at [604, 239] on button "Next Note" at bounding box center [591, 235] width 148 height 20
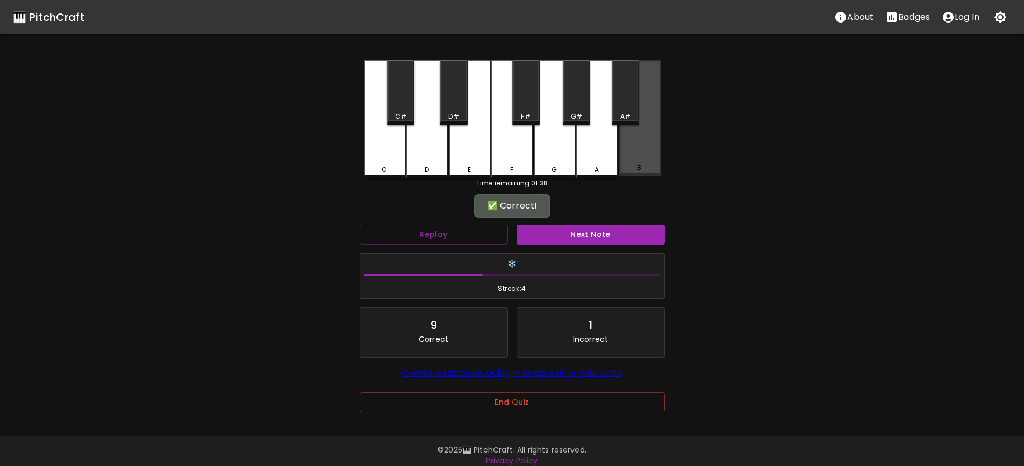
click at [644, 162] on div "B" at bounding box center [640, 118] width 42 height 116
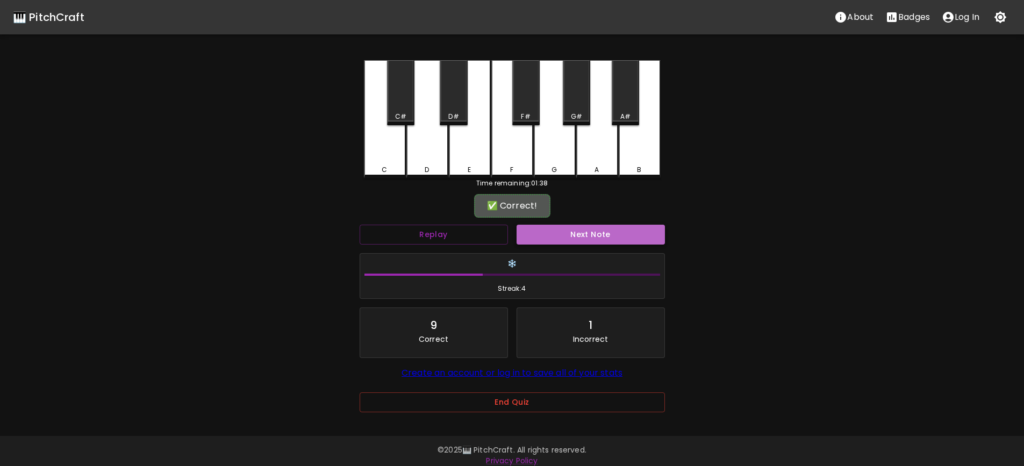
click at [595, 233] on button "Next Note" at bounding box center [591, 235] width 148 height 20
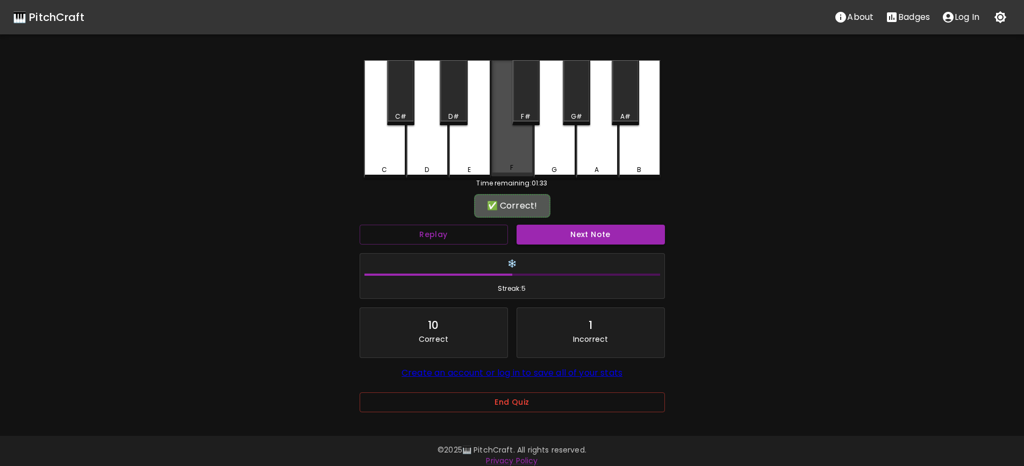
drag, startPoint x: 513, startPoint y: 150, endPoint x: 531, endPoint y: 173, distance: 29.9
click at [514, 150] on div "F" at bounding box center [513, 118] width 42 height 116
click at [576, 232] on button "Next Note" at bounding box center [591, 235] width 148 height 20
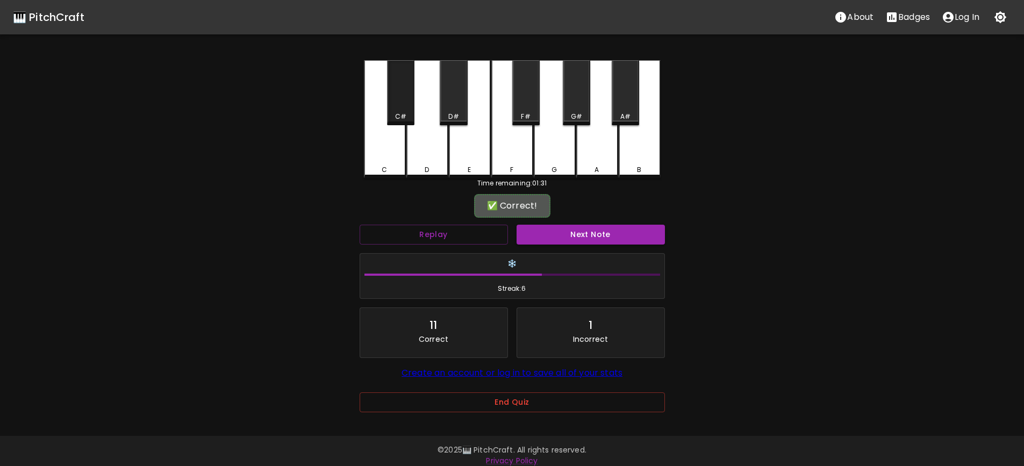
click at [406, 115] on div "C#" at bounding box center [400, 117] width 11 height 10
click at [572, 227] on button "Next Note" at bounding box center [591, 235] width 148 height 20
click at [467, 157] on div "E" at bounding box center [470, 118] width 42 height 116
click at [621, 238] on button "Next Note" at bounding box center [591, 235] width 148 height 20
click at [608, 158] on div "A" at bounding box center [597, 118] width 42 height 116
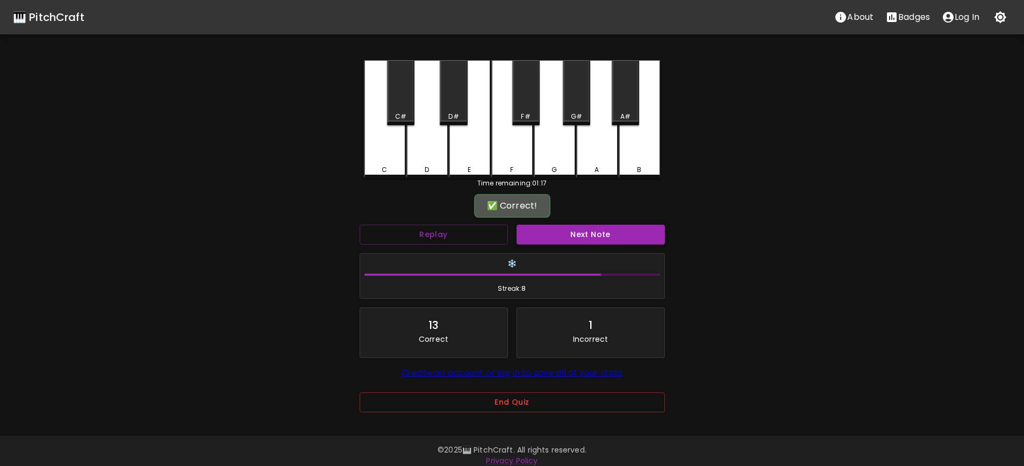
click at [596, 229] on button "Next Note" at bounding box center [591, 235] width 148 height 20
click at [514, 166] on div "F" at bounding box center [511, 168] width 3 height 10
click at [599, 238] on button "Next Note" at bounding box center [591, 235] width 148 height 20
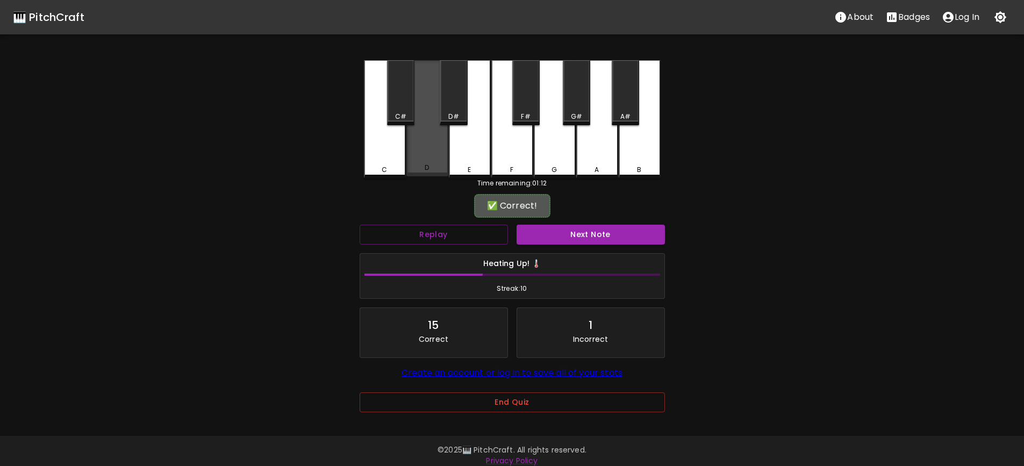
drag, startPoint x: 415, startPoint y: 157, endPoint x: 569, endPoint y: 213, distance: 164.2
click at [423, 160] on div "D" at bounding box center [428, 118] width 42 height 116
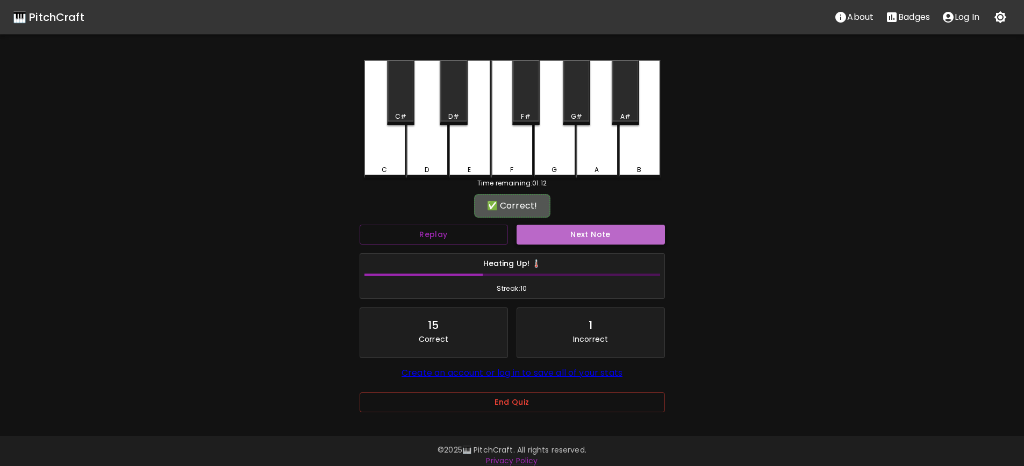
click at [613, 234] on button "Next Note" at bounding box center [591, 235] width 148 height 20
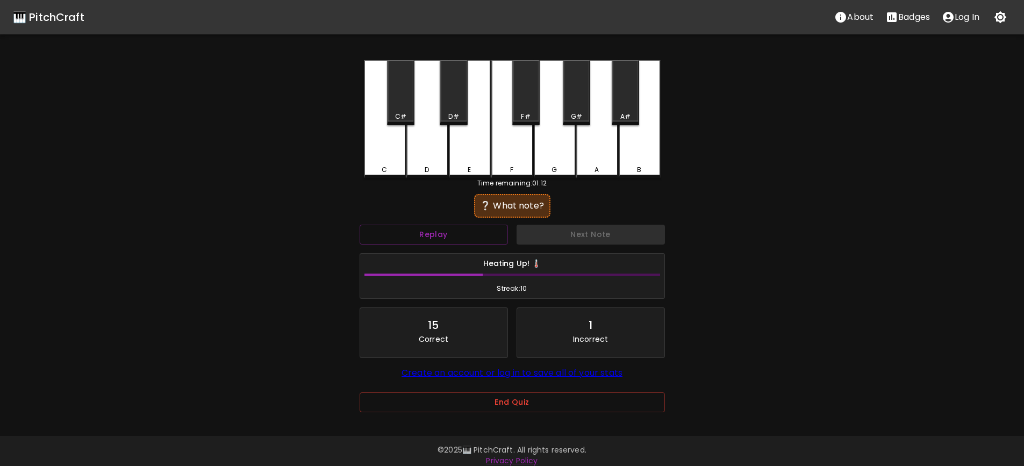
click at [410, 117] on div "C#" at bounding box center [400, 117] width 25 height 10
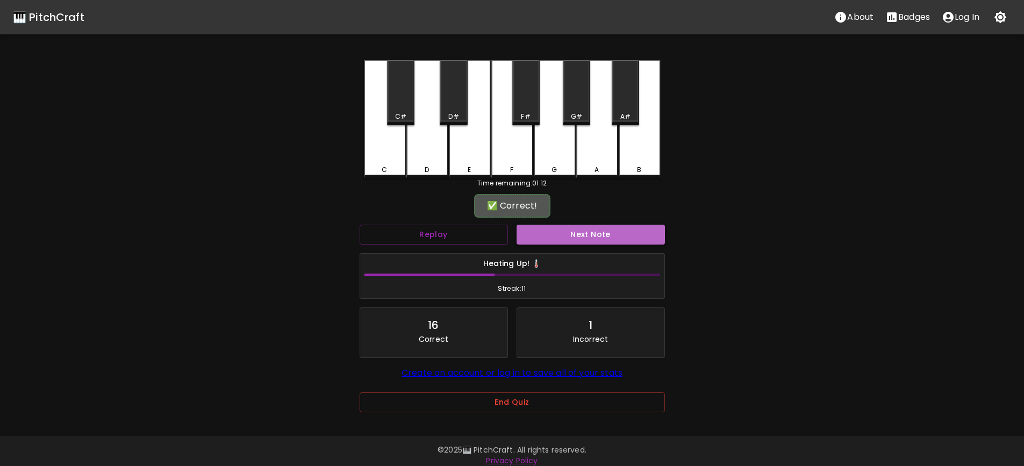
click at [583, 234] on button "Next Note" at bounding box center [591, 235] width 148 height 20
click at [585, 111] on div "G#" at bounding box center [576, 92] width 27 height 65
click at [595, 229] on button "Next Note" at bounding box center [591, 235] width 148 height 20
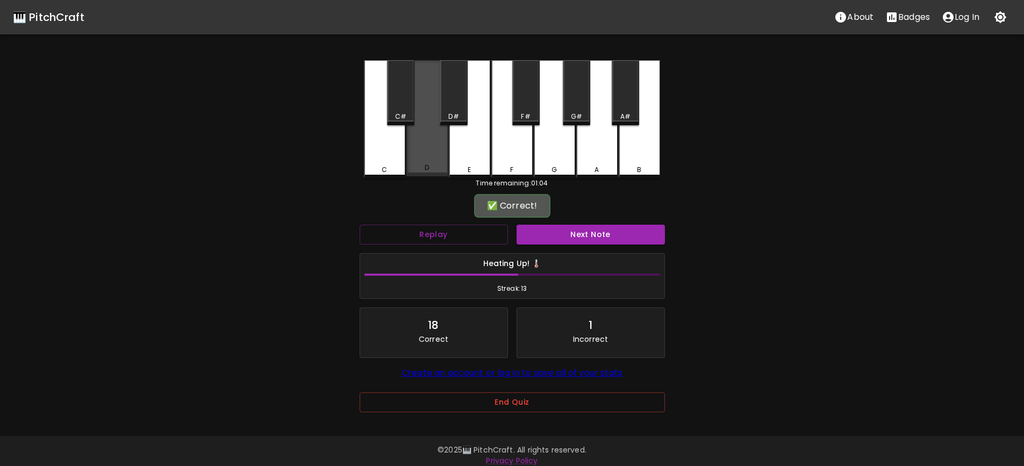
click at [436, 154] on div "D" at bounding box center [428, 118] width 42 height 116
click at [582, 233] on button "Next Note" at bounding box center [591, 235] width 148 height 20
click at [432, 163] on div "D" at bounding box center [428, 118] width 42 height 116
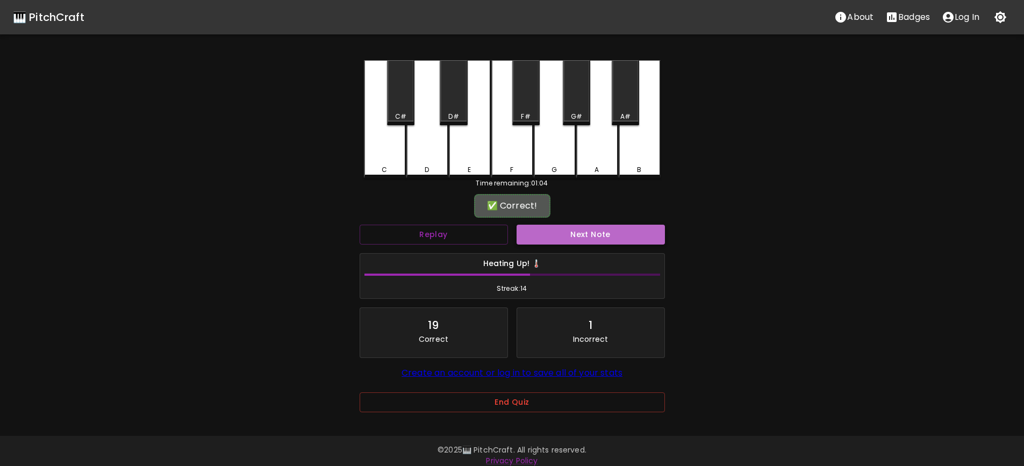
click at [599, 238] on button "Next Note" at bounding box center [591, 235] width 148 height 20
click at [458, 98] on div "D#" at bounding box center [453, 92] width 27 height 65
click at [564, 236] on button "Next Note" at bounding box center [591, 235] width 148 height 20
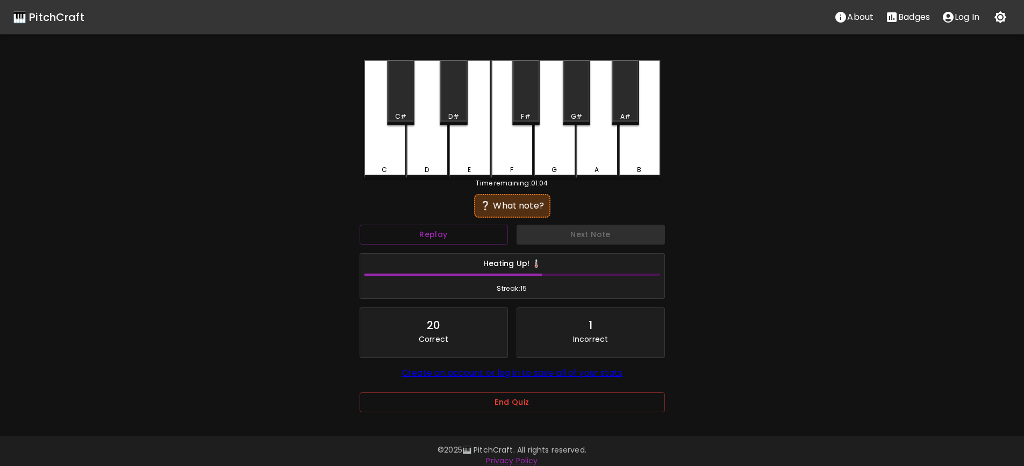
click at [431, 155] on div "D" at bounding box center [428, 119] width 42 height 118
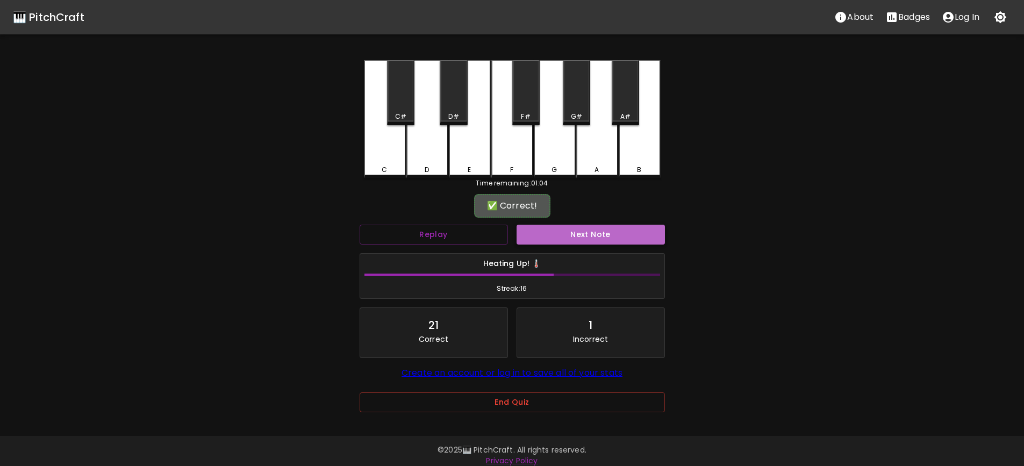
click at [564, 234] on button "Next Note" at bounding box center [591, 235] width 148 height 20
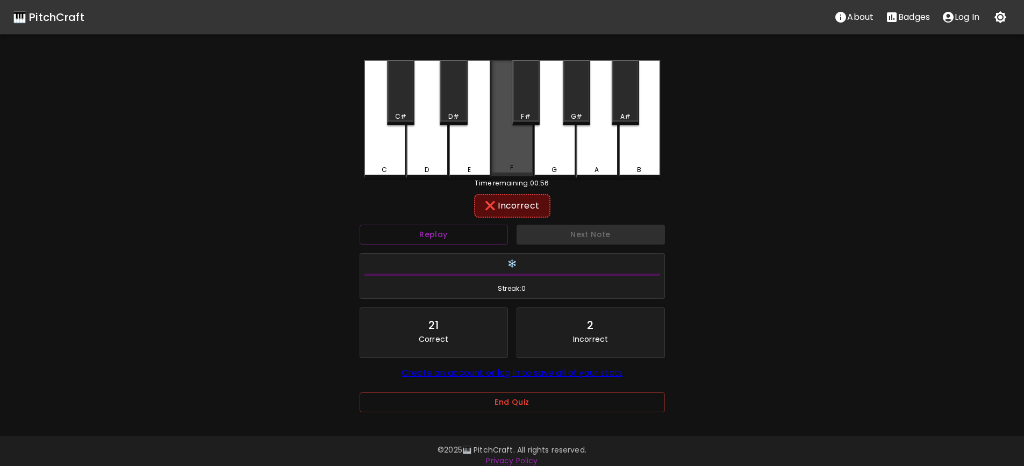
click at [512, 162] on div "F" at bounding box center [513, 118] width 42 height 116
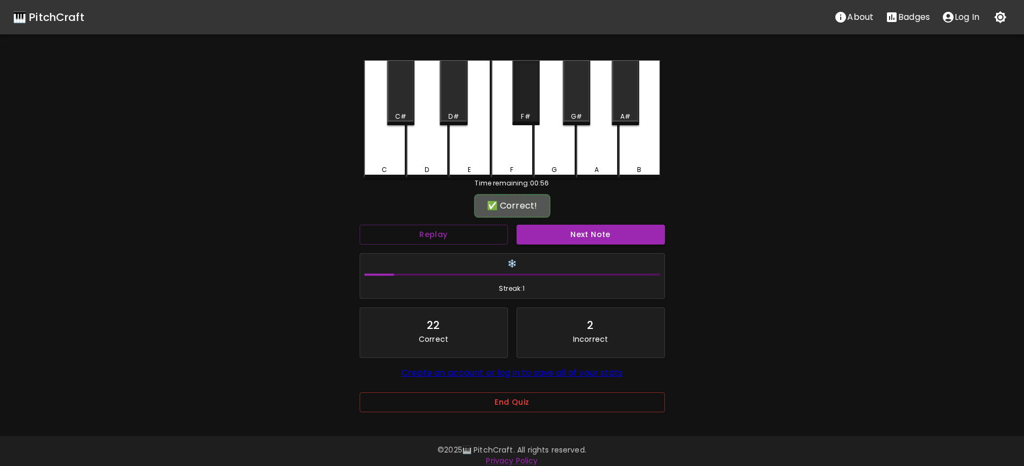
click at [526, 109] on div "F#" at bounding box center [525, 92] width 27 height 65
click at [579, 232] on button "Next Note" at bounding box center [591, 235] width 148 height 20
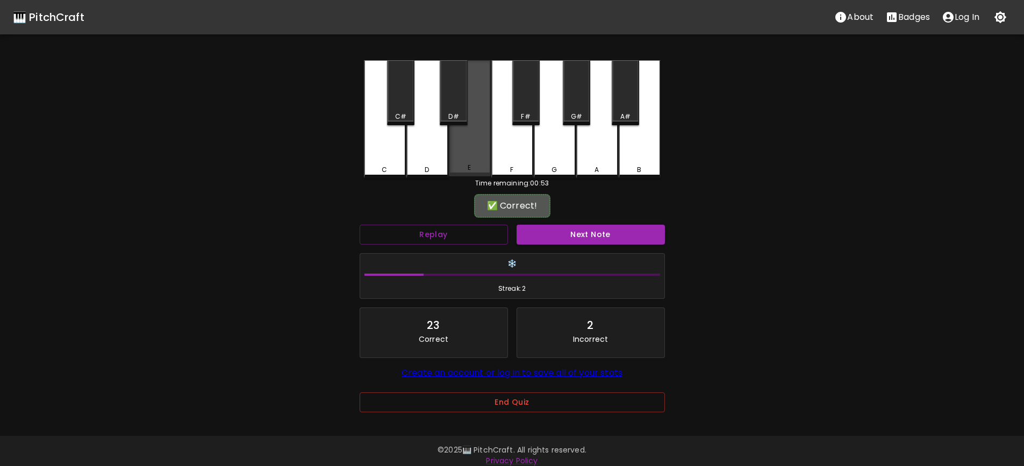
click at [473, 155] on div "E" at bounding box center [470, 118] width 42 height 116
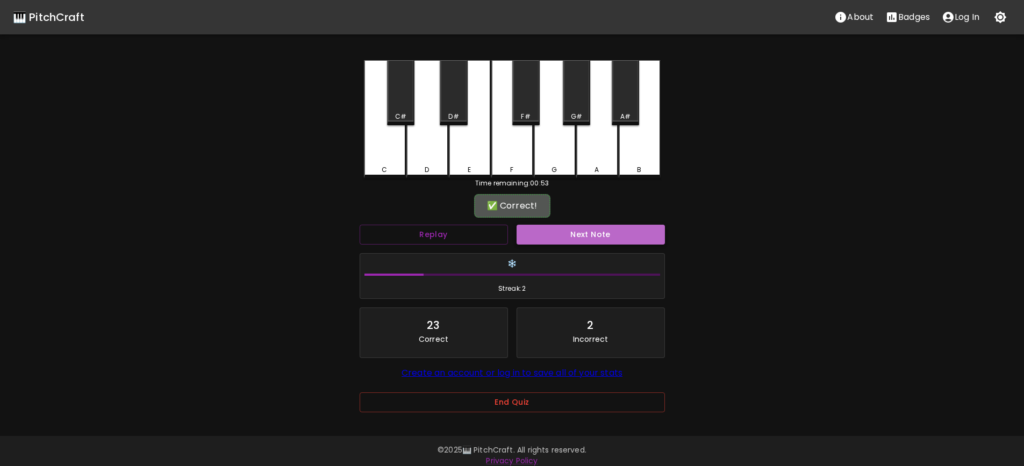
click at [581, 236] on button "Next Note" at bounding box center [591, 235] width 148 height 20
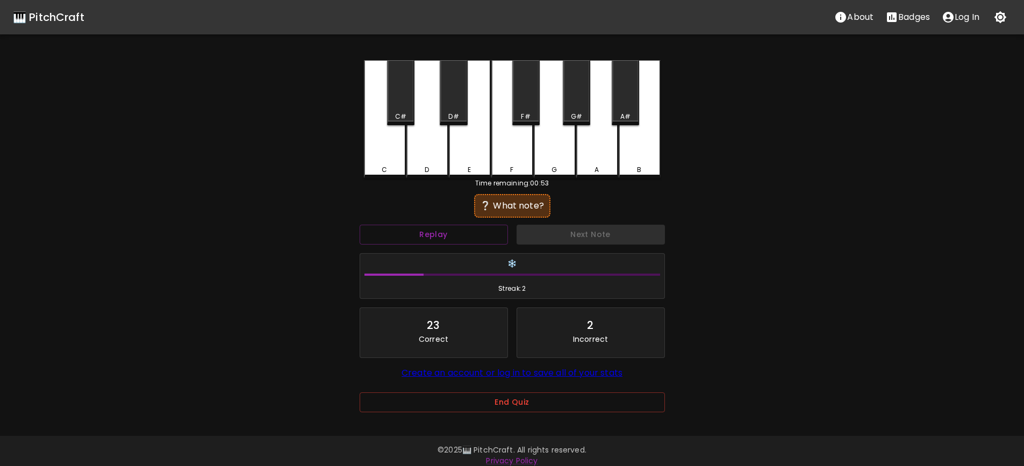
click at [390, 148] on div "C" at bounding box center [385, 119] width 42 height 118
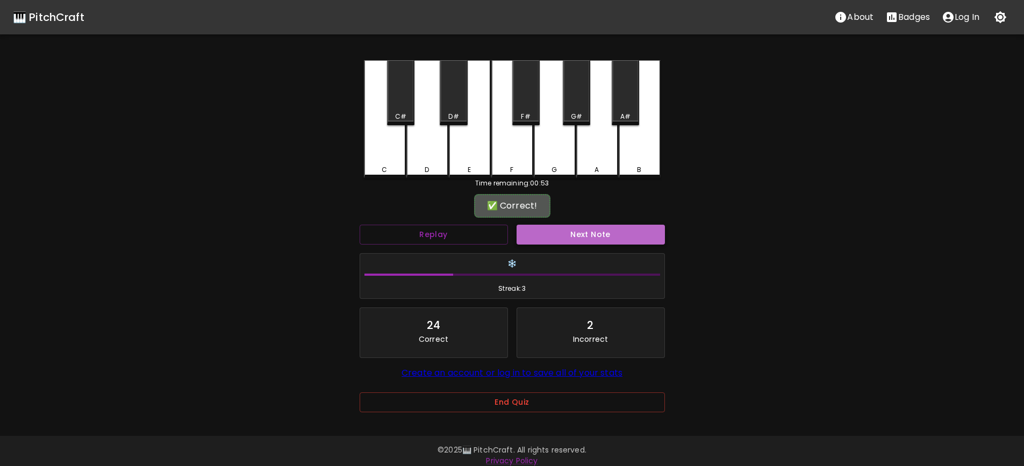
click at [611, 233] on button "Next Note" at bounding box center [591, 235] width 148 height 20
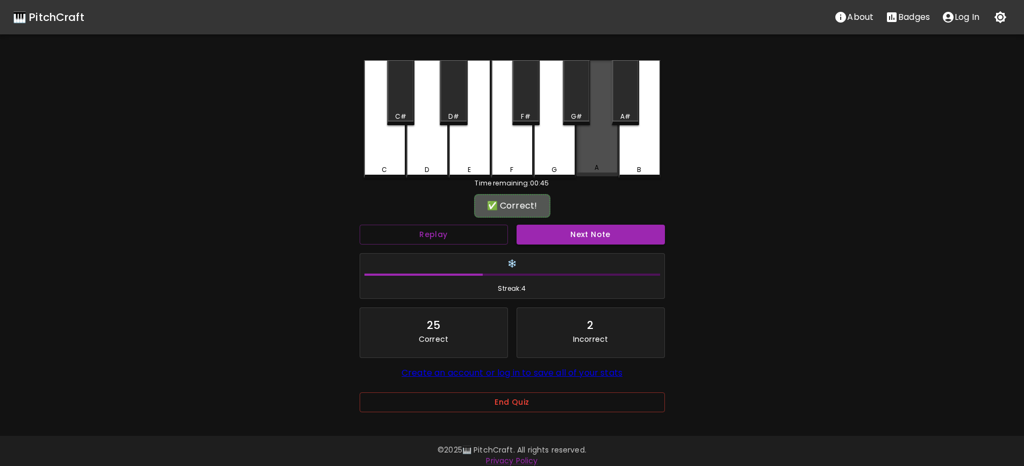
click at [600, 168] on div "A" at bounding box center [598, 168] width 40 height 10
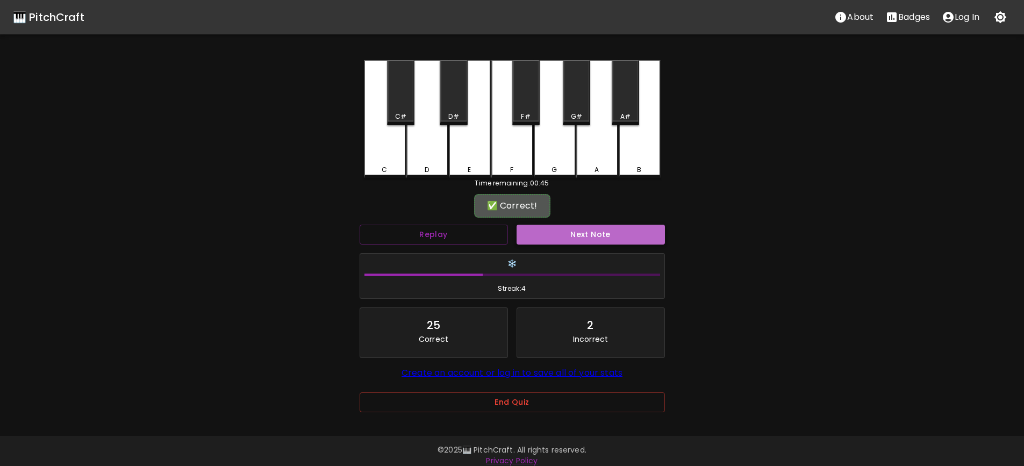
click at [590, 240] on button "Next Note" at bounding box center [591, 235] width 148 height 20
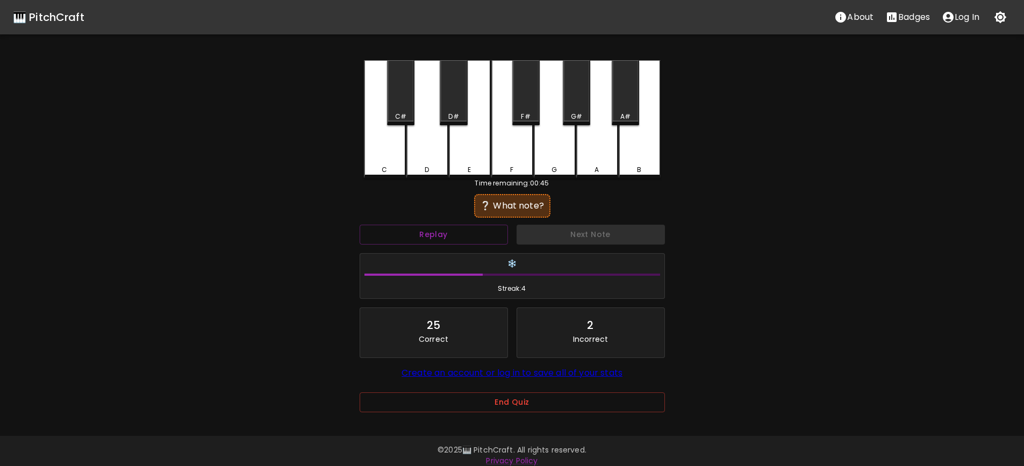
drag, startPoint x: 394, startPoint y: 155, endPoint x: 482, endPoint y: 181, distance: 92.3
click at [394, 156] on div "C" at bounding box center [385, 119] width 42 height 118
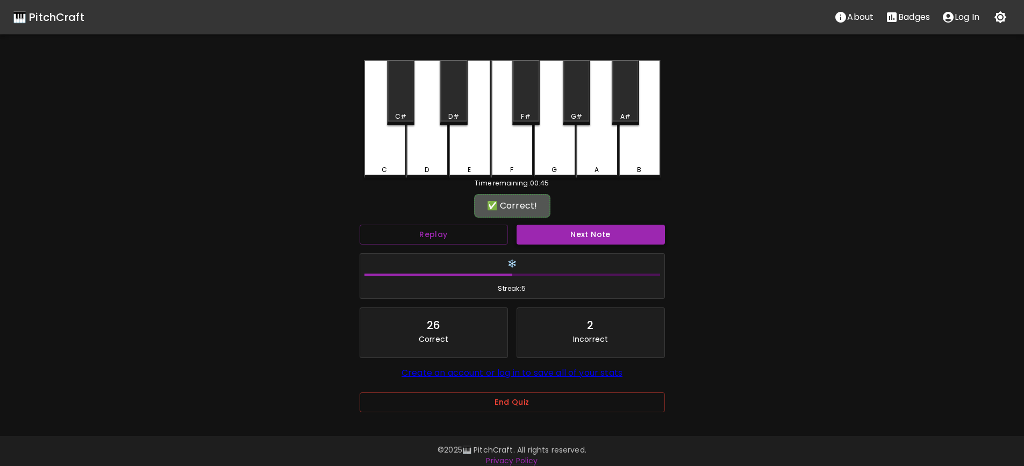
click at [595, 227] on button "Next Note" at bounding box center [591, 235] width 148 height 20
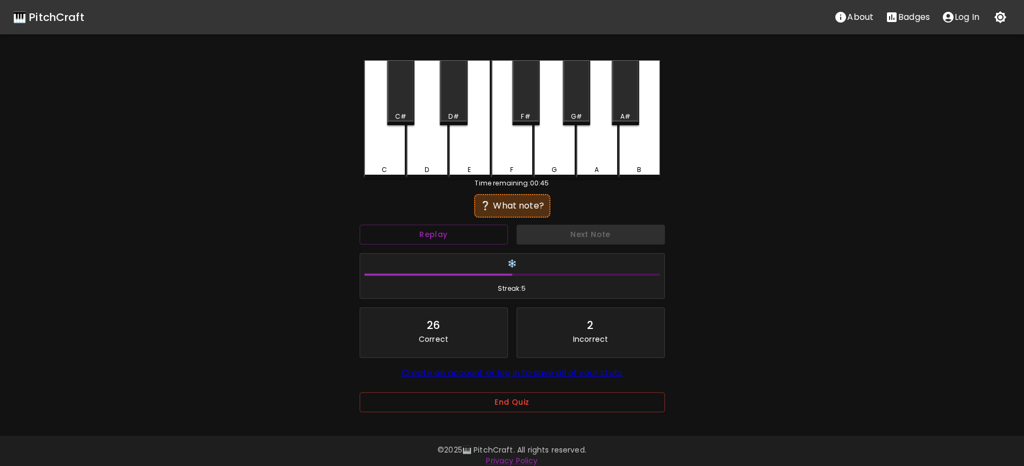
click at [601, 161] on div "A" at bounding box center [597, 119] width 42 height 118
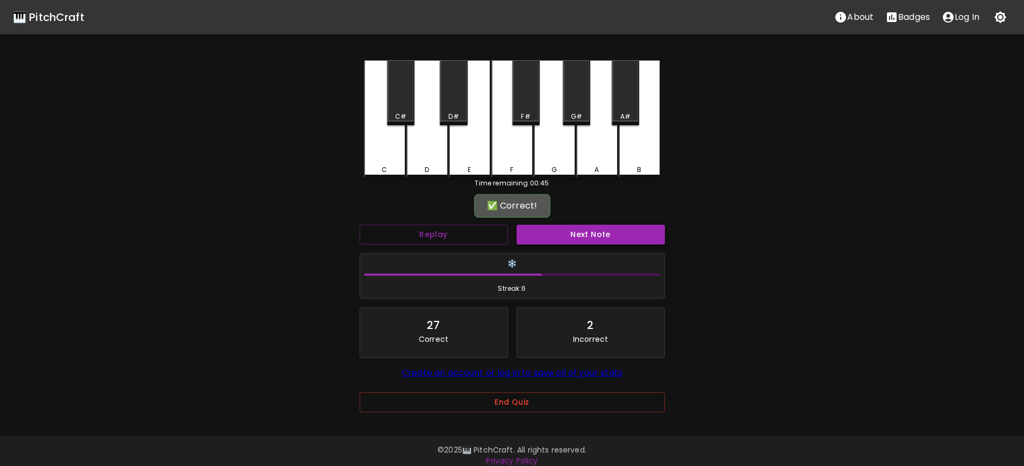
click at [591, 238] on button "Next Note" at bounding box center [591, 235] width 148 height 20
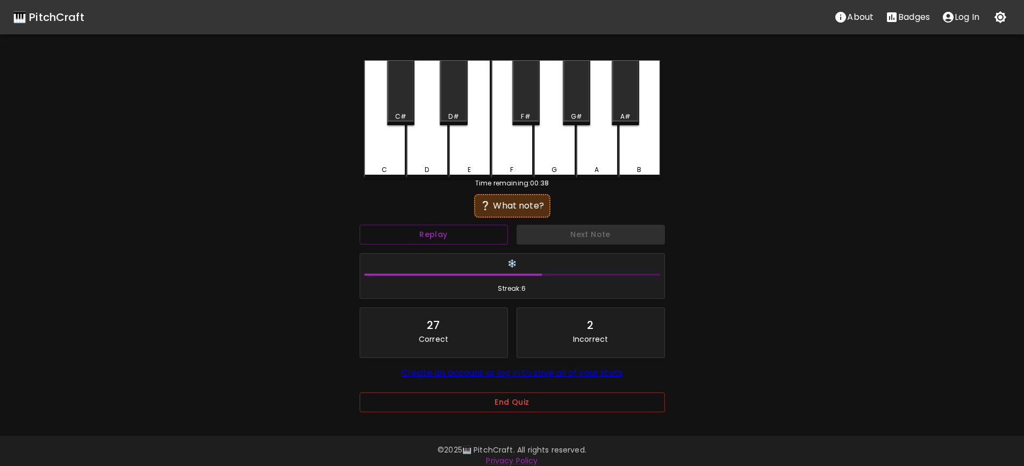
click at [430, 158] on div "D" at bounding box center [428, 119] width 42 height 118
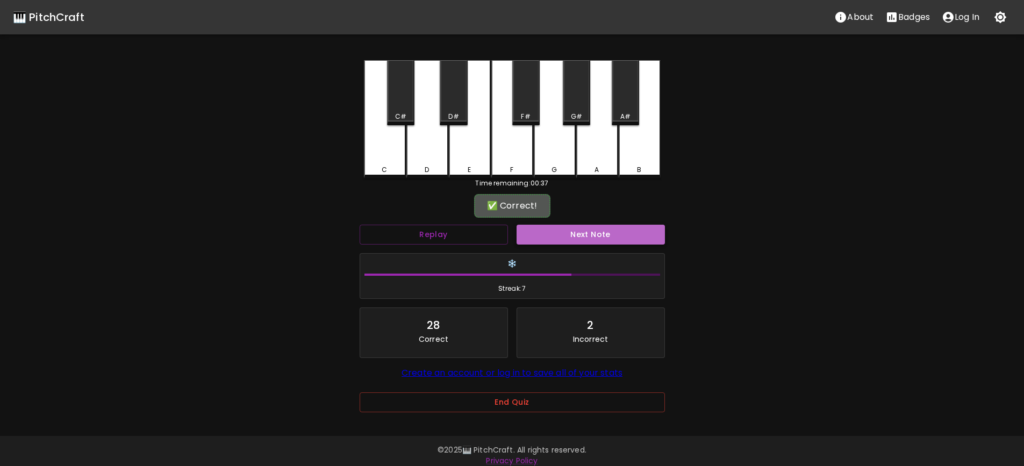
click at [593, 231] on button "Next Note" at bounding box center [591, 235] width 148 height 20
drag, startPoint x: 454, startPoint y: 109, endPoint x: 550, endPoint y: 202, distance: 133.5
click at [454, 109] on div "D#" at bounding box center [453, 92] width 27 height 65
click at [598, 234] on button "Next Note" at bounding box center [591, 235] width 148 height 20
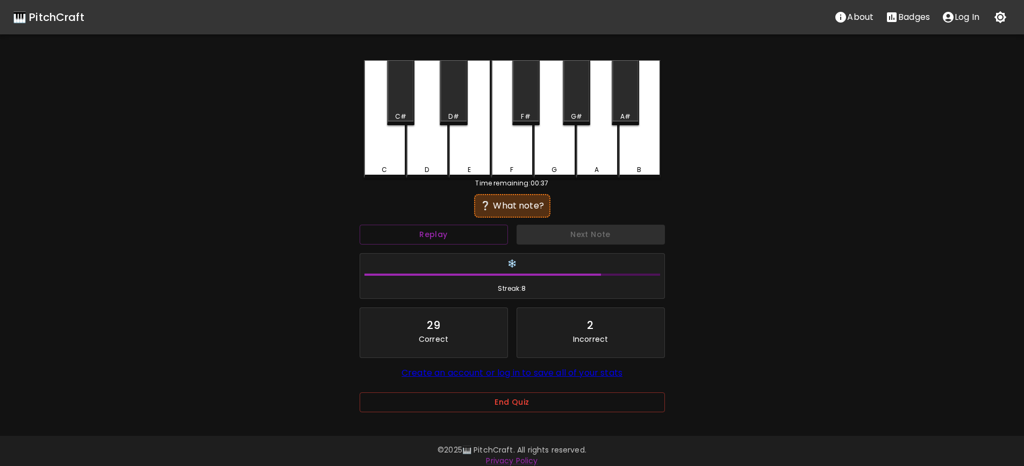
drag, startPoint x: 474, startPoint y: 157, endPoint x: 558, endPoint y: 218, distance: 103.2
click at [475, 158] on div "E" at bounding box center [470, 119] width 42 height 118
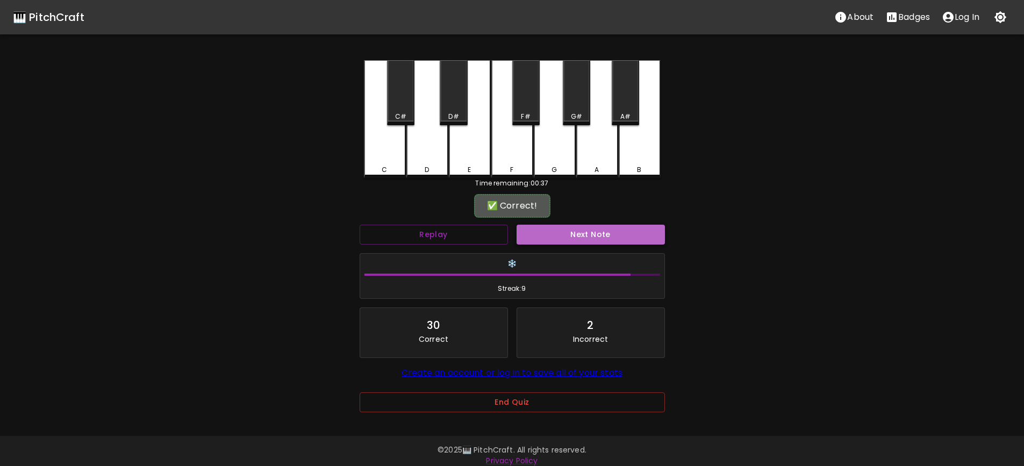
click at [594, 231] on button "Next Note" at bounding box center [591, 235] width 148 height 20
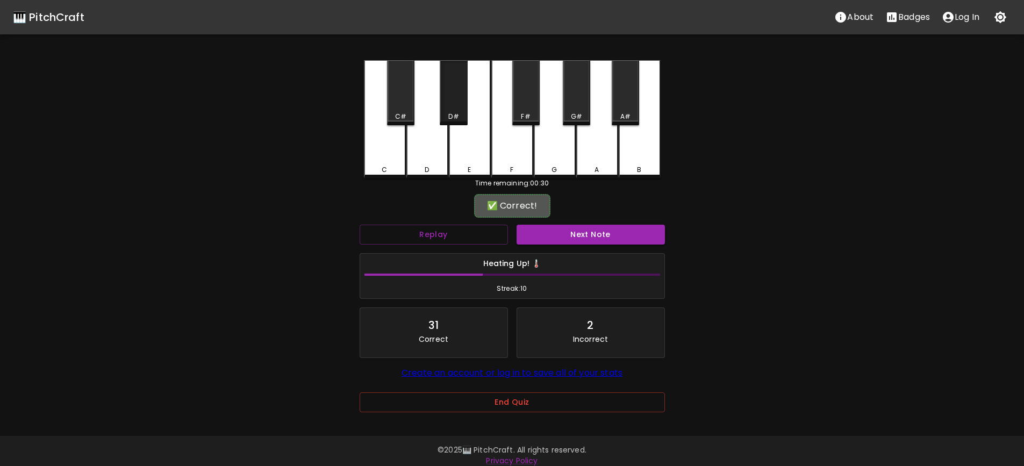
drag, startPoint x: 453, startPoint y: 113, endPoint x: 650, endPoint y: 272, distance: 252.4
click at [455, 114] on div "D#" at bounding box center [454, 117] width 10 height 10
click at [584, 233] on button "Next Note" at bounding box center [591, 235] width 148 height 20
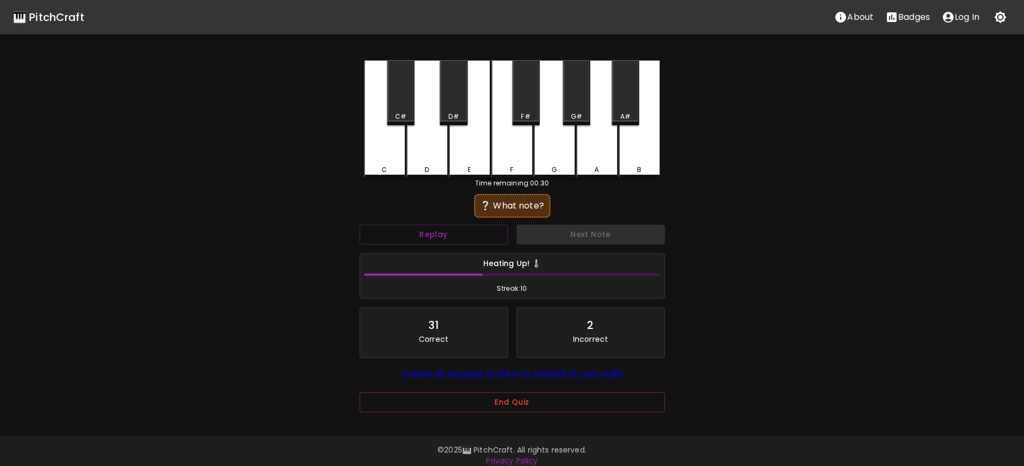
click at [471, 163] on div "E" at bounding box center [470, 119] width 42 height 118
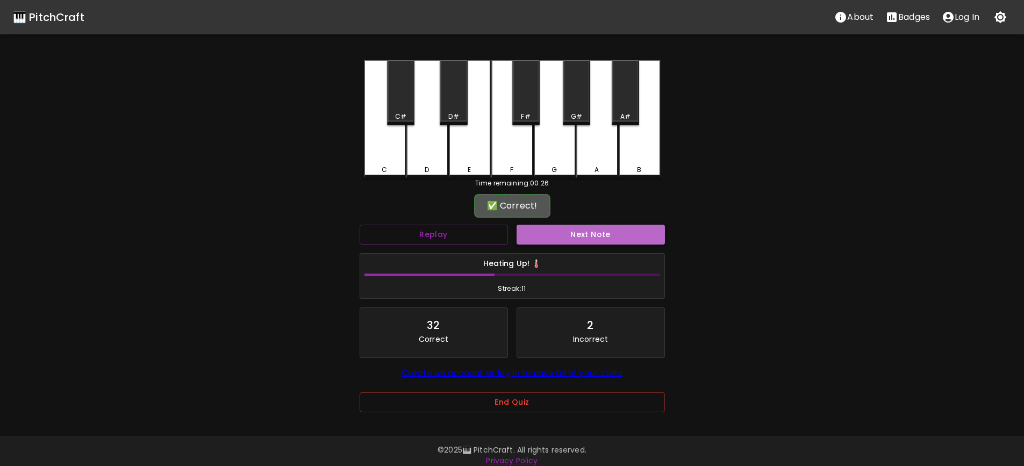
click at [593, 237] on button "Next Note" at bounding box center [591, 235] width 148 height 20
drag, startPoint x: 615, startPoint y: 96, endPoint x: 622, endPoint y: 118, distance: 23.1
click at [618, 104] on div "A#" at bounding box center [625, 92] width 27 height 65
click at [605, 242] on button "Next Note" at bounding box center [591, 235] width 148 height 20
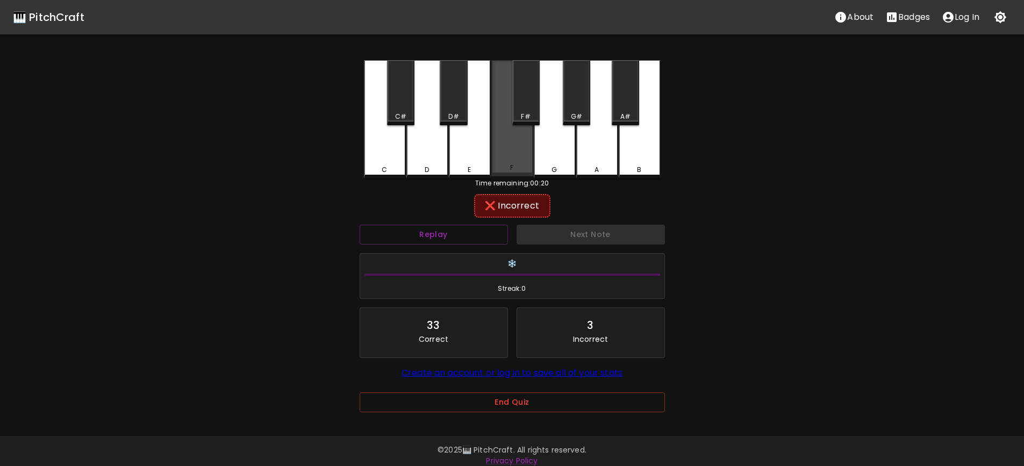
click at [516, 166] on div "F" at bounding box center [513, 168] width 40 height 10
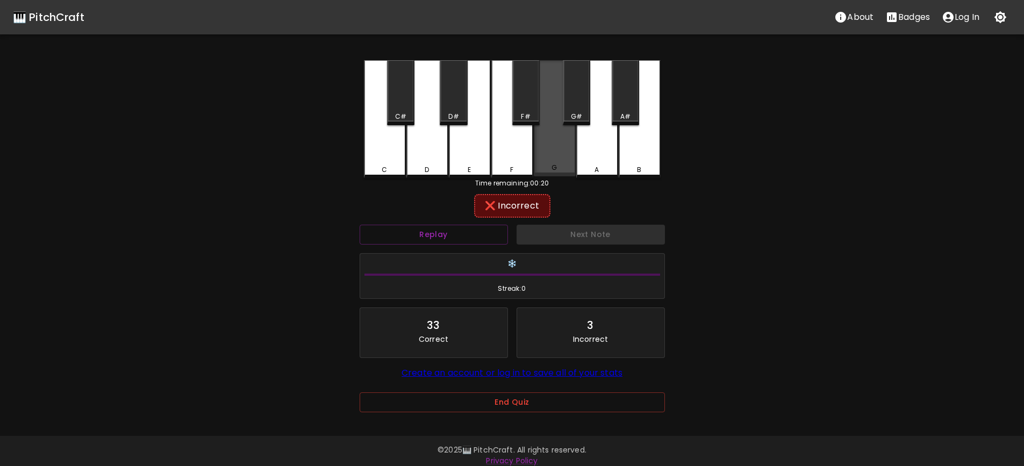
click at [561, 162] on div "G" at bounding box center [555, 118] width 42 height 116
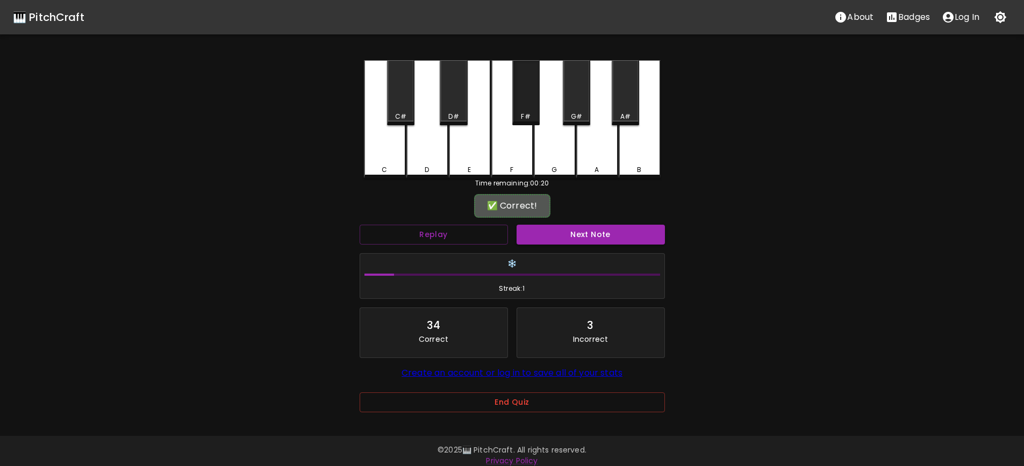
click at [531, 116] on div "F#" at bounding box center [526, 117] width 25 height 10
click at [589, 225] on button "Next Note" at bounding box center [591, 235] width 148 height 20
click at [518, 122] on div "F#" at bounding box center [525, 92] width 27 height 65
click at [599, 236] on button "Next Note" at bounding box center [591, 235] width 148 height 20
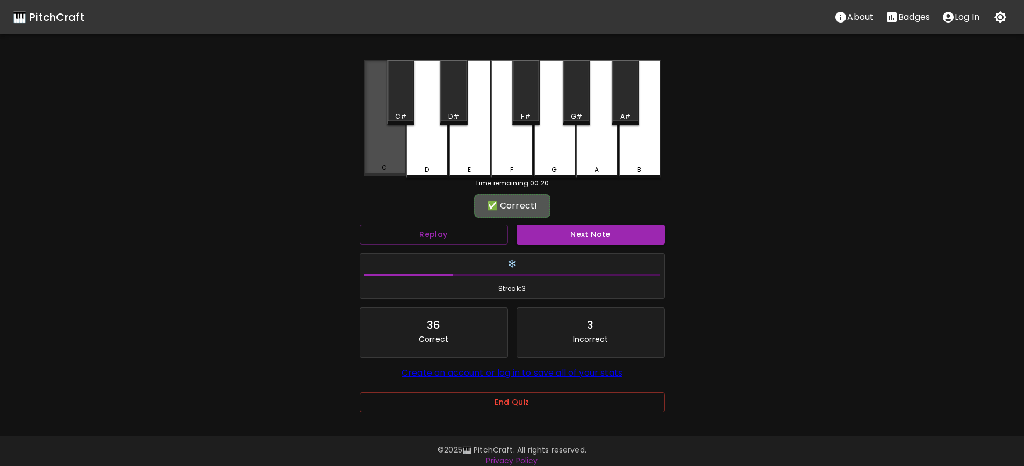
drag, startPoint x: 390, startPoint y: 153, endPoint x: 546, endPoint y: 217, distance: 168.8
click at [394, 154] on div "C" at bounding box center [385, 118] width 42 height 116
click at [585, 235] on button "Next Note" at bounding box center [591, 235] width 148 height 20
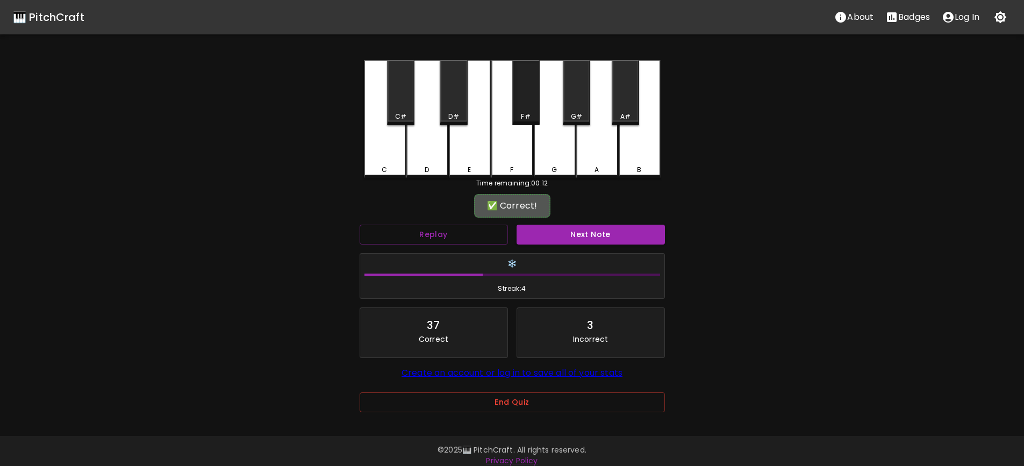
click at [523, 111] on div "F#" at bounding box center [525, 92] width 27 height 65
click at [583, 226] on button "Next Note" at bounding box center [591, 235] width 148 height 20
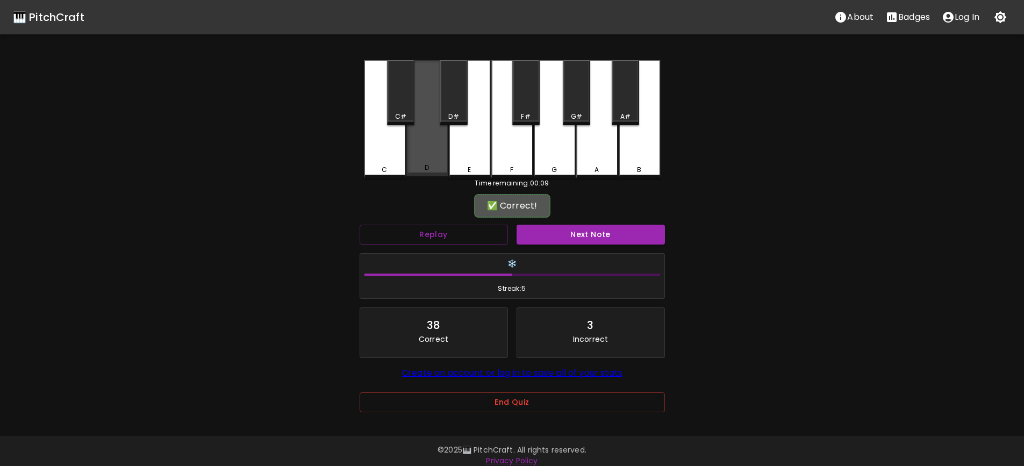
click at [442, 151] on div "D" at bounding box center [428, 118] width 42 height 116
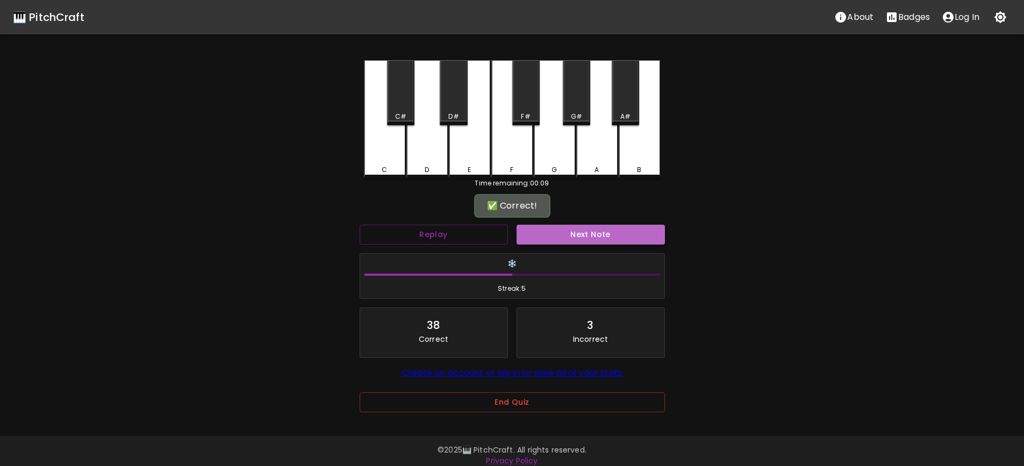
click at [576, 231] on button "Next Note" at bounding box center [591, 235] width 148 height 20
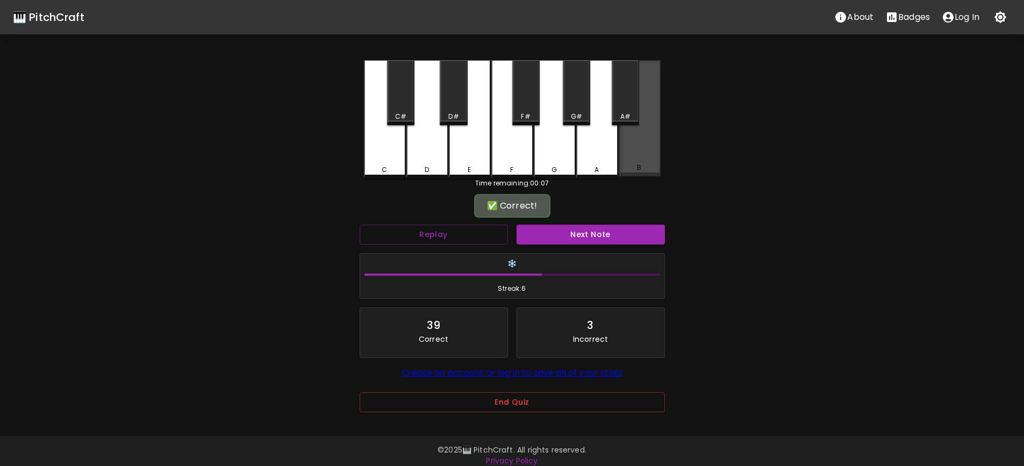
click at [645, 165] on div "B" at bounding box center [640, 118] width 42 height 116
click at [603, 223] on div "Next Note" at bounding box center [590, 234] width 157 height 29
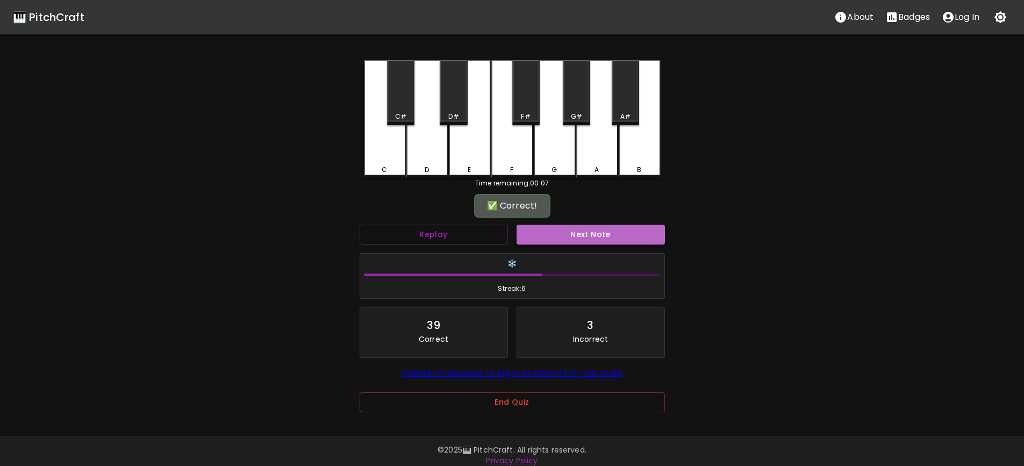
click at [600, 231] on button "Next Note" at bounding box center [591, 235] width 148 height 20
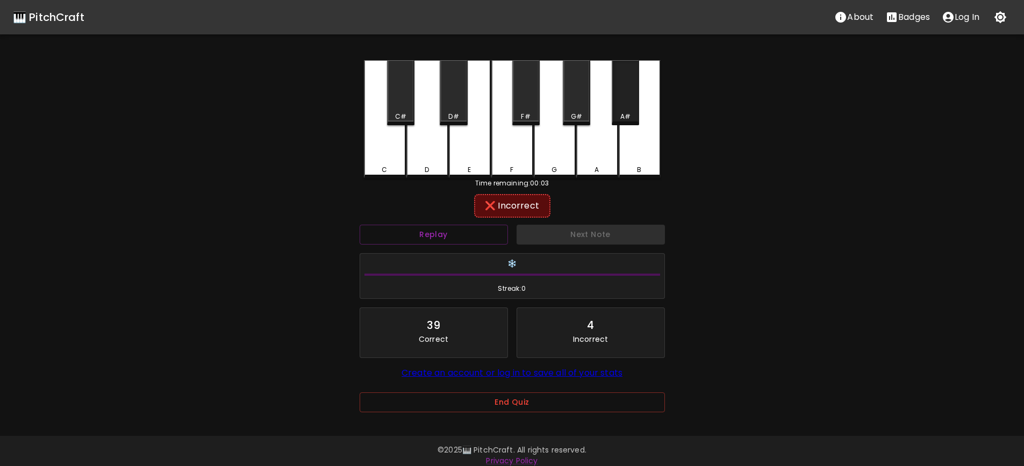
click at [619, 115] on div "A#" at bounding box center [625, 117] width 25 height 10
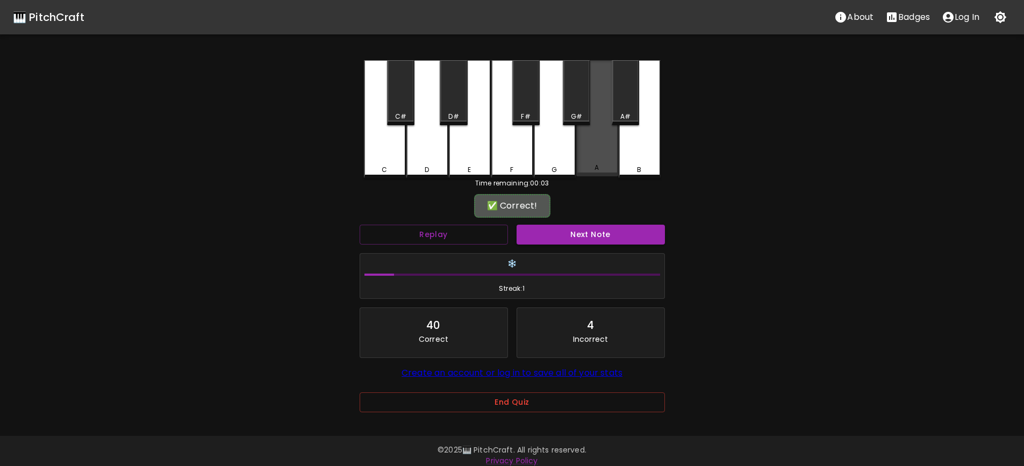
drag, startPoint x: 606, startPoint y: 143, endPoint x: 588, endPoint y: 123, distance: 27.1
click at [605, 143] on div "A" at bounding box center [597, 118] width 42 height 116
click at [596, 216] on div "✅ Correct!" at bounding box center [512, 206] width 305 height 27
click at [593, 227] on button "Next Note" at bounding box center [591, 235] width 148 height 20
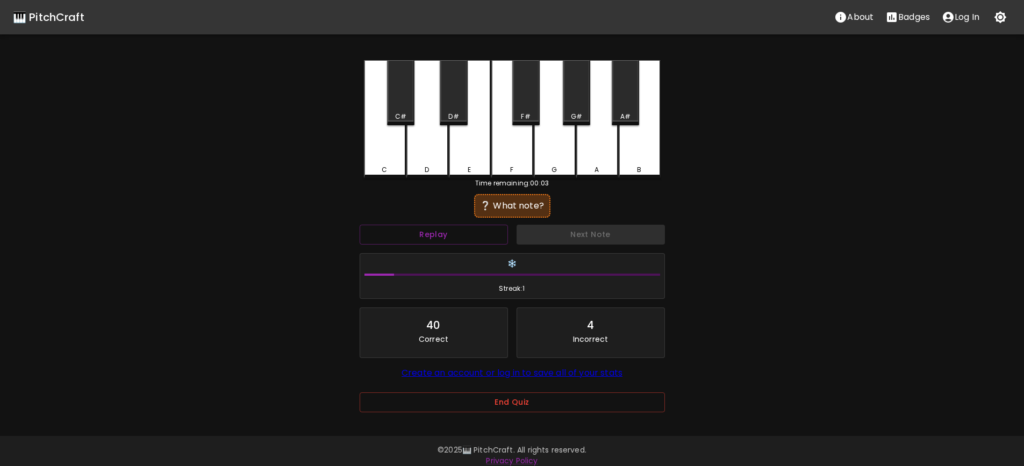
drag, startPoint x: 606, startPoint y: 158, endPoint x: 610, endPoint y: 193, distance: 35.8
click at [607, 163] on div "A" at bounding box center [597, 119] width 42 height 118
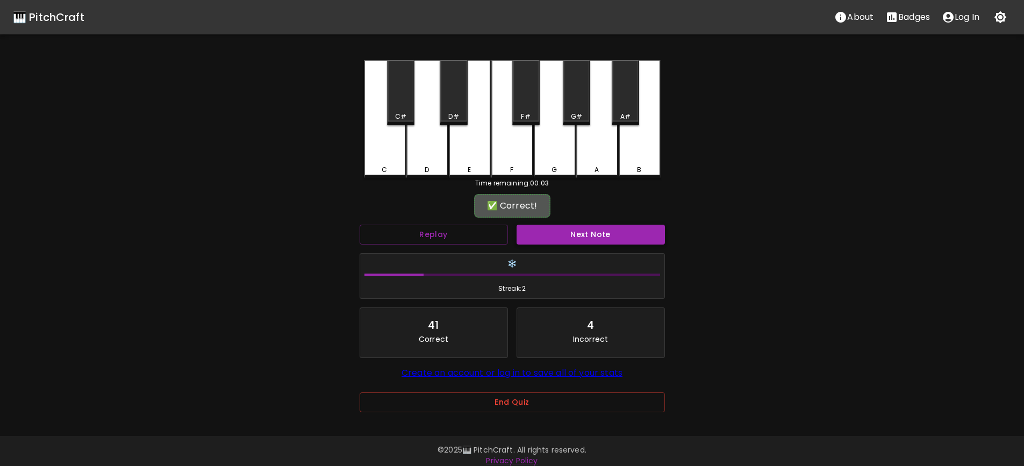
click at [603, 233] on button "Next Note" at bounding box center [591, 235] width 148 height 20
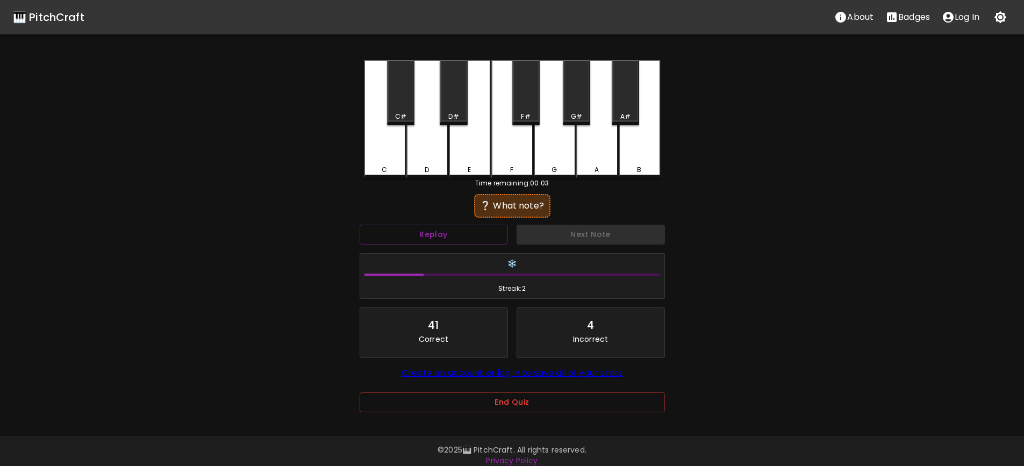
drag, startPoint x: 600, startPoint y: 160, endPoint x: 602, endPoint y: 177, distance: 17.3
click at [600, 163] on div "A" at bounding box center [597, 119] width 42 height 118
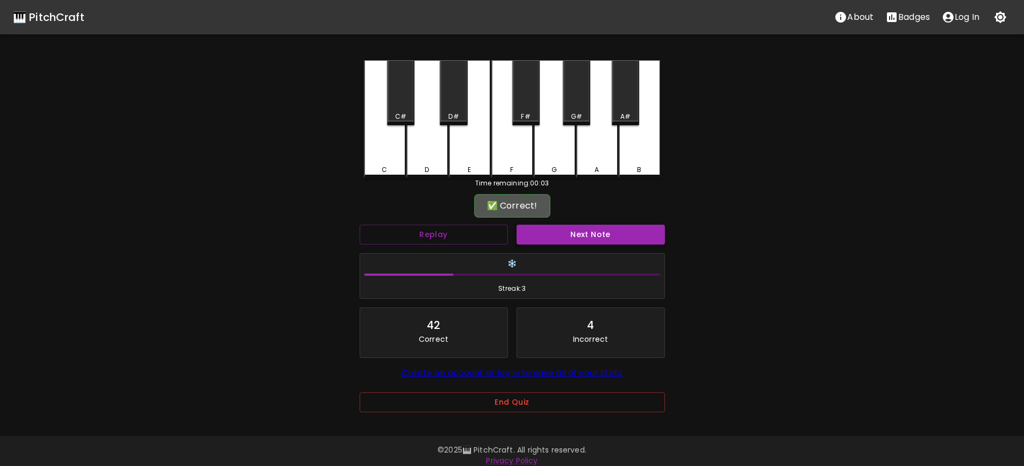
click at [598, 237] on button "Next Note" at bounding box center [591, 235] width 148 height 20
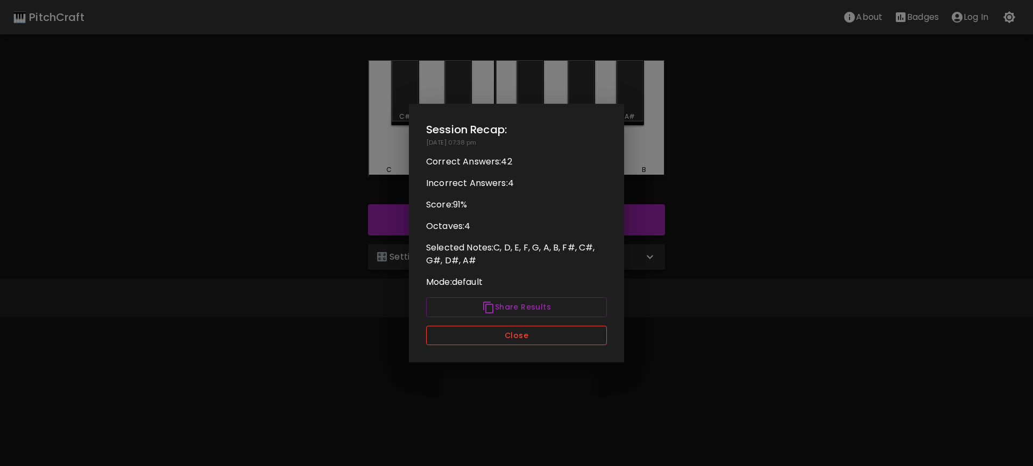
click at [540, 344] on button "Close" at bounding box center [516, 336] width 181 height 20
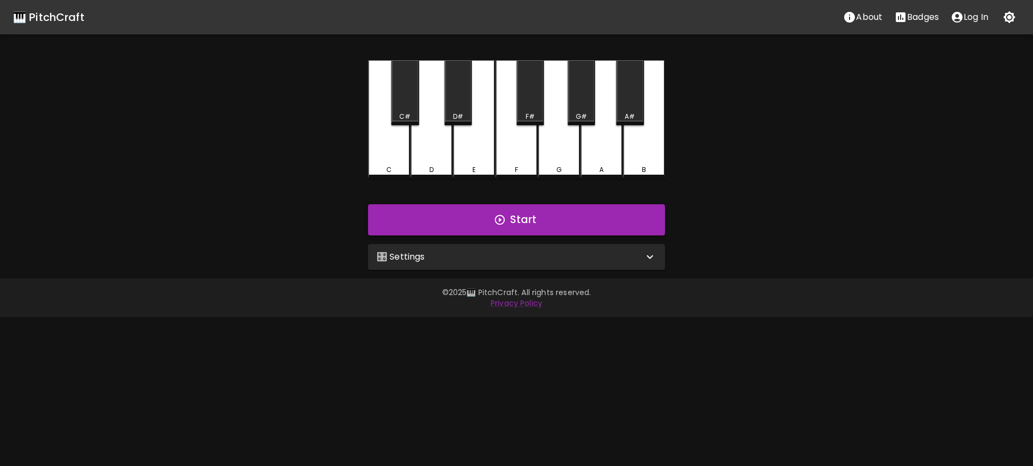
click at [525, 222] on button "Start" at bounding box center [516, 219] width 297 height 31
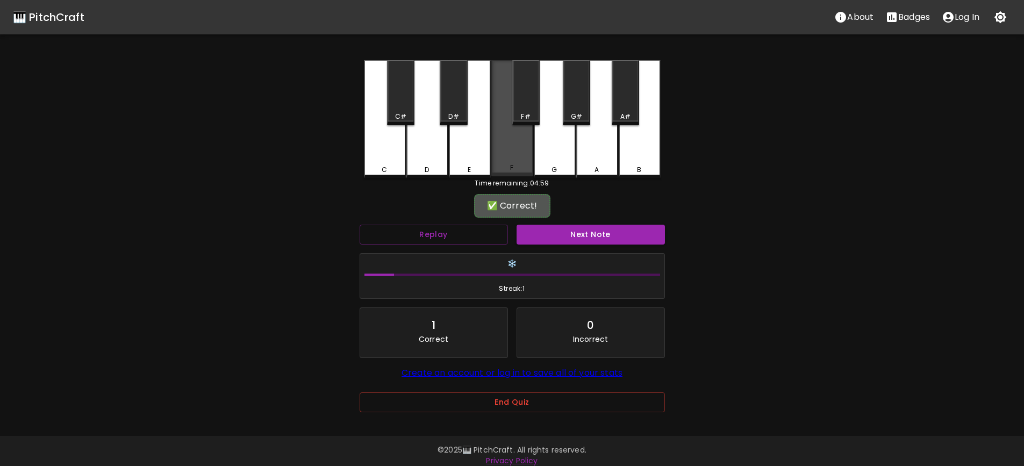
click at [520, 165] on div "F" at bounding box center [513, 168] width 40 height 10
